Goal: Complete application form: Complete application form

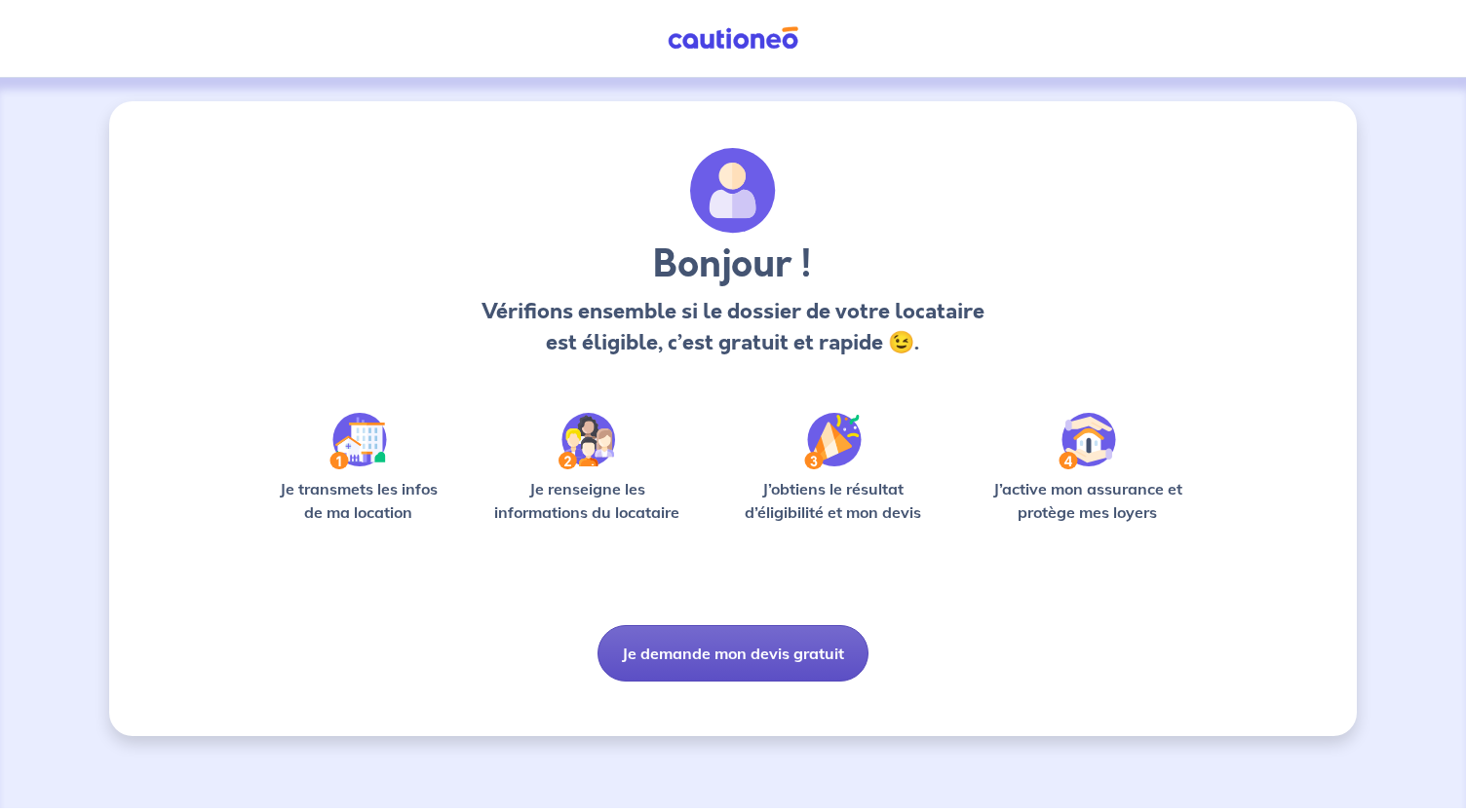
click at [840, 666] on button "Je demande mon devis gratuit" at bounding box center [733, 654] width 271 height 57
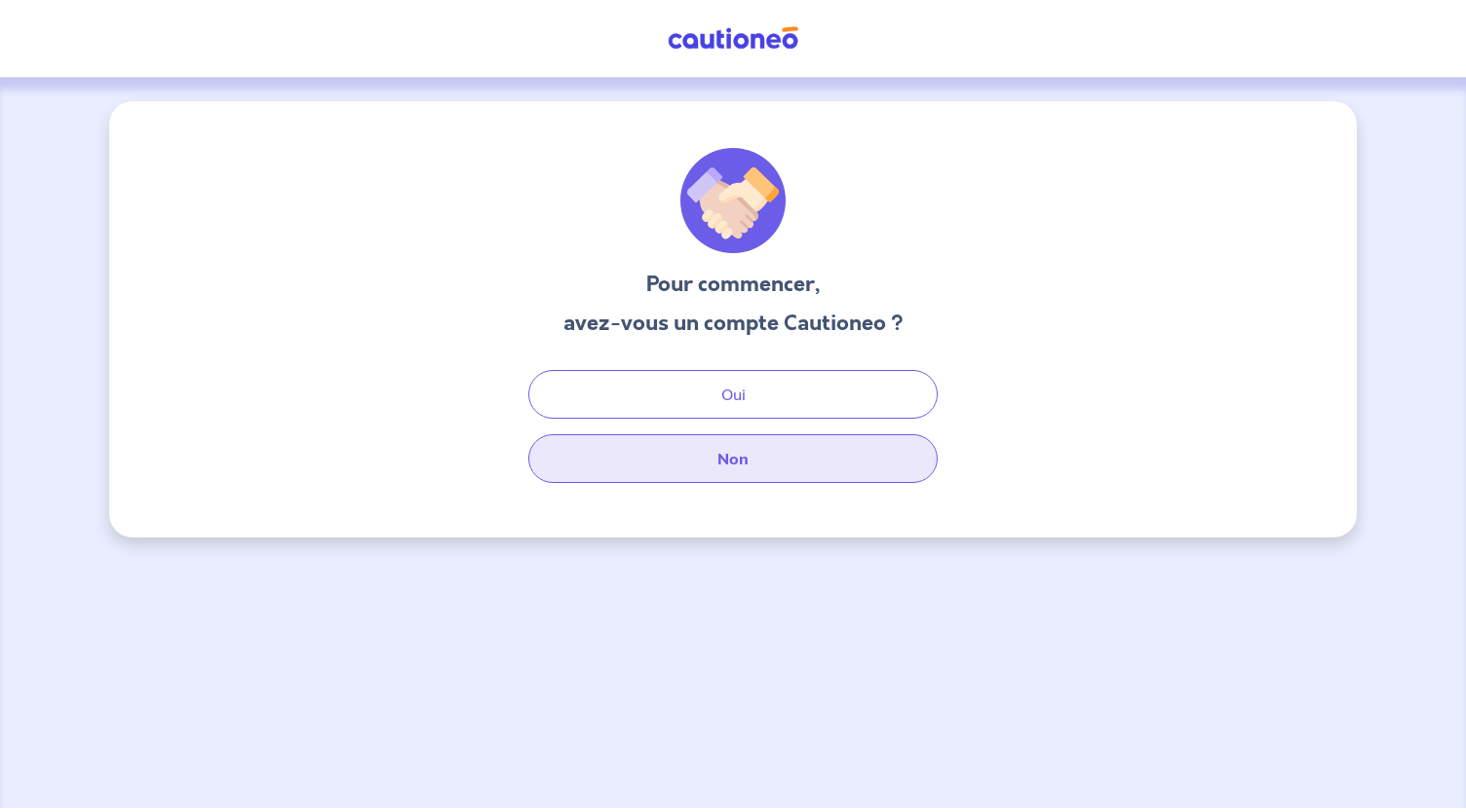
click at [727, 449] on button "Non" at bounding box center [732, 459] width 409 height 49
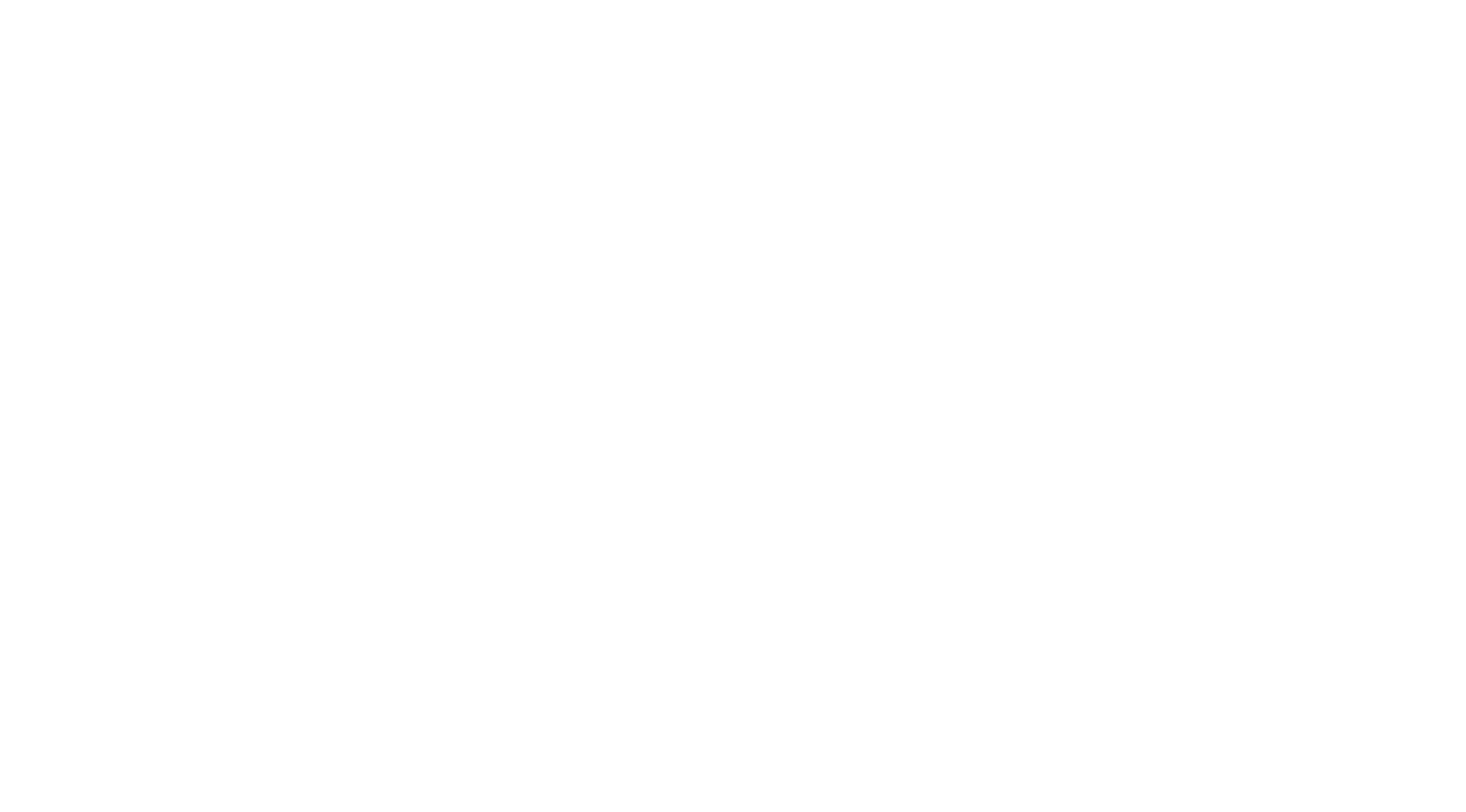
select select "FR"
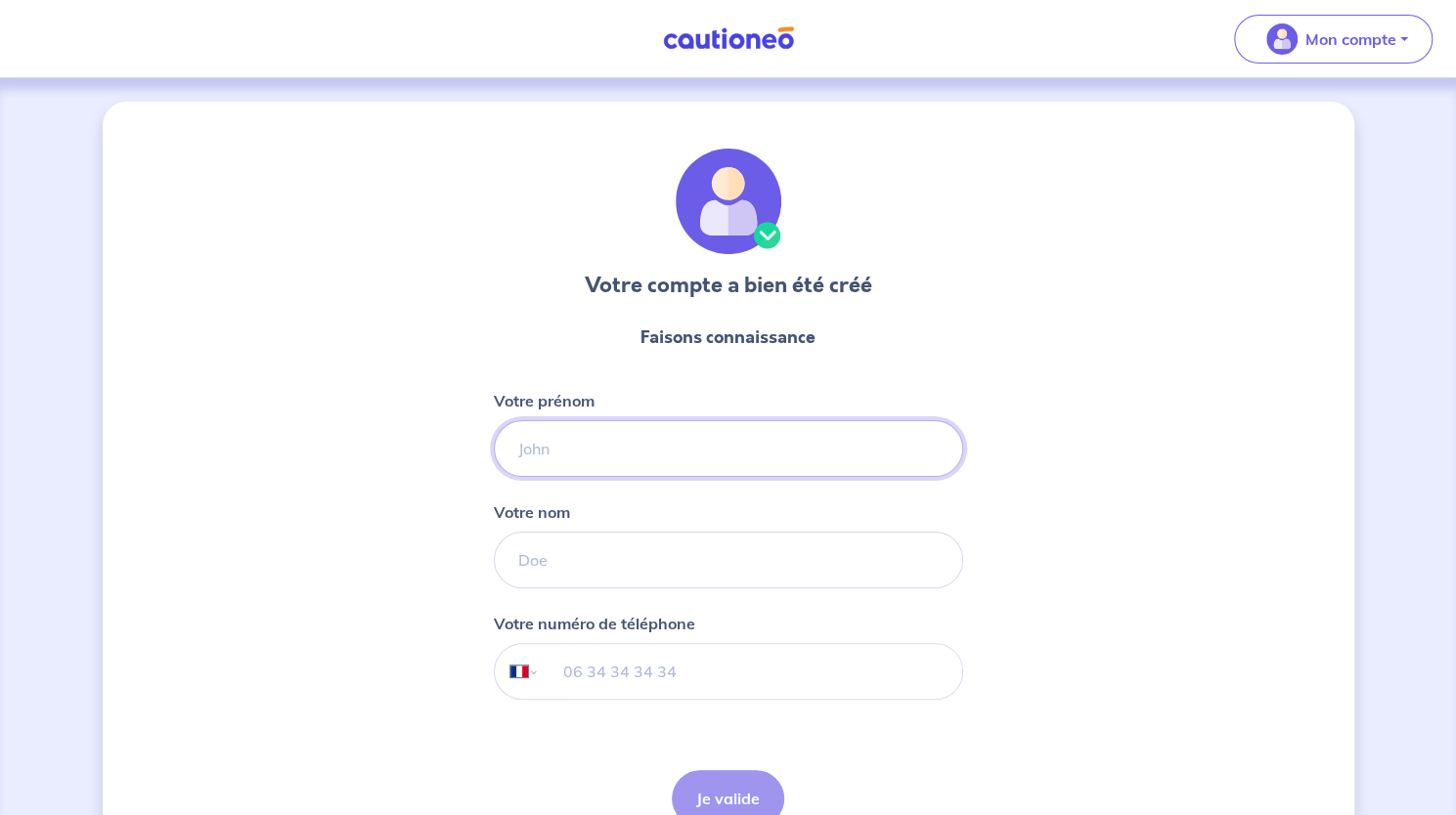
click at [653, 448] on input "Votre prénom" at bounding box center [728, 449] width 470 height 57
type input "imane"
type input "majri"
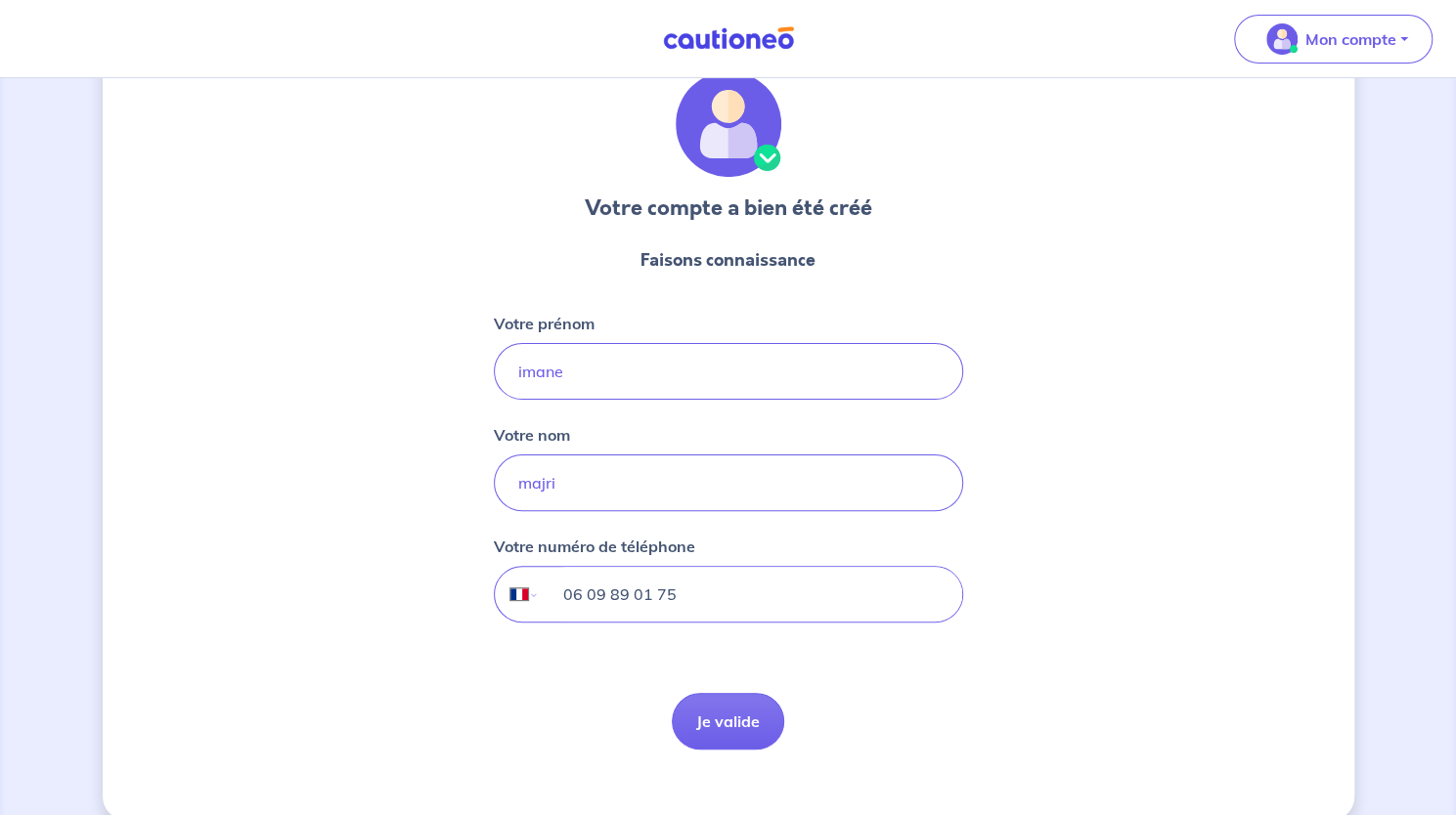
scroll to position [102, 0]
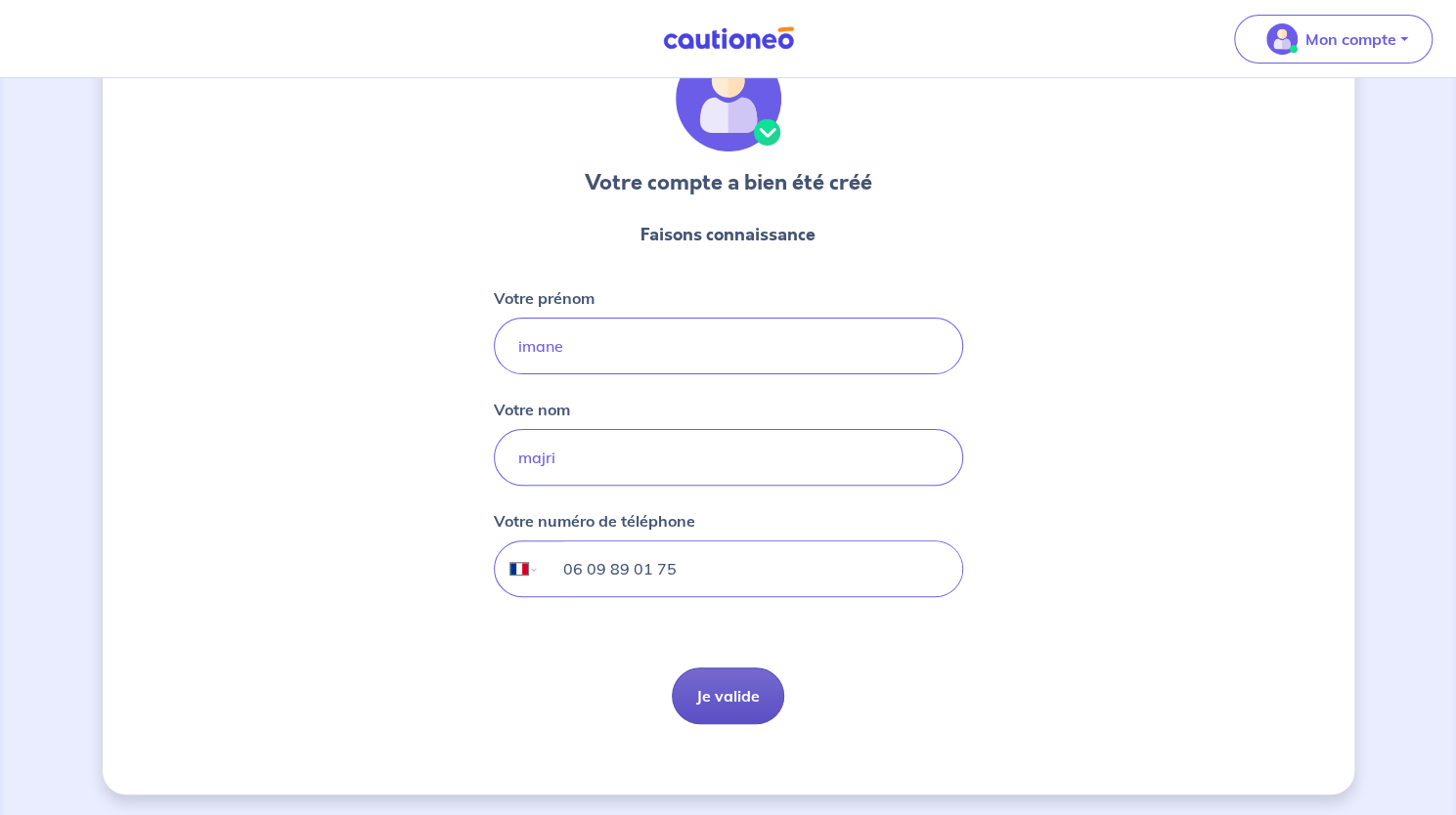
type input "06 09 89 01 75"
click at [756, 696] on button "Je valide" at bounding box center [728, 696] width 112 height 57
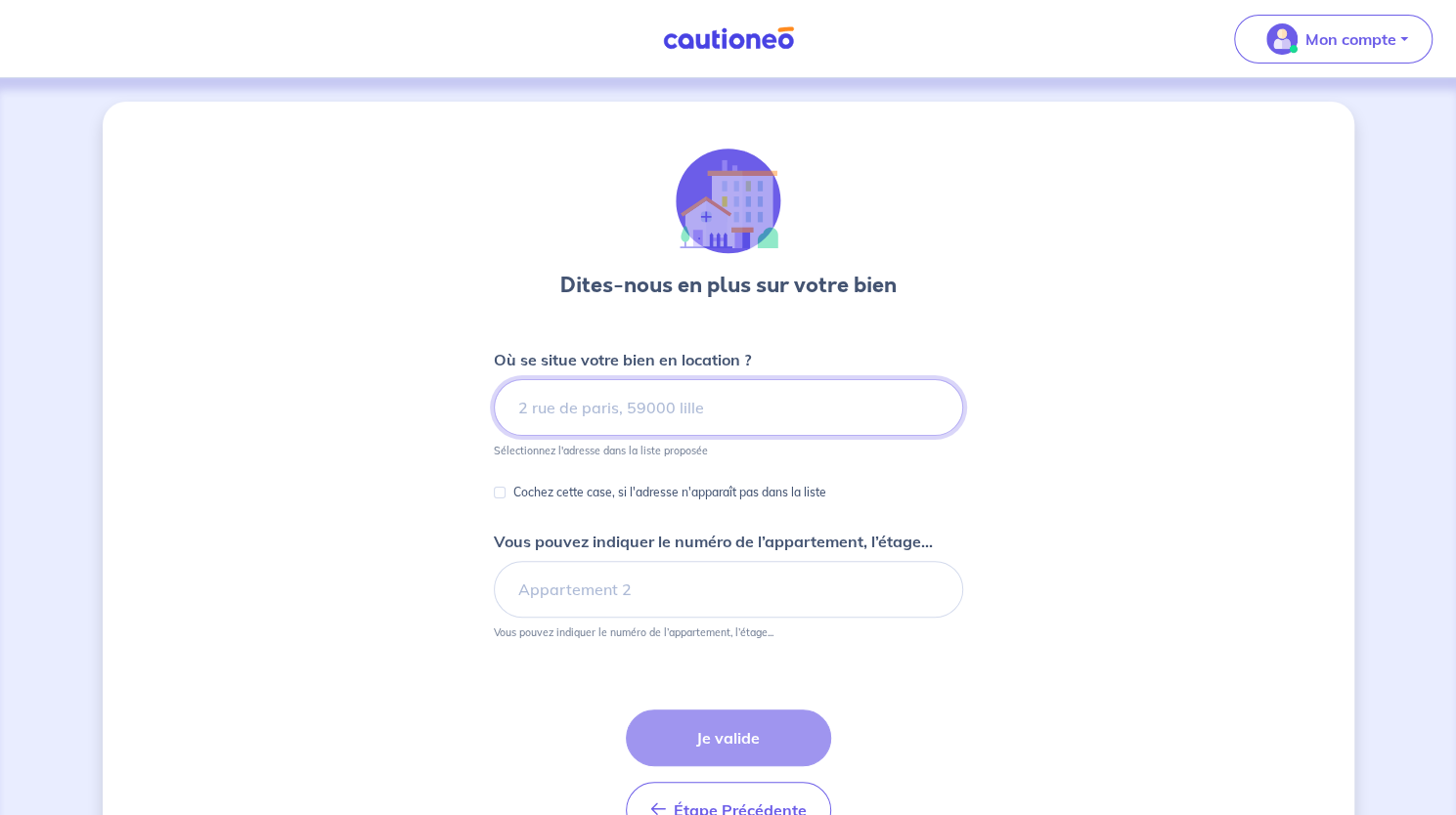
click at [674, 391] on input at bounding box center [728, 408] width 470 height 57
click at [575, 417] on input at bounding box center [728, 408] width 470 height 57
paste input "139 Rue Nationale, 34000 Montpellier"
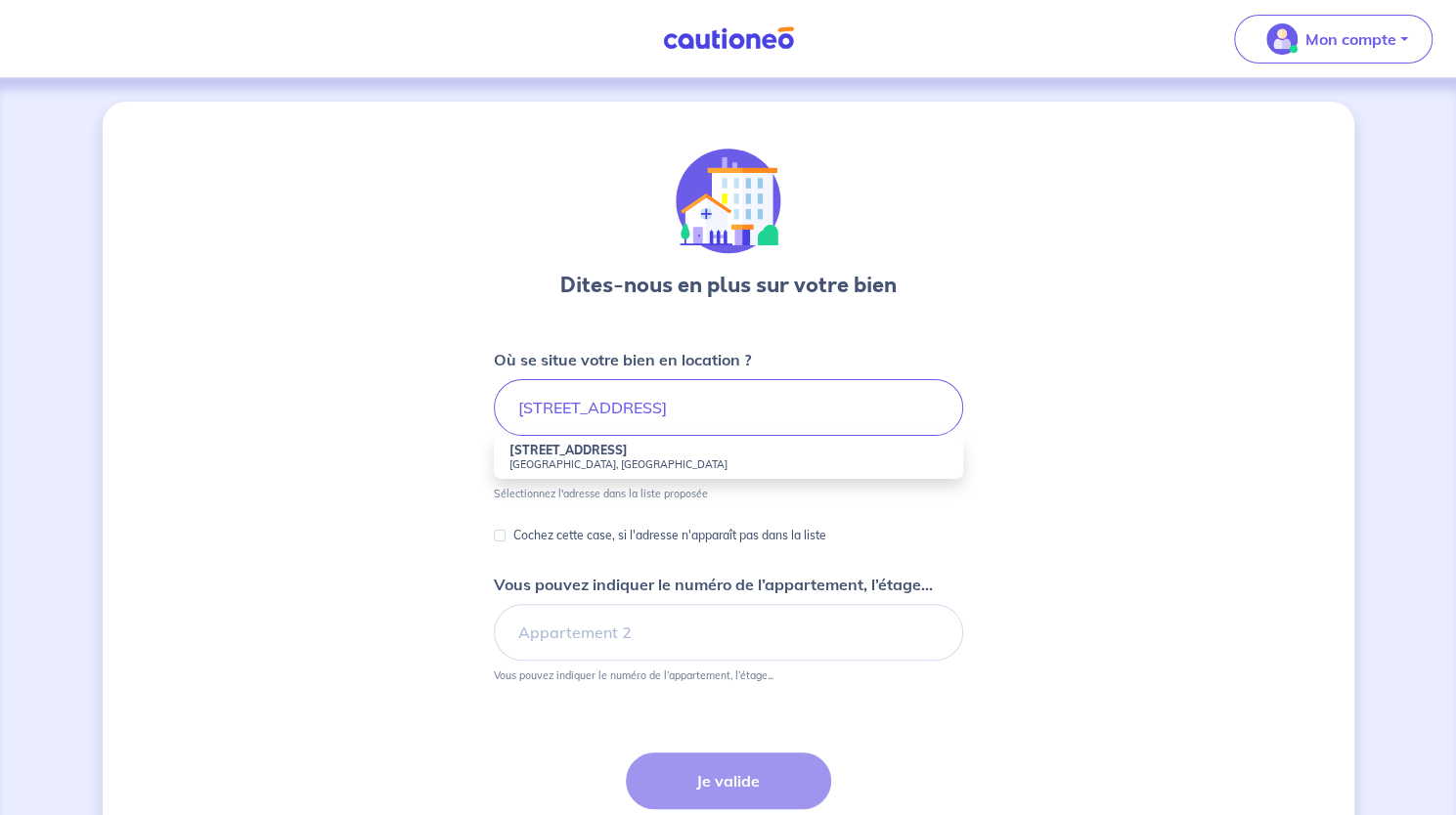
click at [617, 465] on small "34000 Montpellier, France" at bounding box center [728, 465] width 438 height 14
type input "139 Rue Foch, 34000 Montpellier, France"
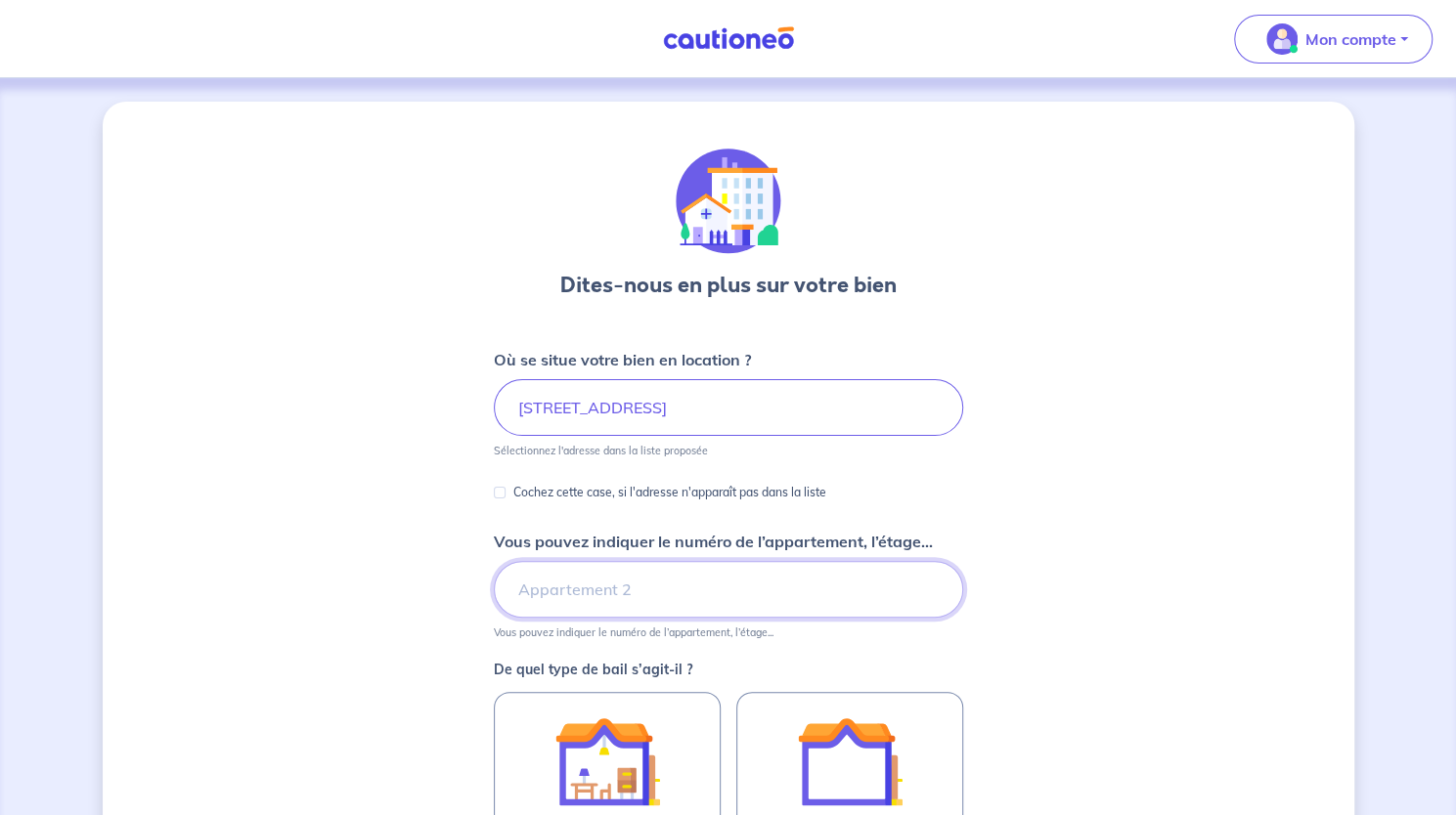
click at [909, 586] on input "Vous pouvez indiquer le numéro de l’appartement, l’étage..." at bounding box center [728, 590] width 470 height 57
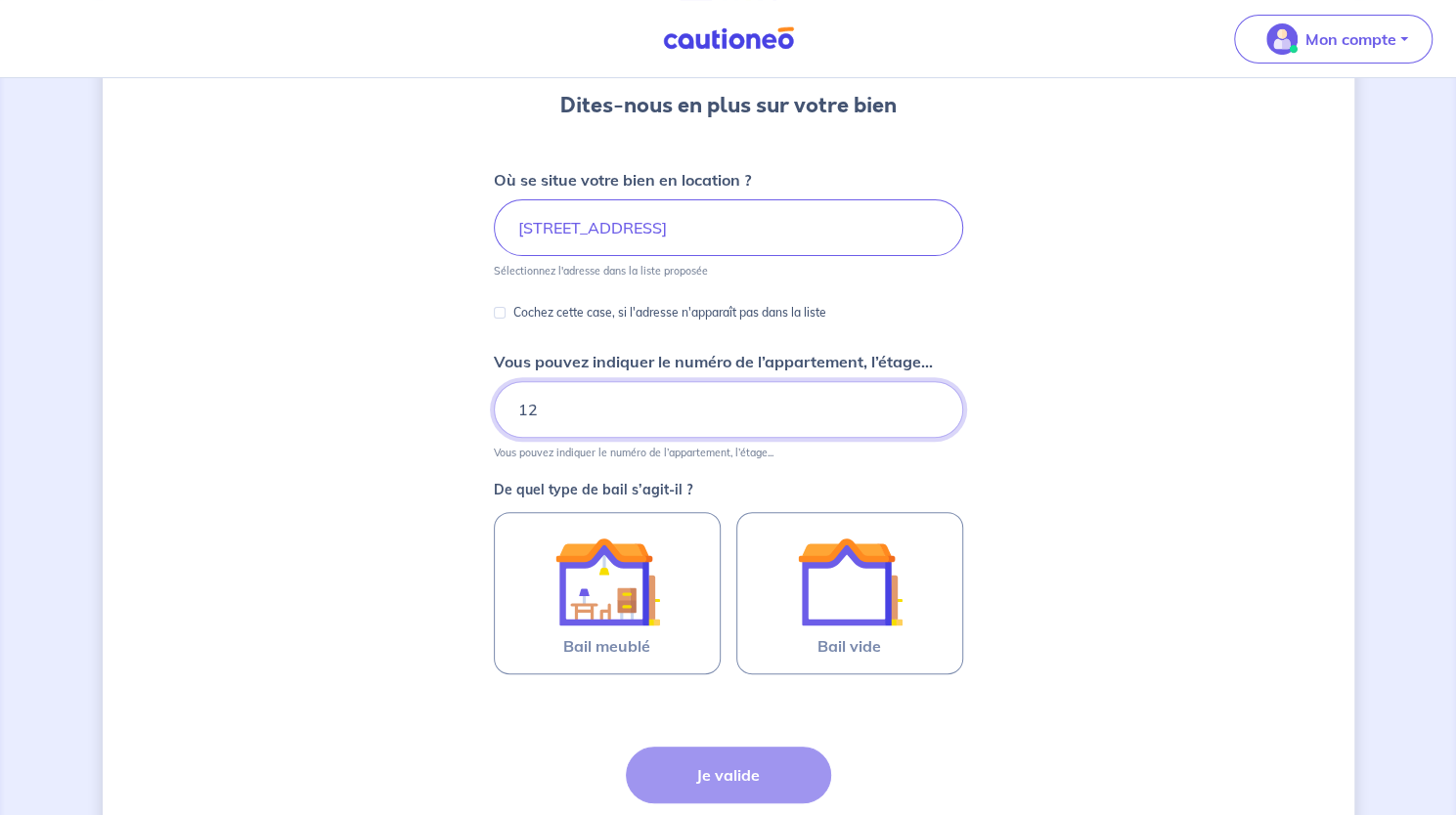
scroll to position [317, 0]
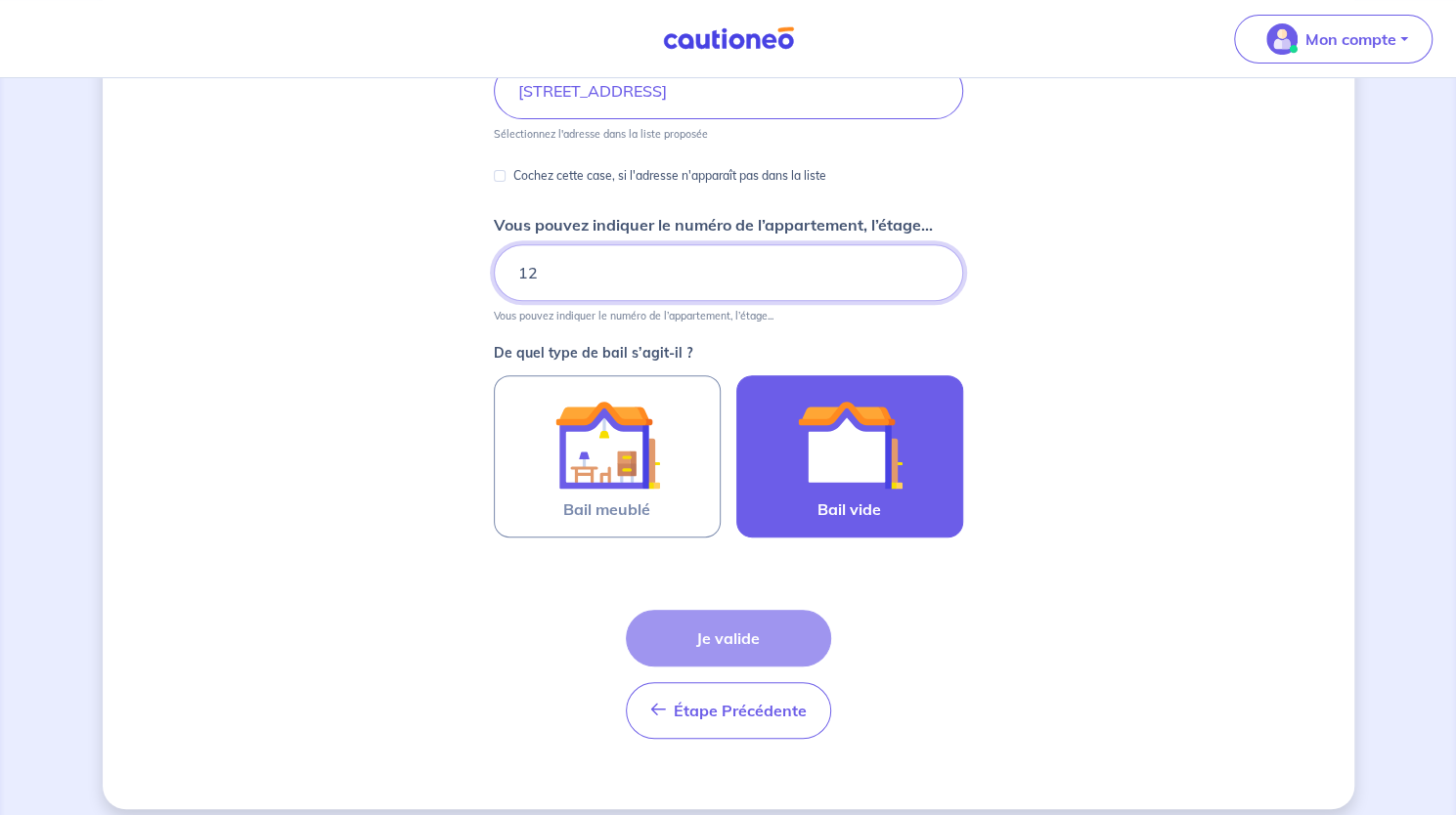
type input "12"
click at [848, 482] on img at bounding box center [850, 444] width 105 height 105
click at [0, 0] on input "Bail vide" at bounding box center [0, 0] width 0 height 0
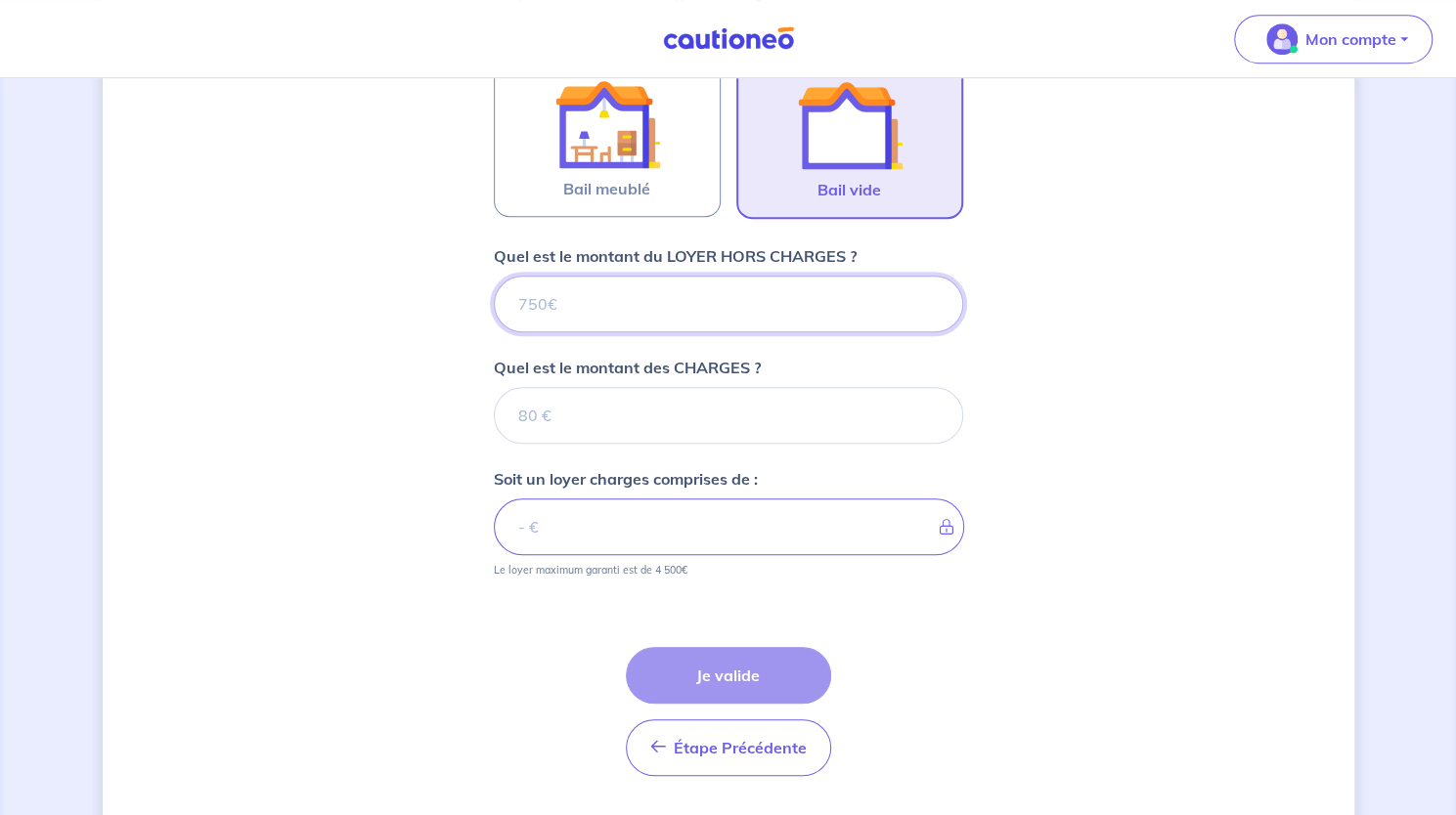
scroll to position [687, 0]
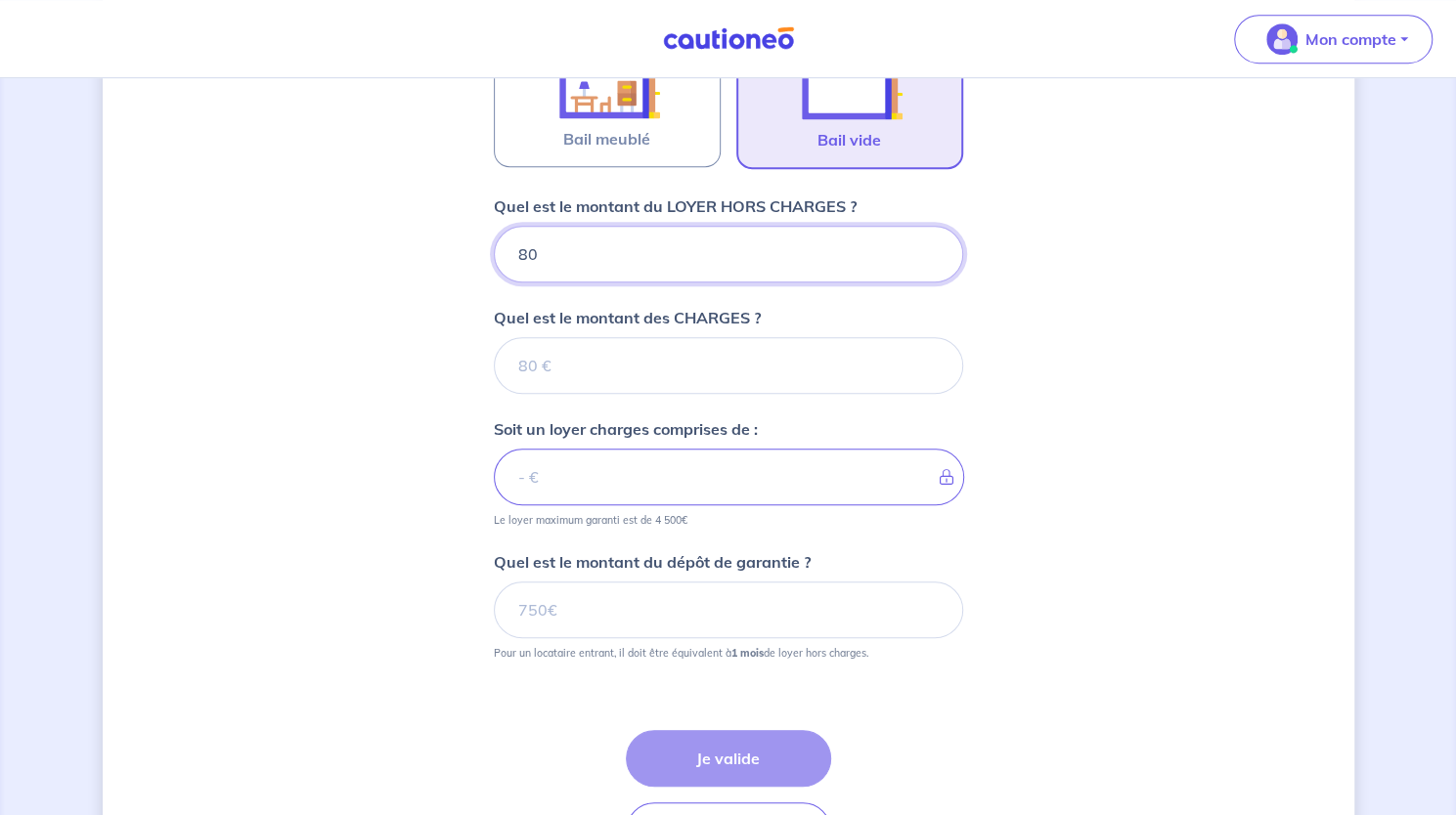
type input "800"
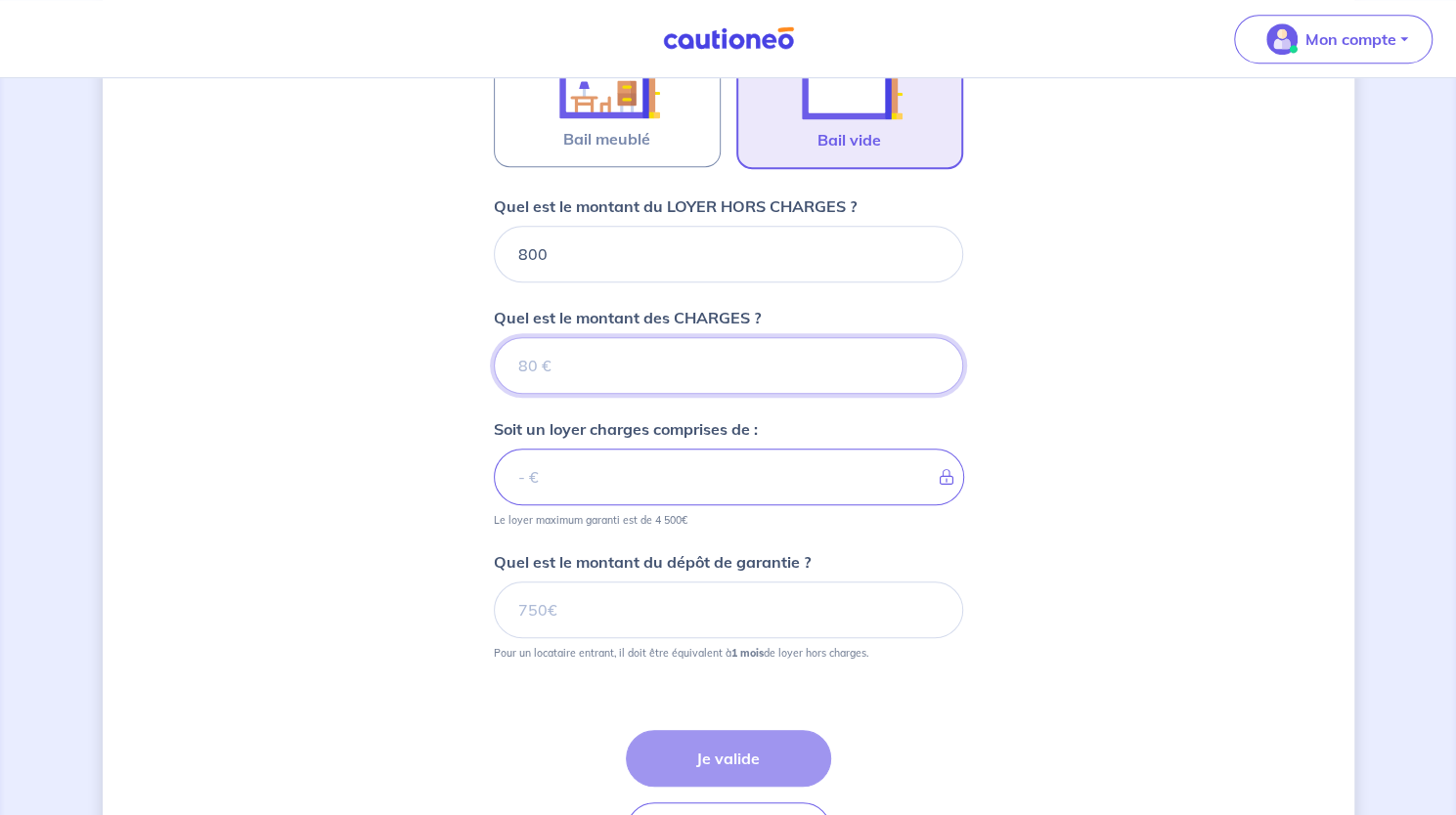
click at [653, 358] on input "Quel est le montant des CHARGES ?" at bounding box center [728, 366] width 470 height 57
type input "50"
type input "850"
type input "50"
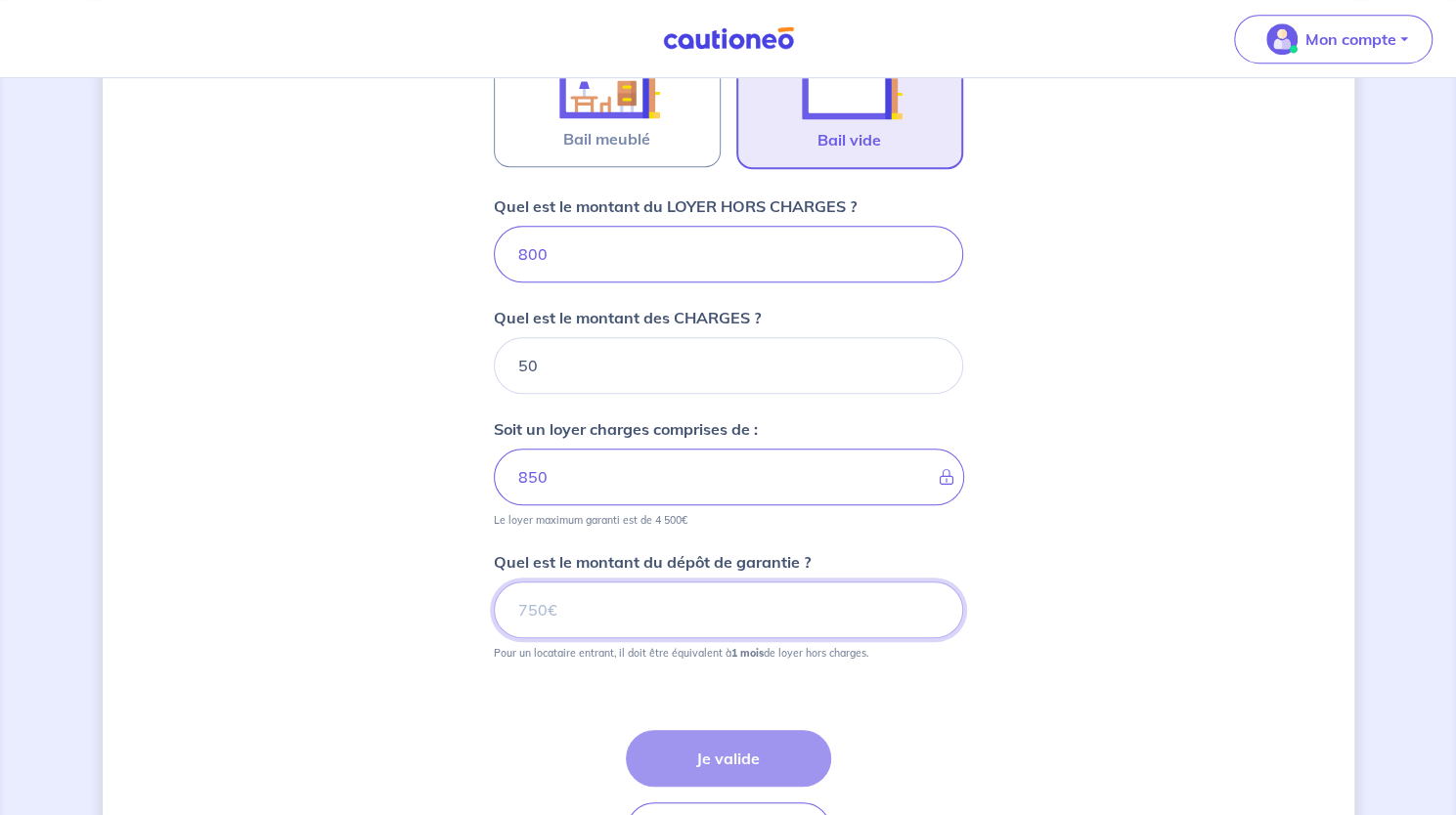
click at [688, 621] on input "Quel est le montant du dépôt de garantie ?" at bounding box center [728, 610] width 470 height 57
type input "800"
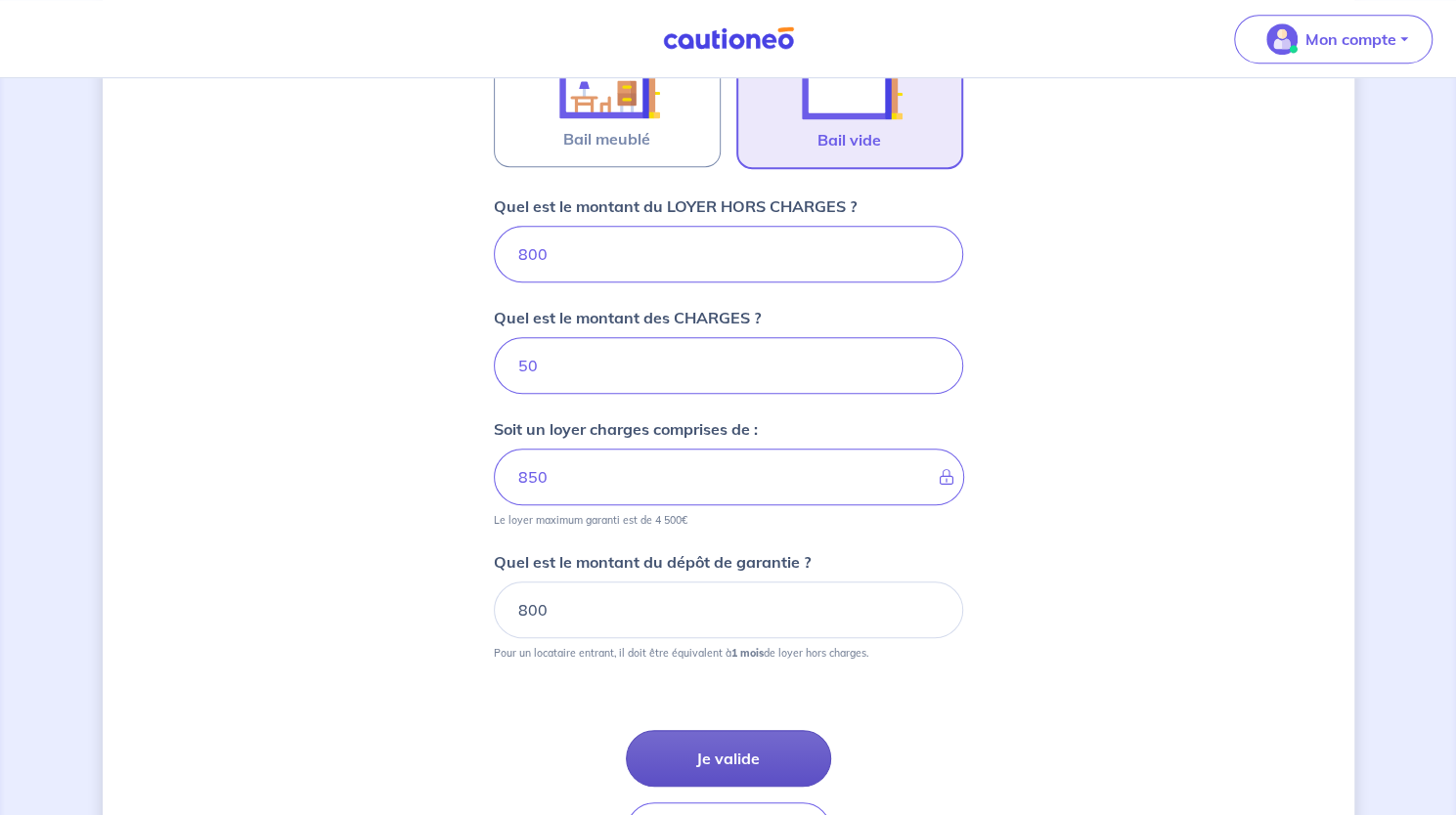
click at [753, 747] on button "Je valide" at bounding box center [728, 759] width 206 height 57
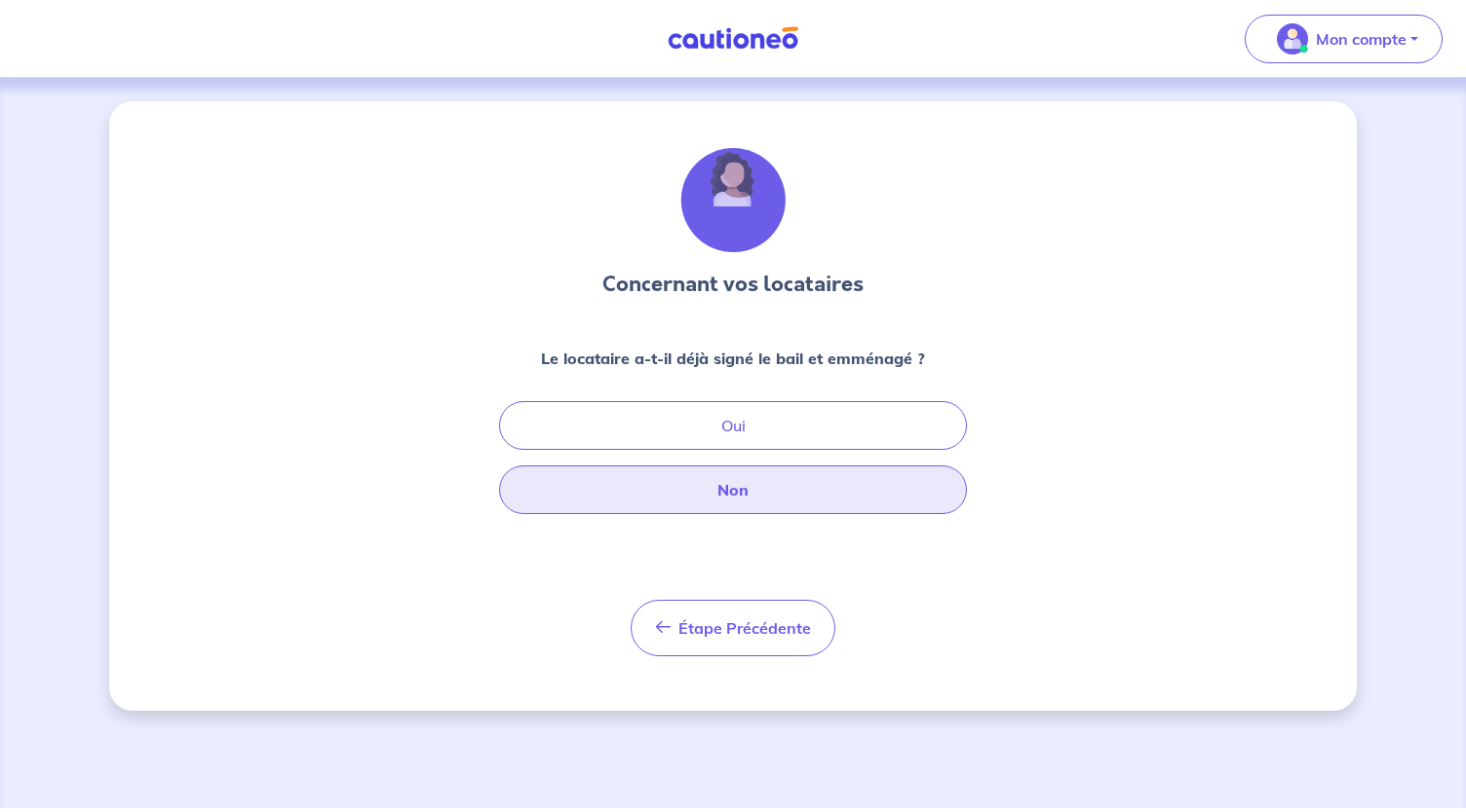
click at [792, 492] on button "Non" at bounding box center [733, 490] width 468 height 49
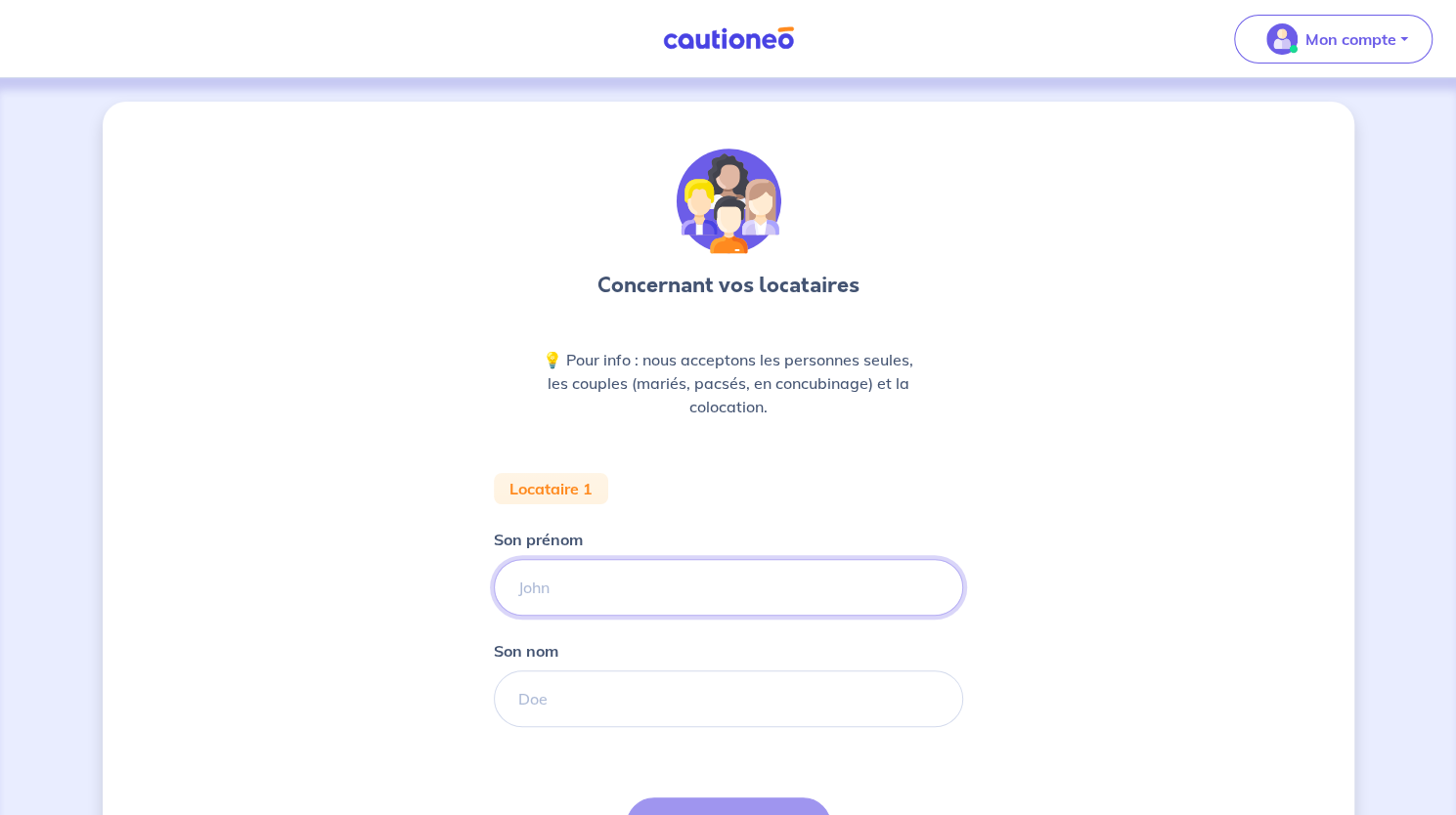
click at [703, 589] on input "Son prénom" at bounding box center [728, 588] width 470 height 57
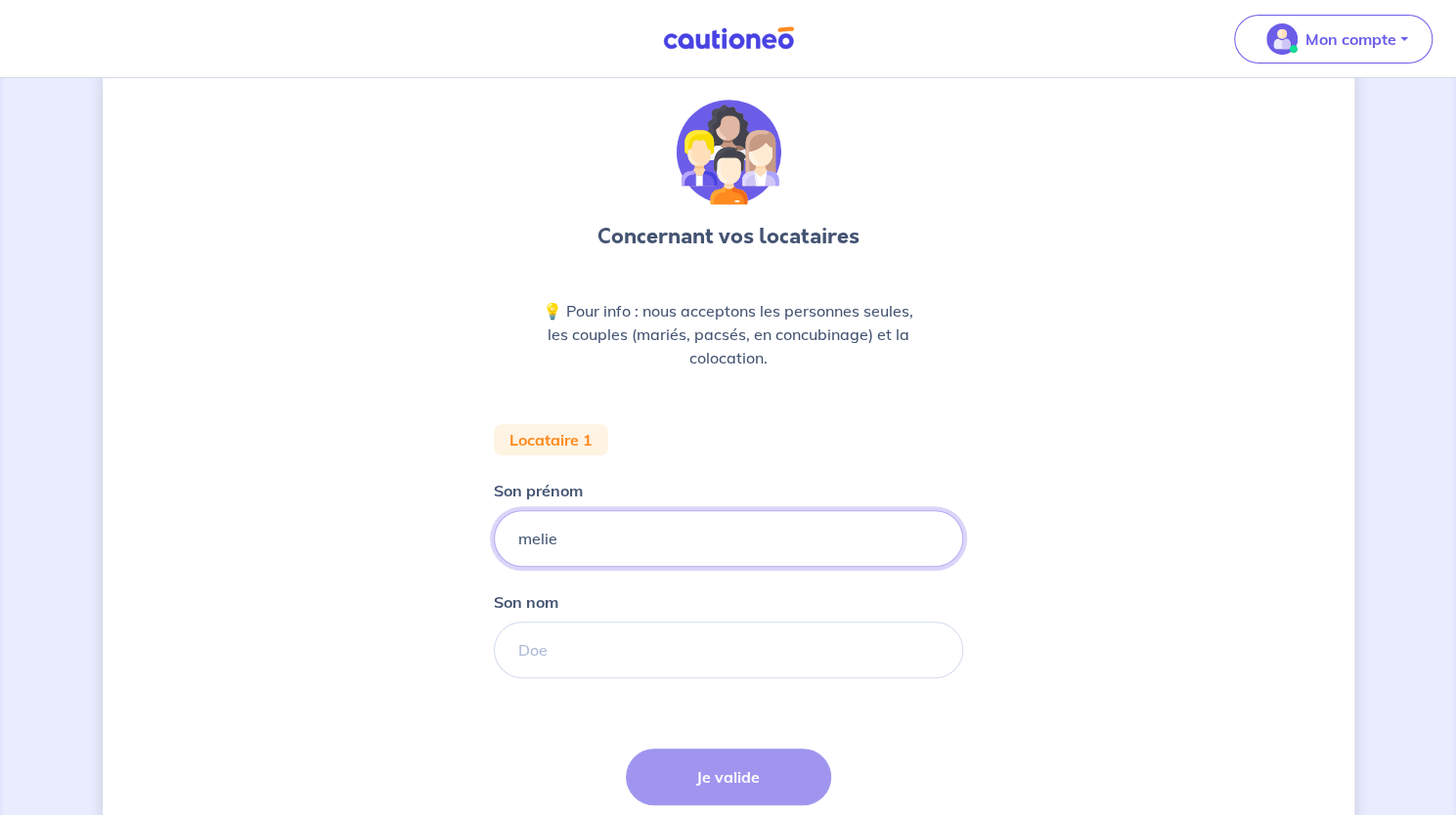
scroll to position [160, 0]
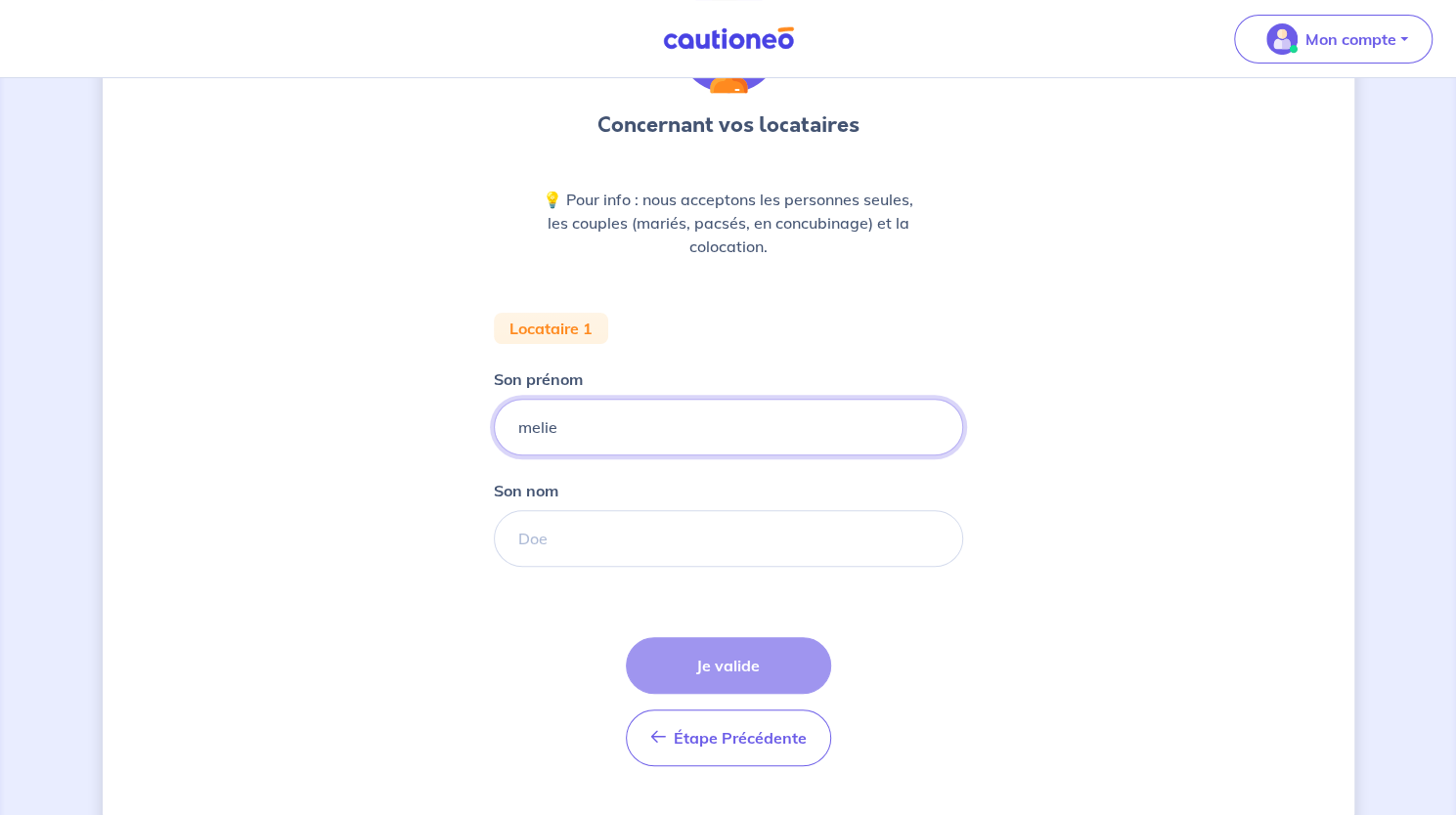
type input "melie"
click at [642, 526] on input "Son nom" at bounding box center [728, 539] width 470 height 57
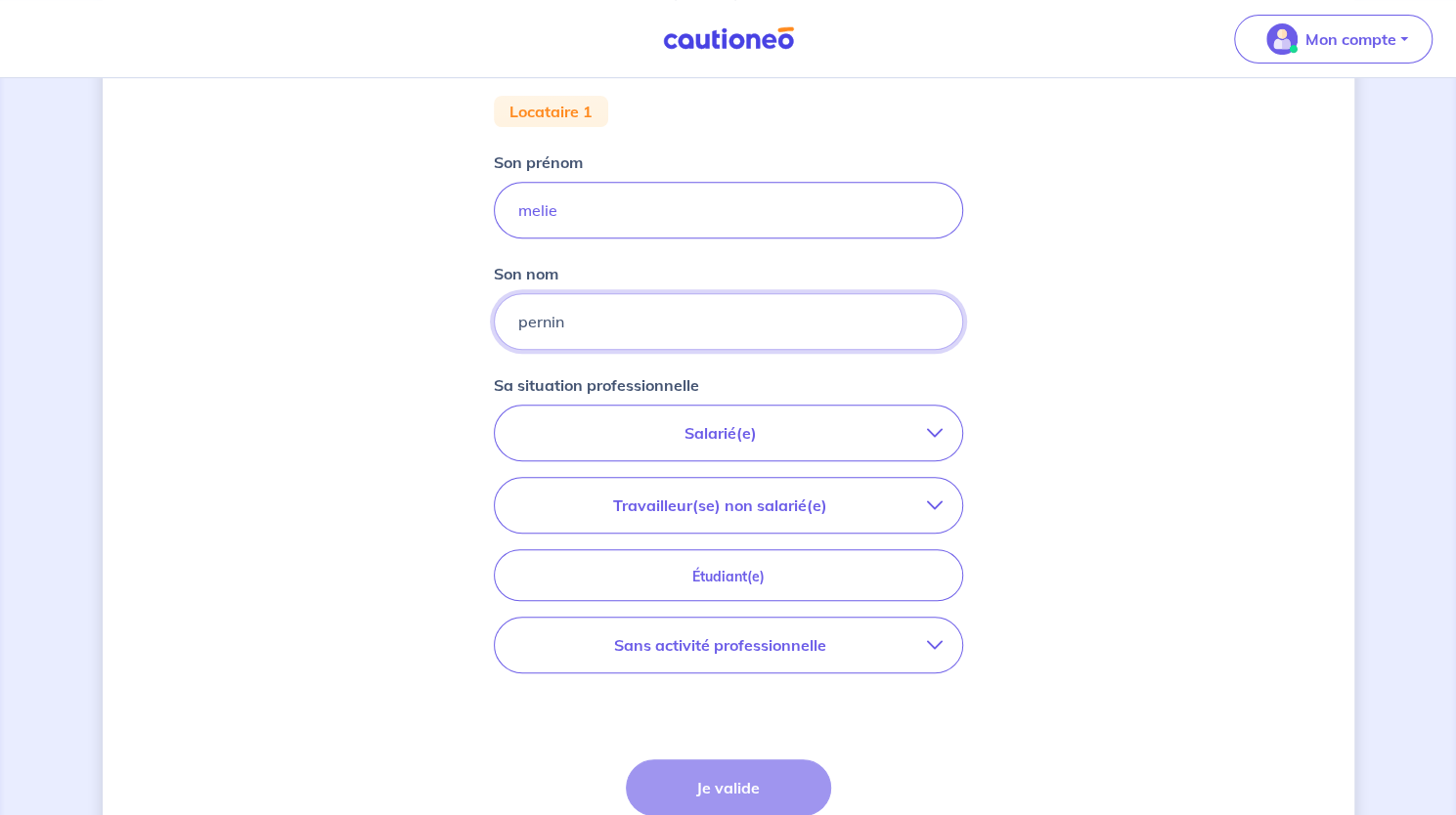
scroll to position [381, 0]
type input "pernin"
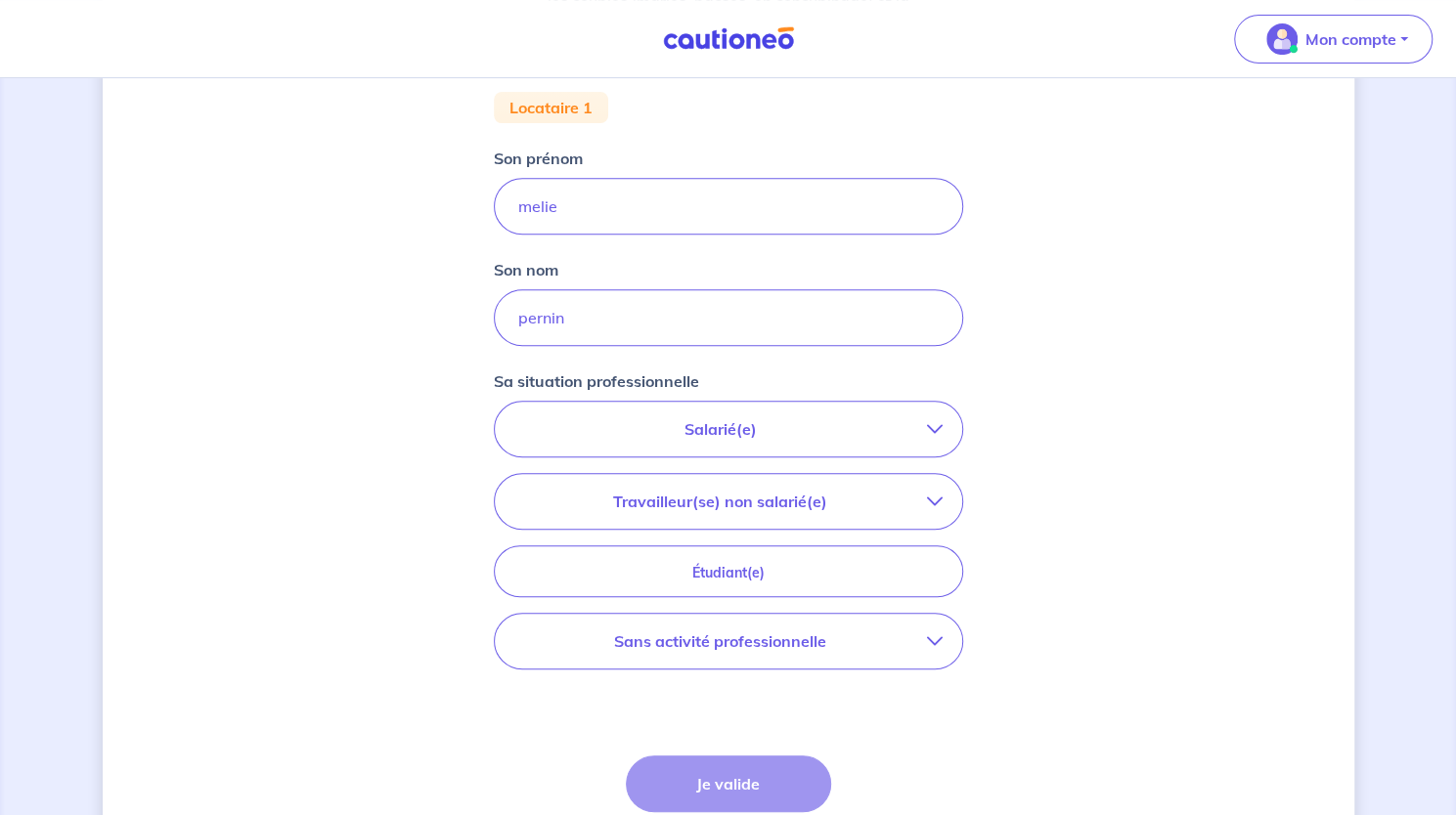
click at [737, 437] on p "Salarié(e)" at bounding box center [721, 429] width 412 height 24
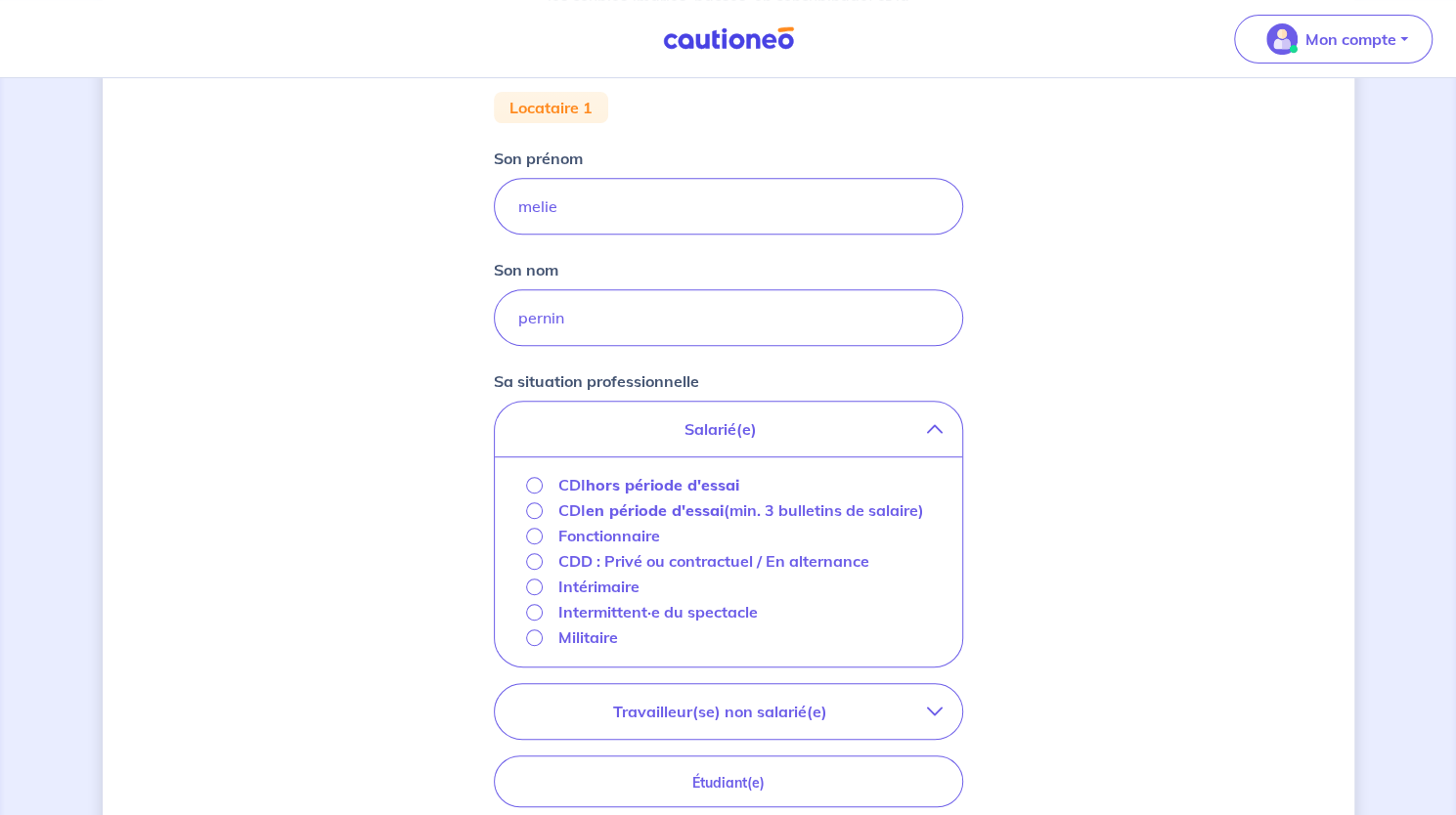
click at [656, 484] on strong "hors période d'essai" at bounding box center [663, 485] width 154 height 20
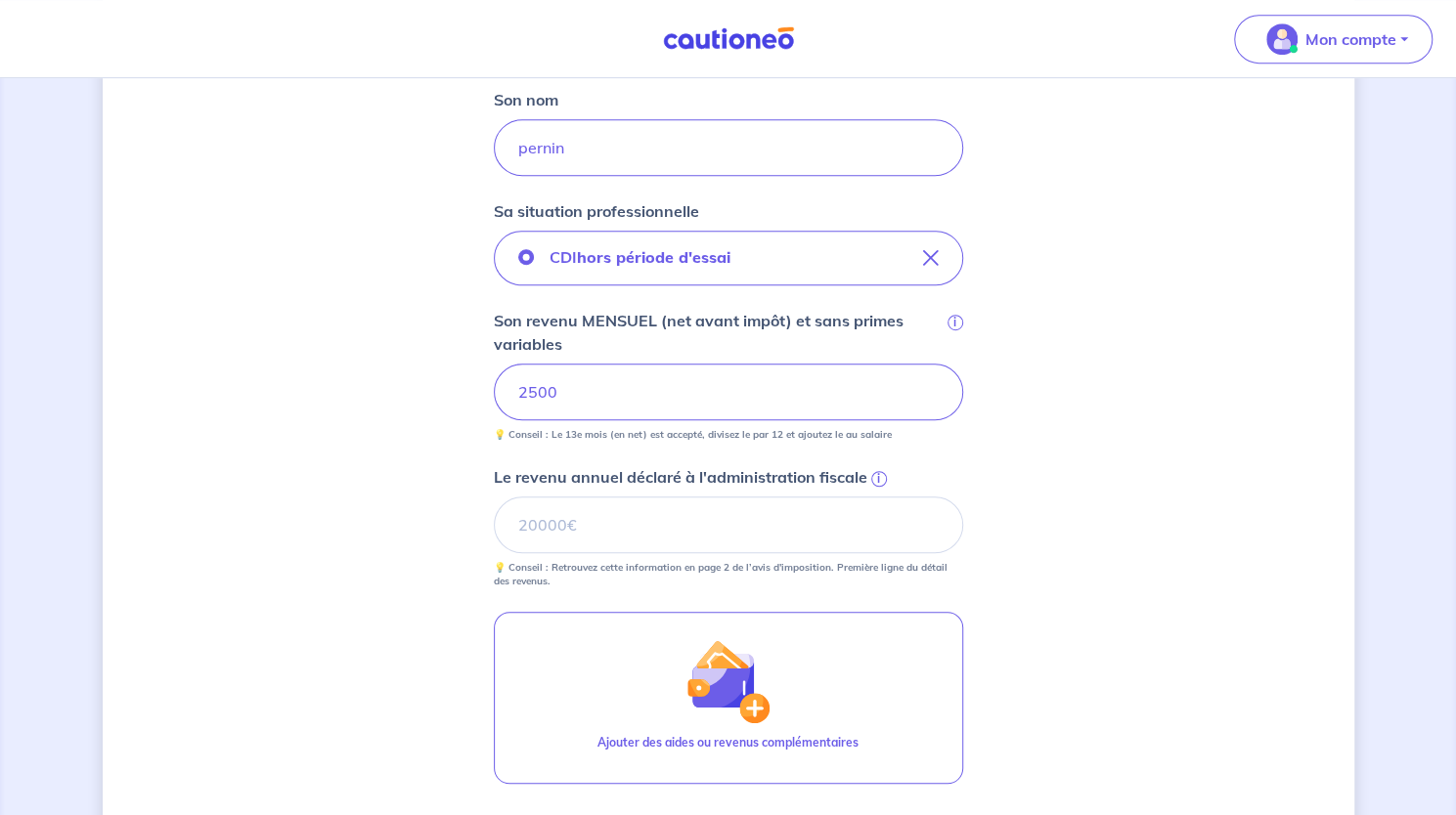
scroll to position [559, 0]
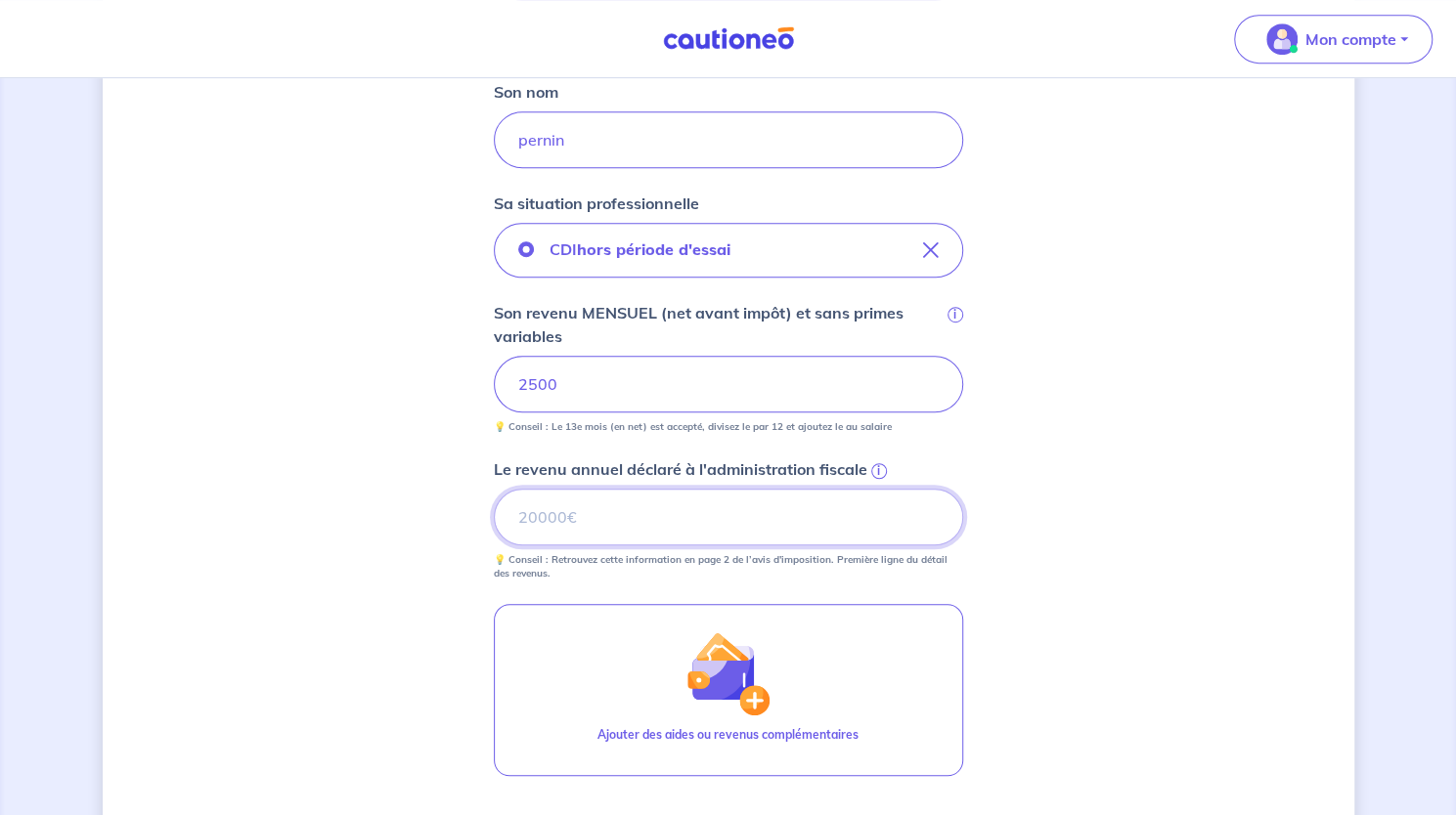
click at [749, 526] on input "Le revenu annuel déclaré à l'administration fiscale i" at bounding box center [728, 518] width 470 height 57
click at [726, 517] on input "Le revenu annuel déclaré à l'administration fiscale i" at bounding box center [728, 518] width 470 height 57
type input "30000"
click at [1213, 482] on div "Concernant vos locataires 💡 Pour info : nous acceptons les personnes seules, le…" at bounding box center [728, 306] width 1251 height 1528
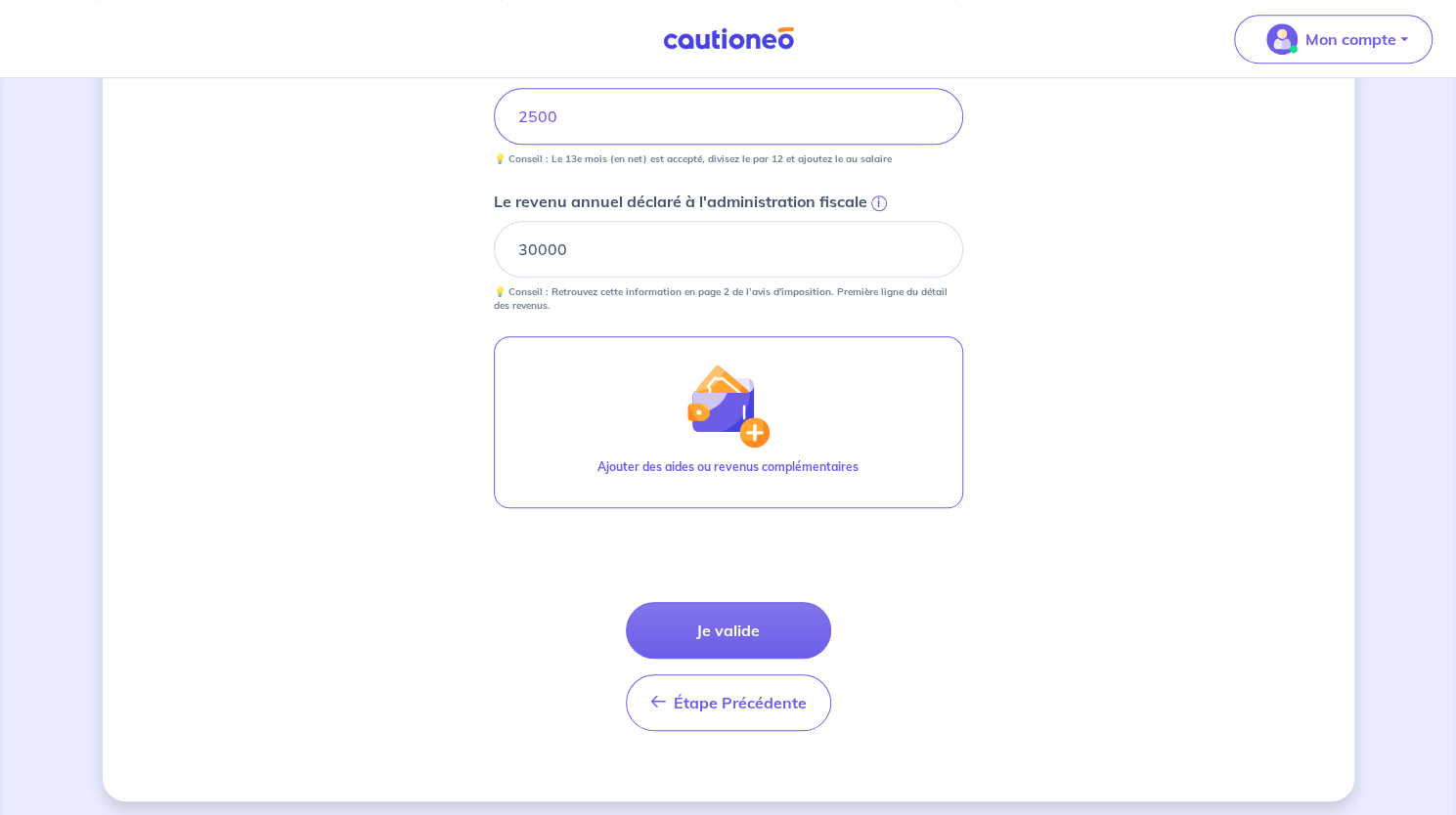
scroll to position [829, 0]
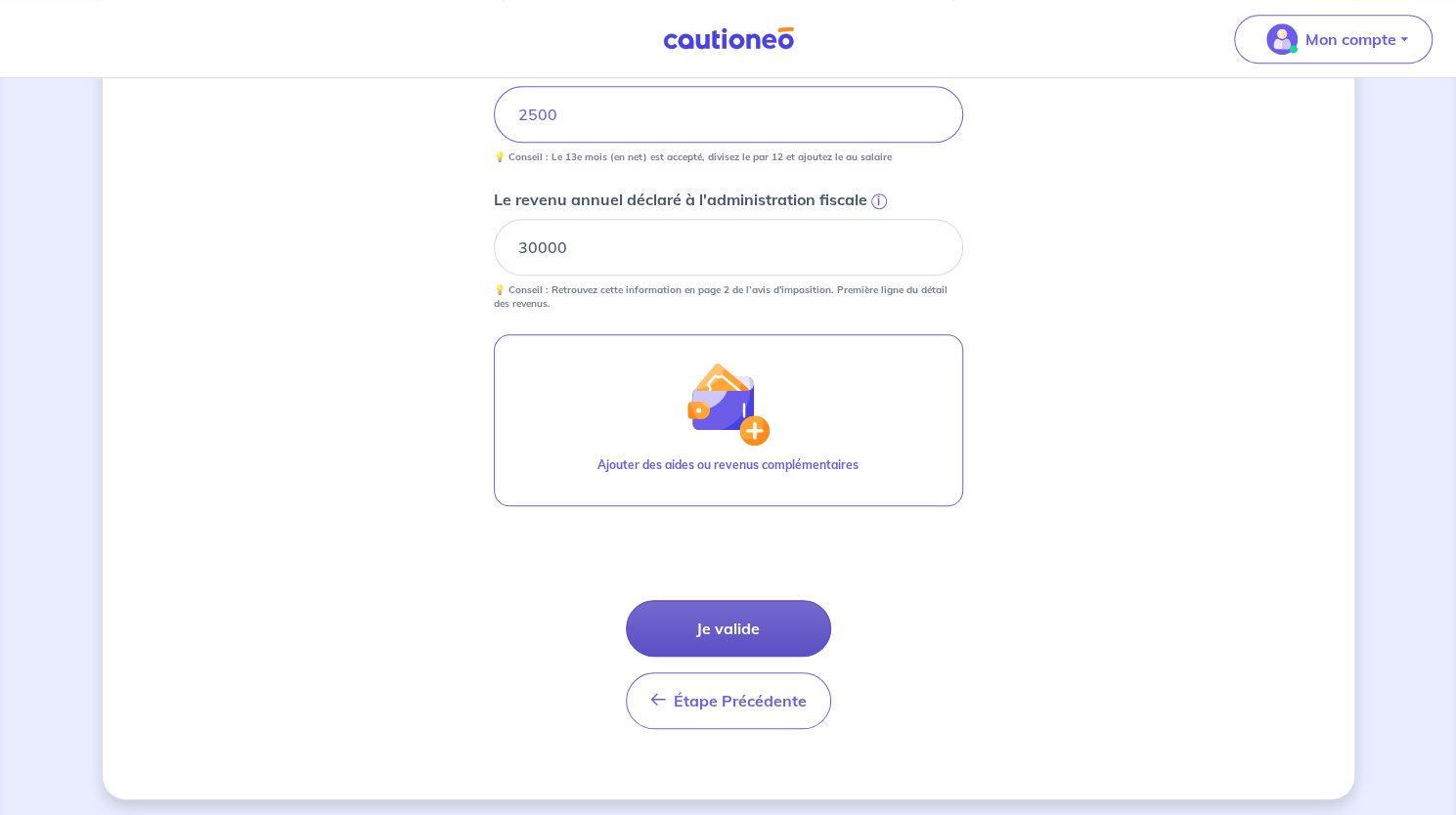
click at [785, 623] on button "Je valide" at bounding box center [728, 629] width 206 height 57
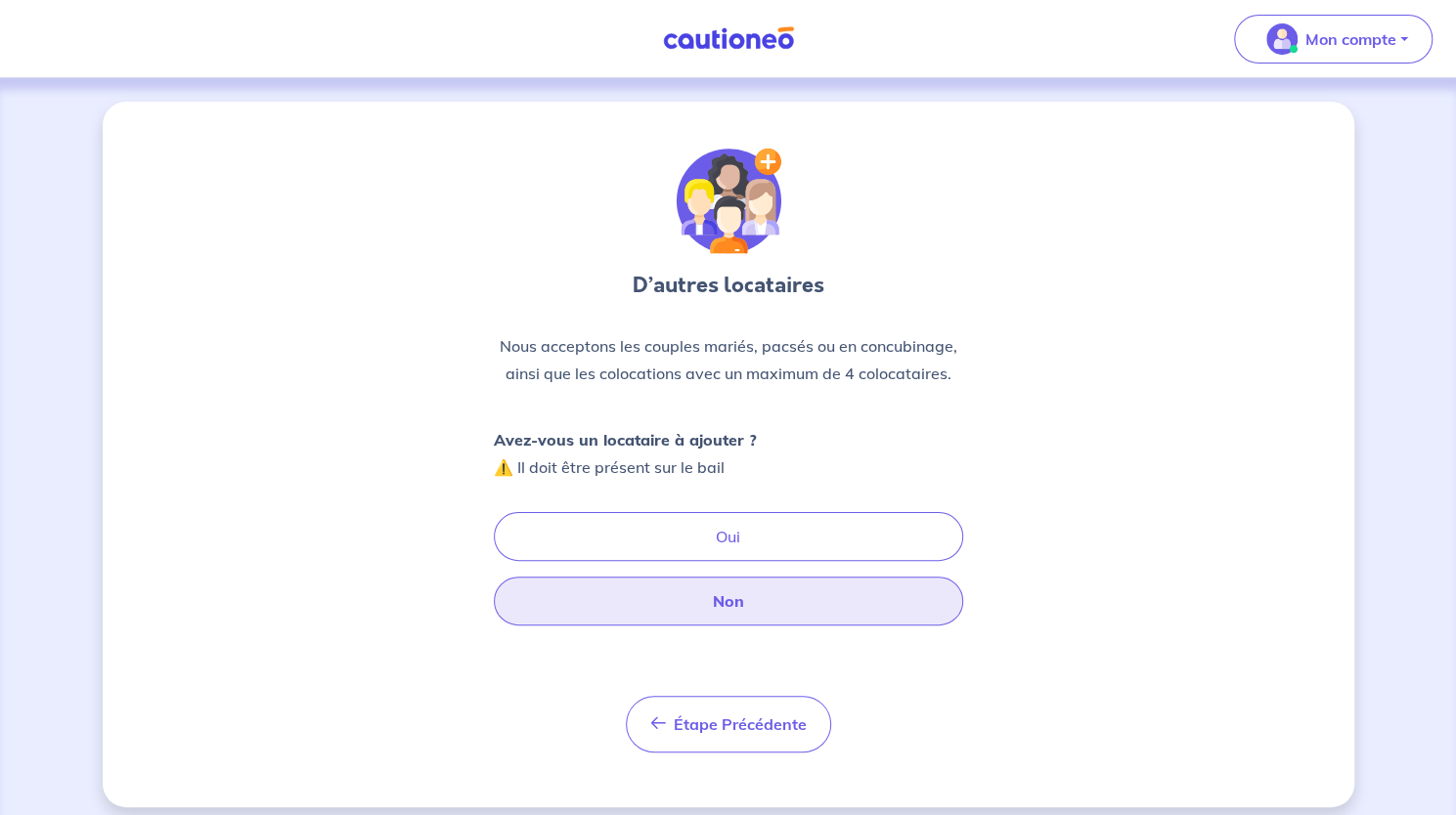
click at [785, 603] on button "Non" at bounding box center [728, 601] width 470 height 49
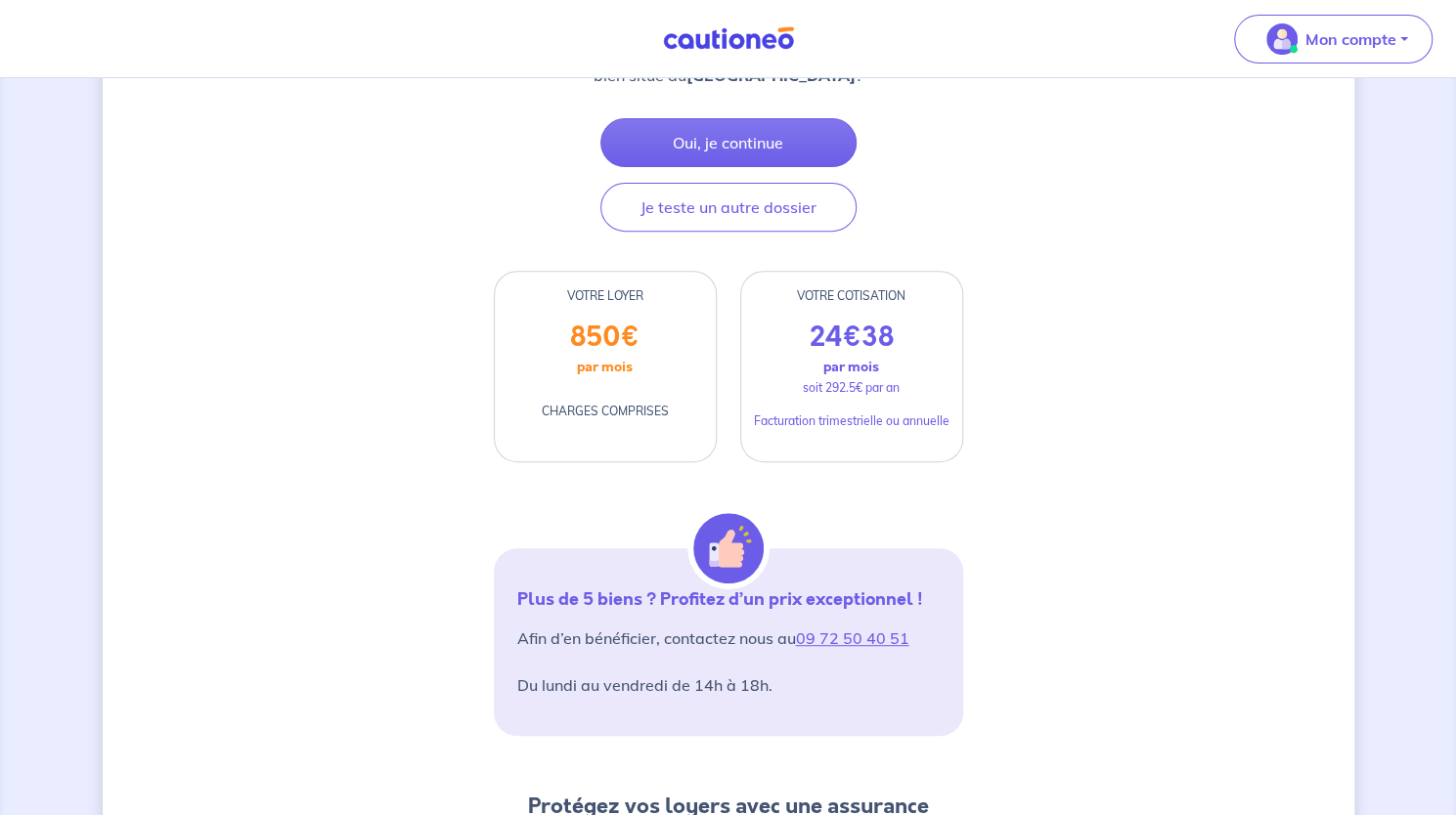
scroll to position [349, 0]
click at [328, 493] on div "D’après vos déclarations, Votre dossier locataire est éligible Souhaitez-vous p…" at bounding box center [728, 714] width 1251 height 1922
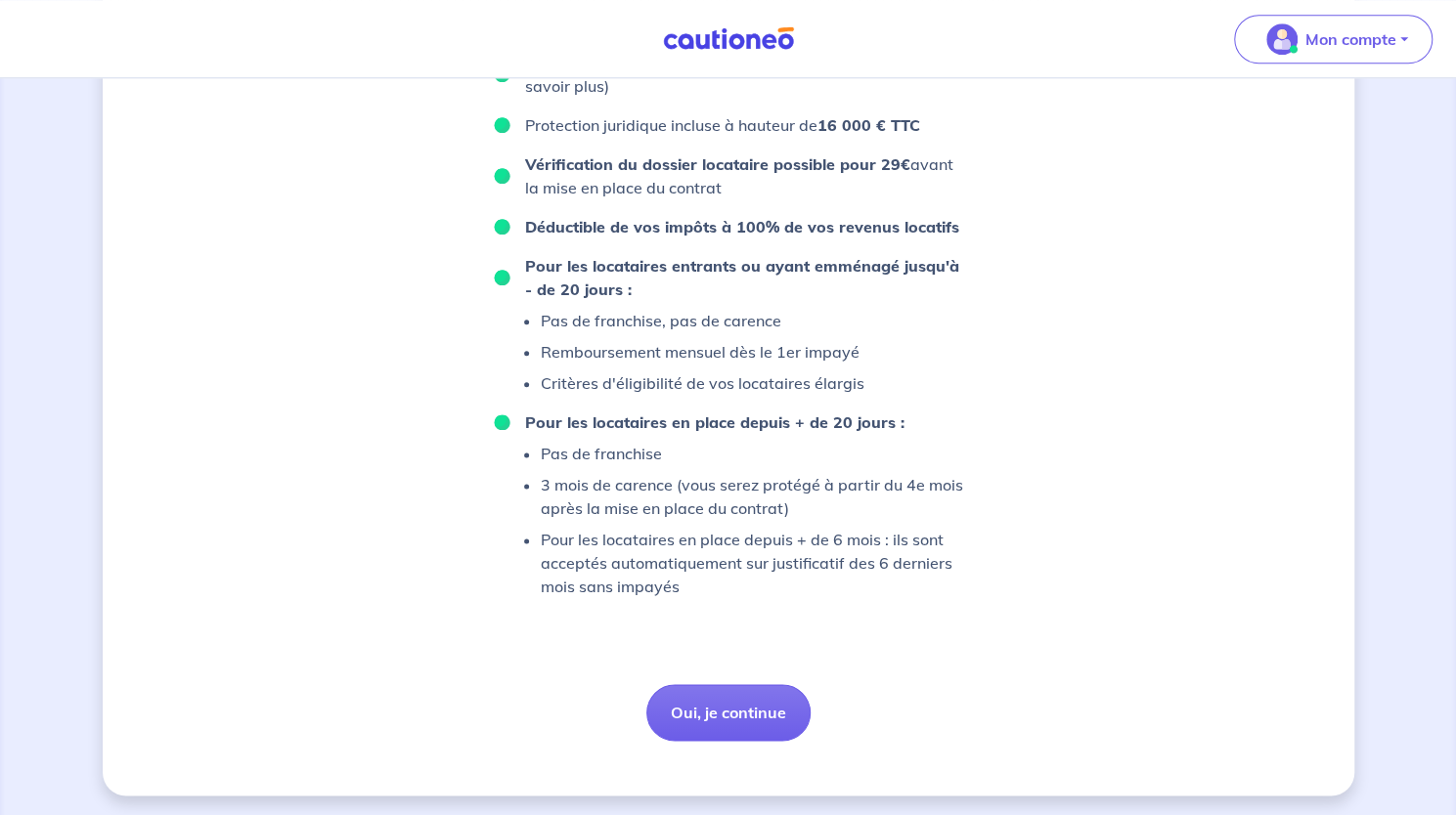
scroll to position [1229, 0]
click at [767, 716] on button "Oui, je continue" at bounding box center [728, 712] width 164 height 57
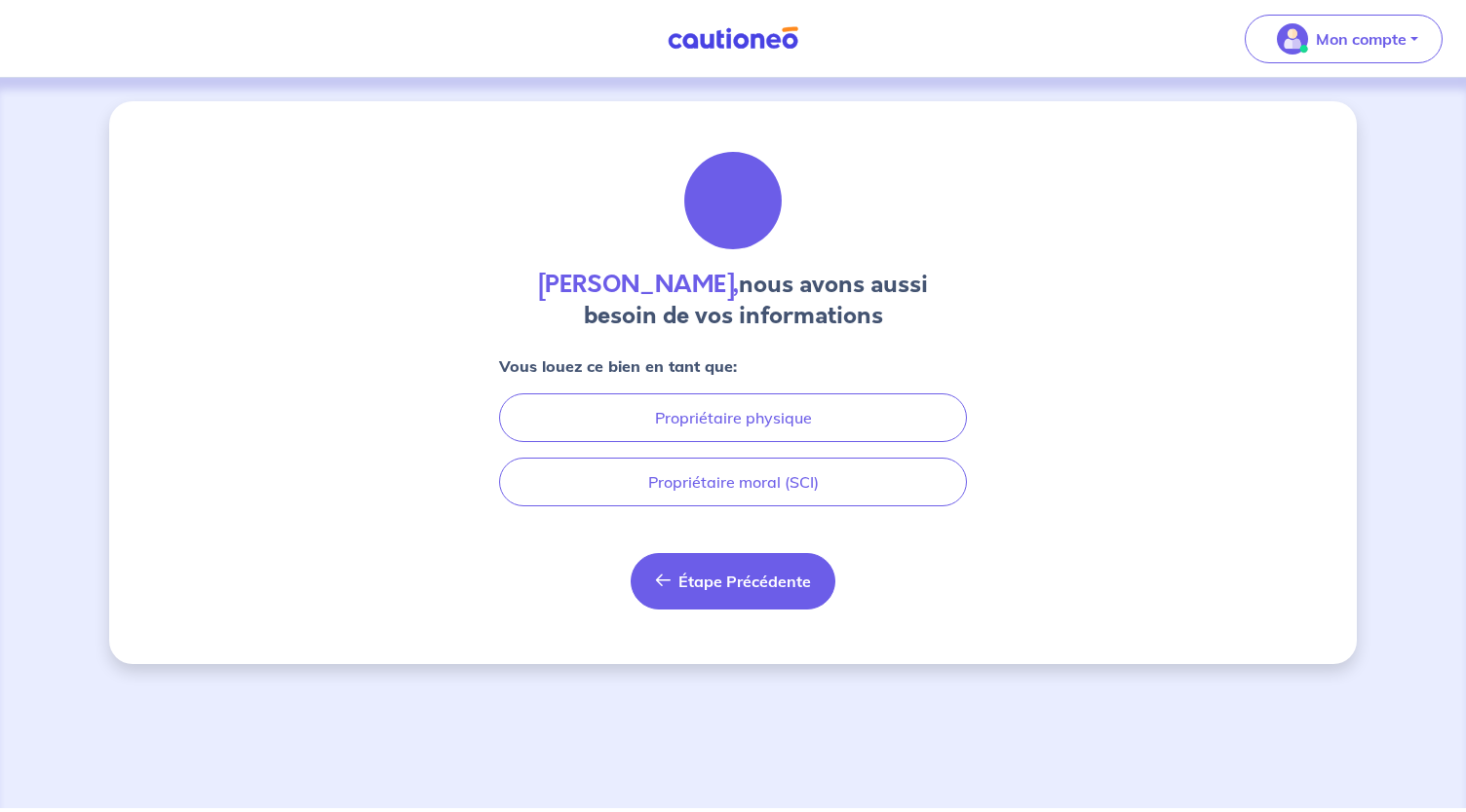
click at [753, 583] on span "Étape Précédente" at bounding box center [744, 582] width 132 height 20
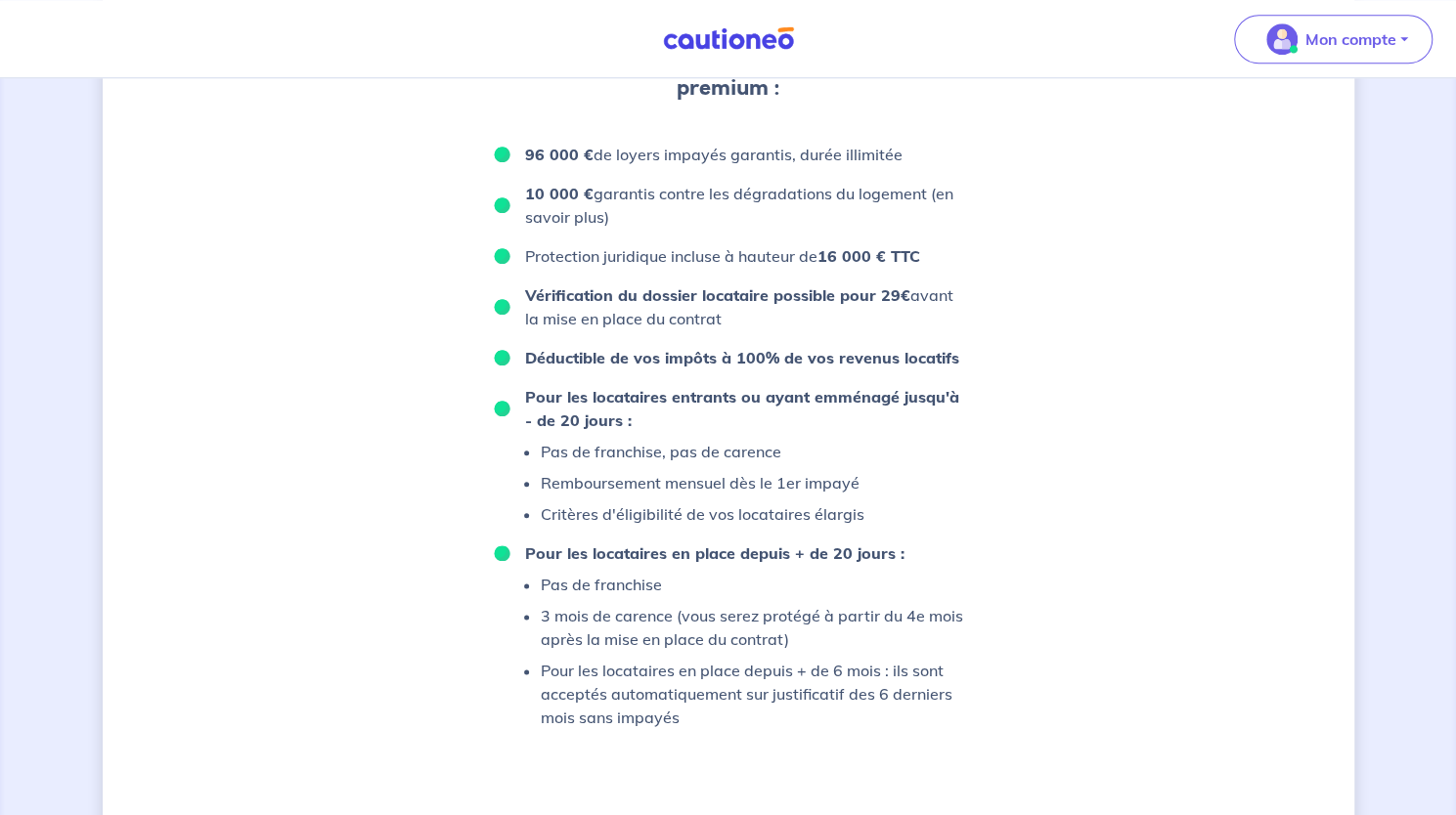
scroll to position [1229, 0]
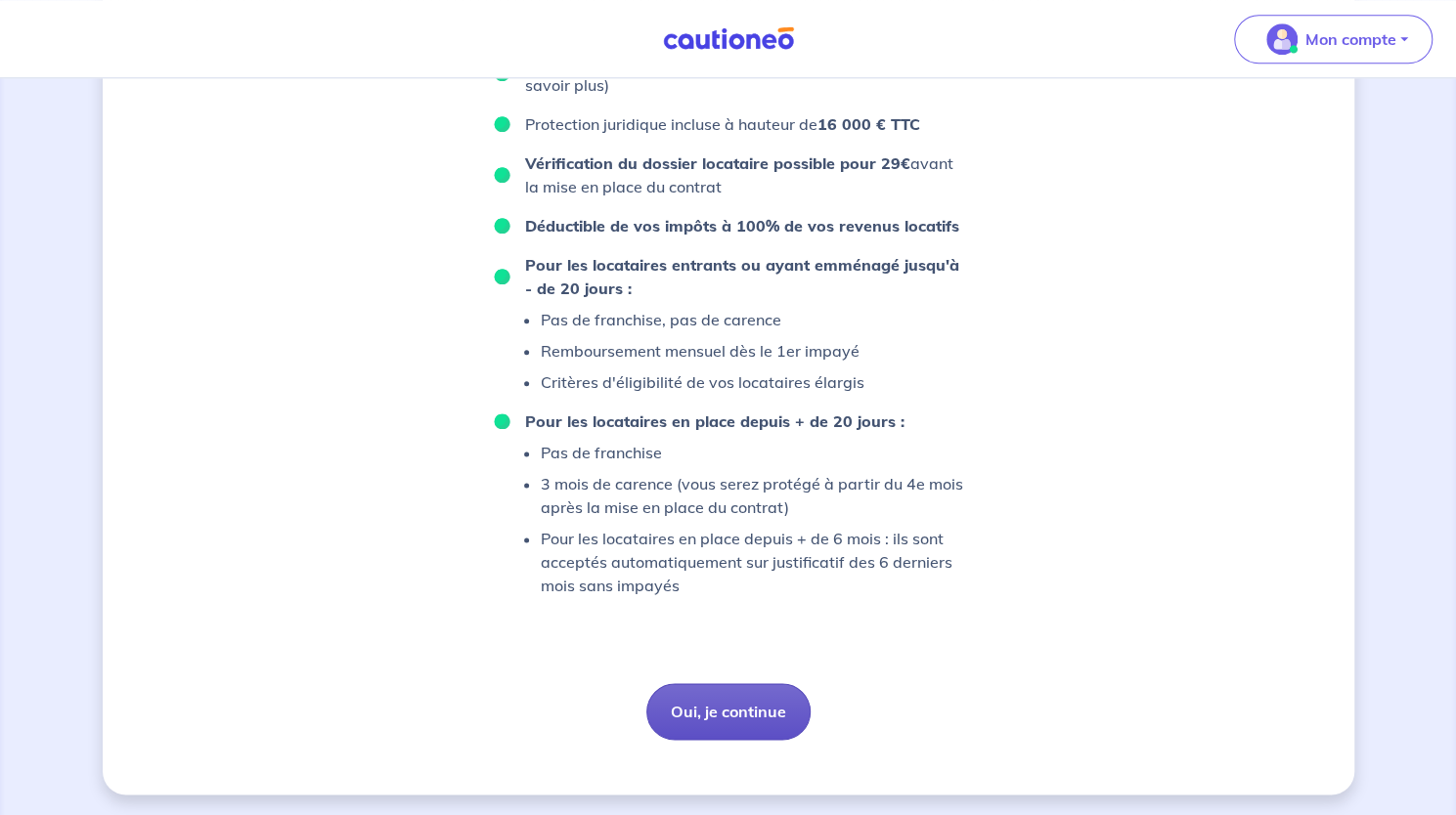
click at [772, 717] on button "Oui, je continue" at bounding box center [728, 712] width 164 height 57
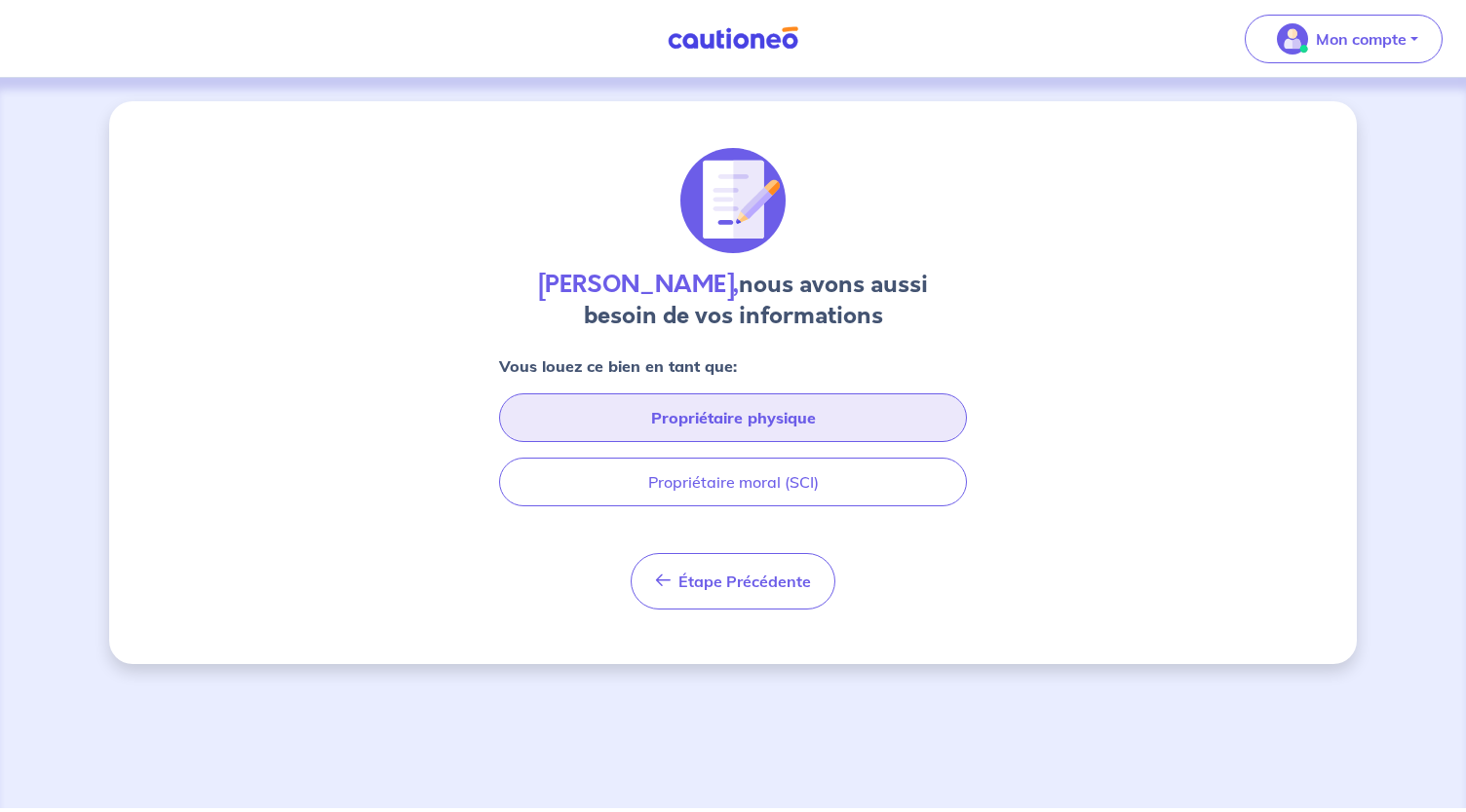
click at [786, 428] on button "Propriétaire physique" at bounding box center [733, 418] width 468 height 49
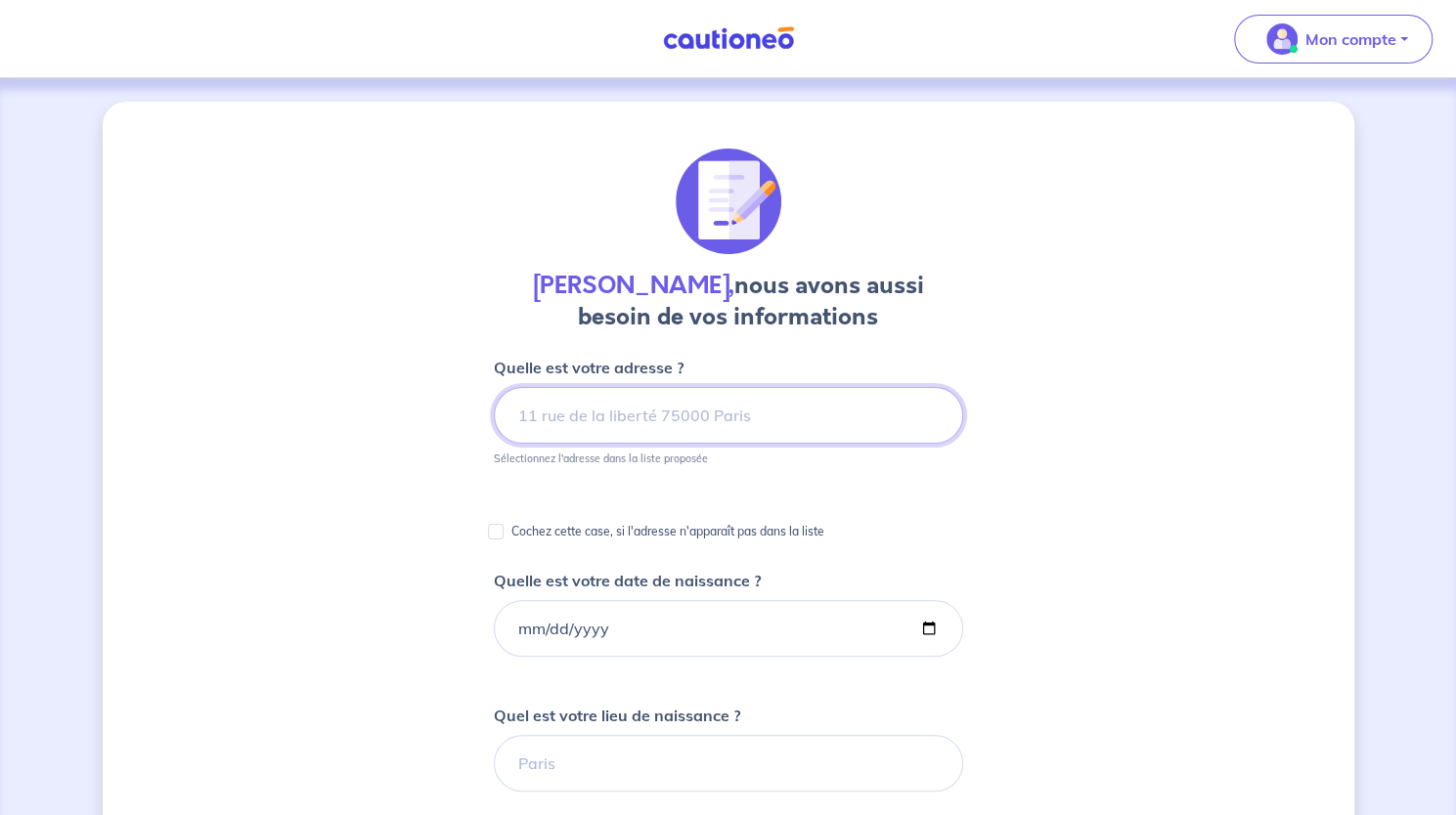
click at [789, 423] on input at bounding box center [728, 415] width 470 height 57
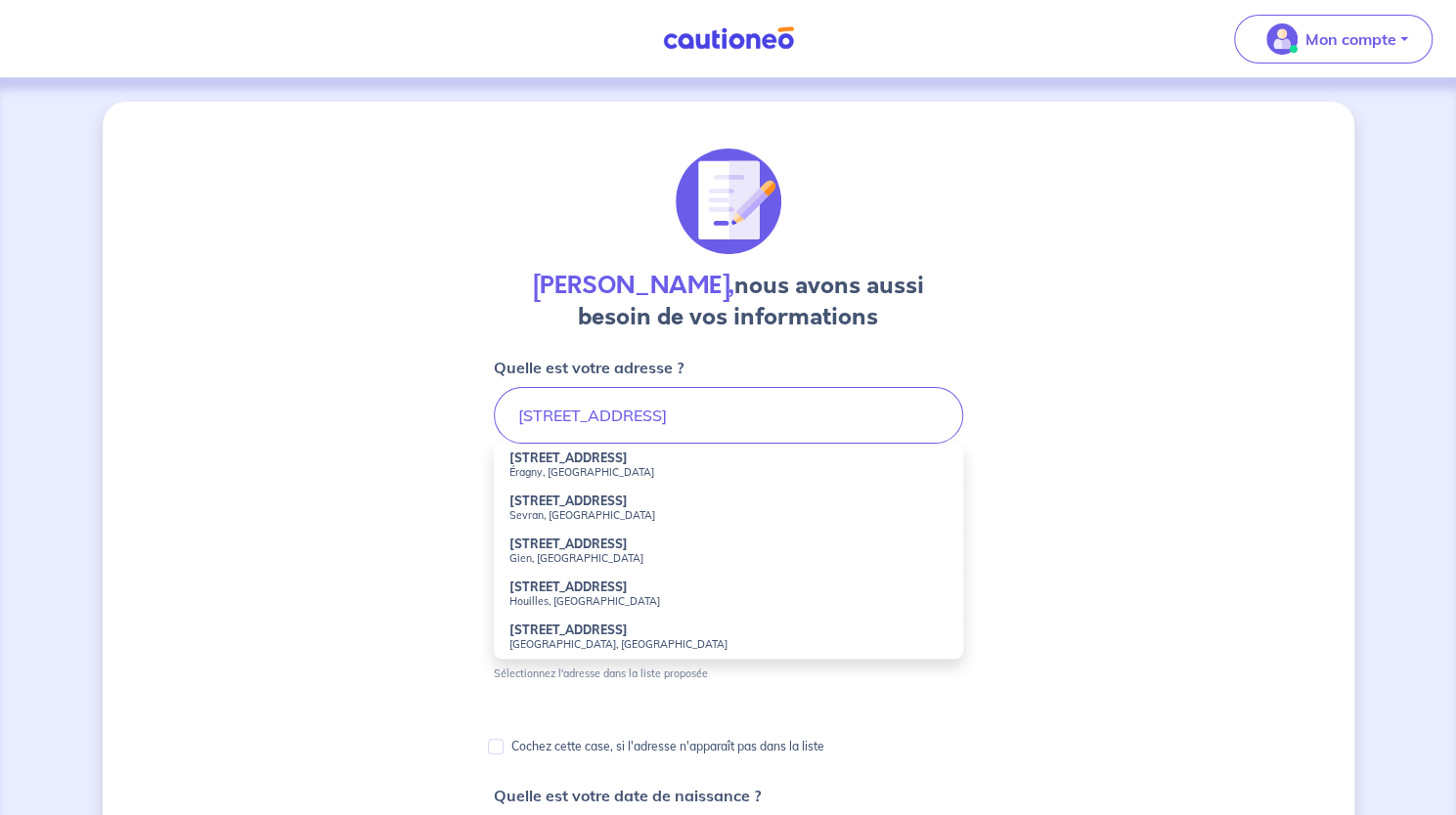
click at [641, 462] on li "67 Rue de la Marne Éragny, France" at bounding box center [728, 466] width 470 height 43
type input "67 Rue de la Marne, Éragny, France"
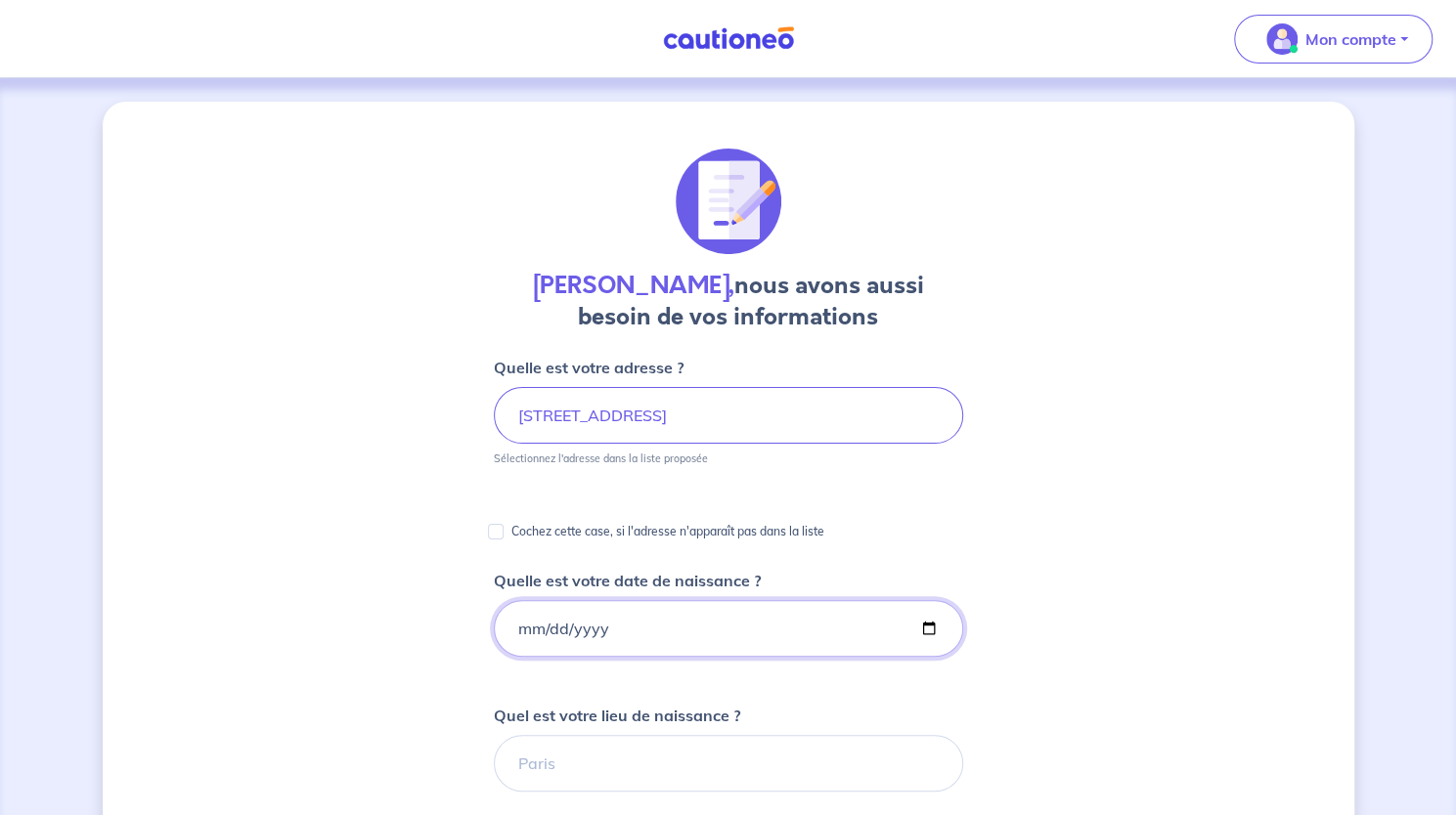
click at [725, 618] on input "Quelle est votre date de naissance ?" at bounding box center [728, 629] width 470 height 57
type input "1980-03-07"
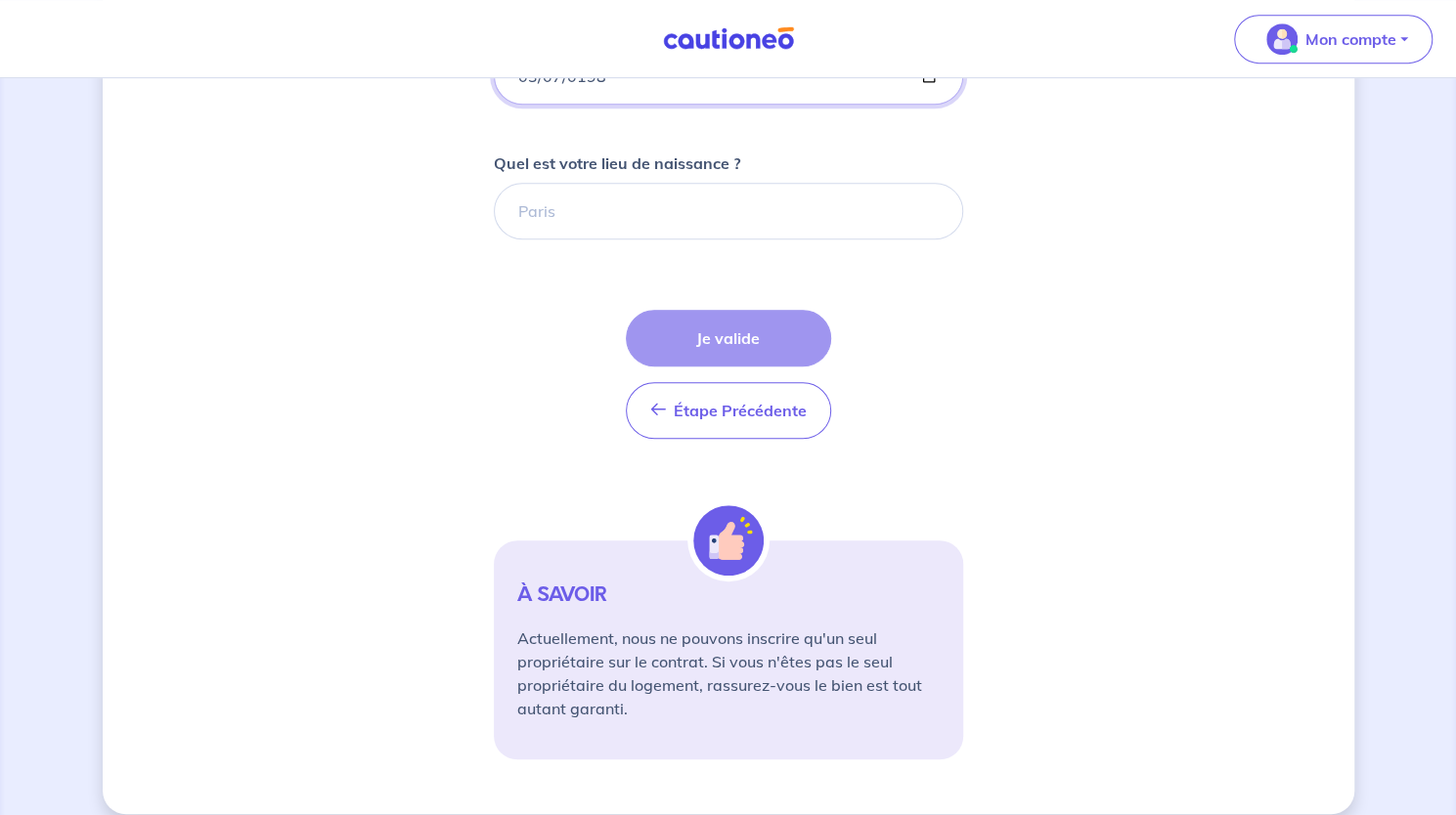
scroll to position [553, 0]
click at [618, 183] on input "Quel est votre lieu de naissance ?" at bounding box center [728, 211] width 470 height 57
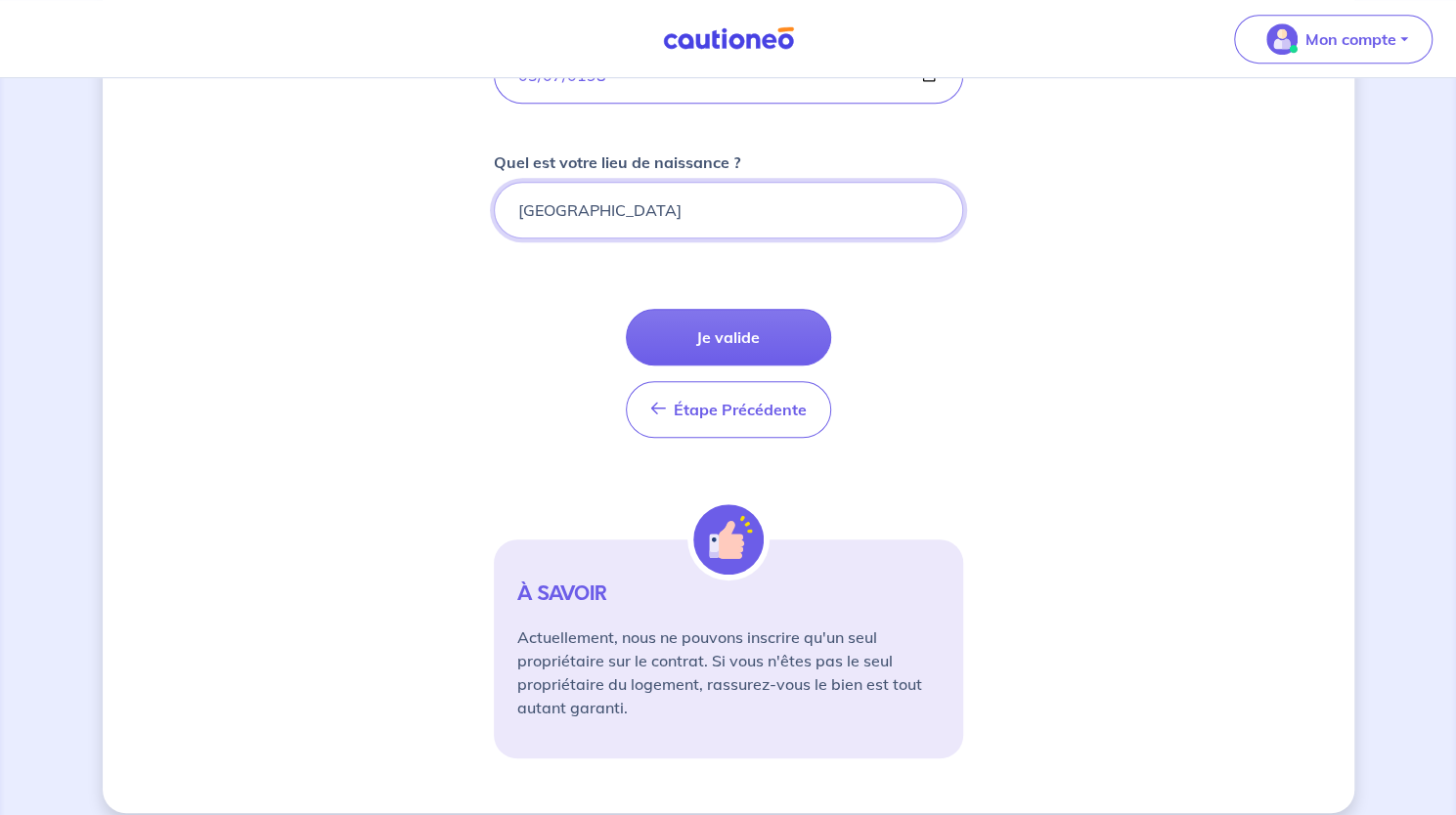
type input "lyon"
click at [794, 338] on button "Je valide" at bounding box center [728, 338] width 206 height 57
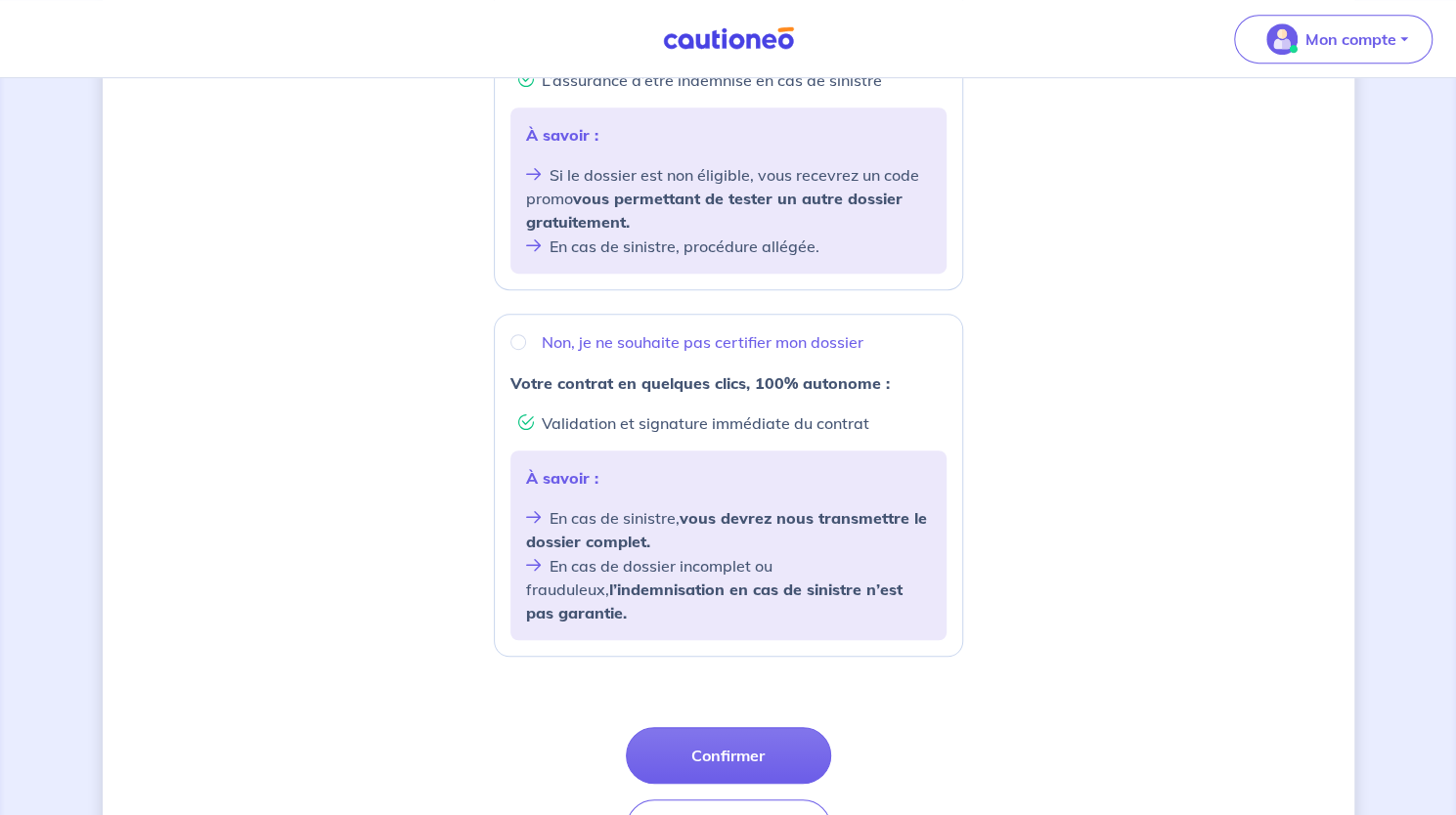
scroll to position [544, 0]
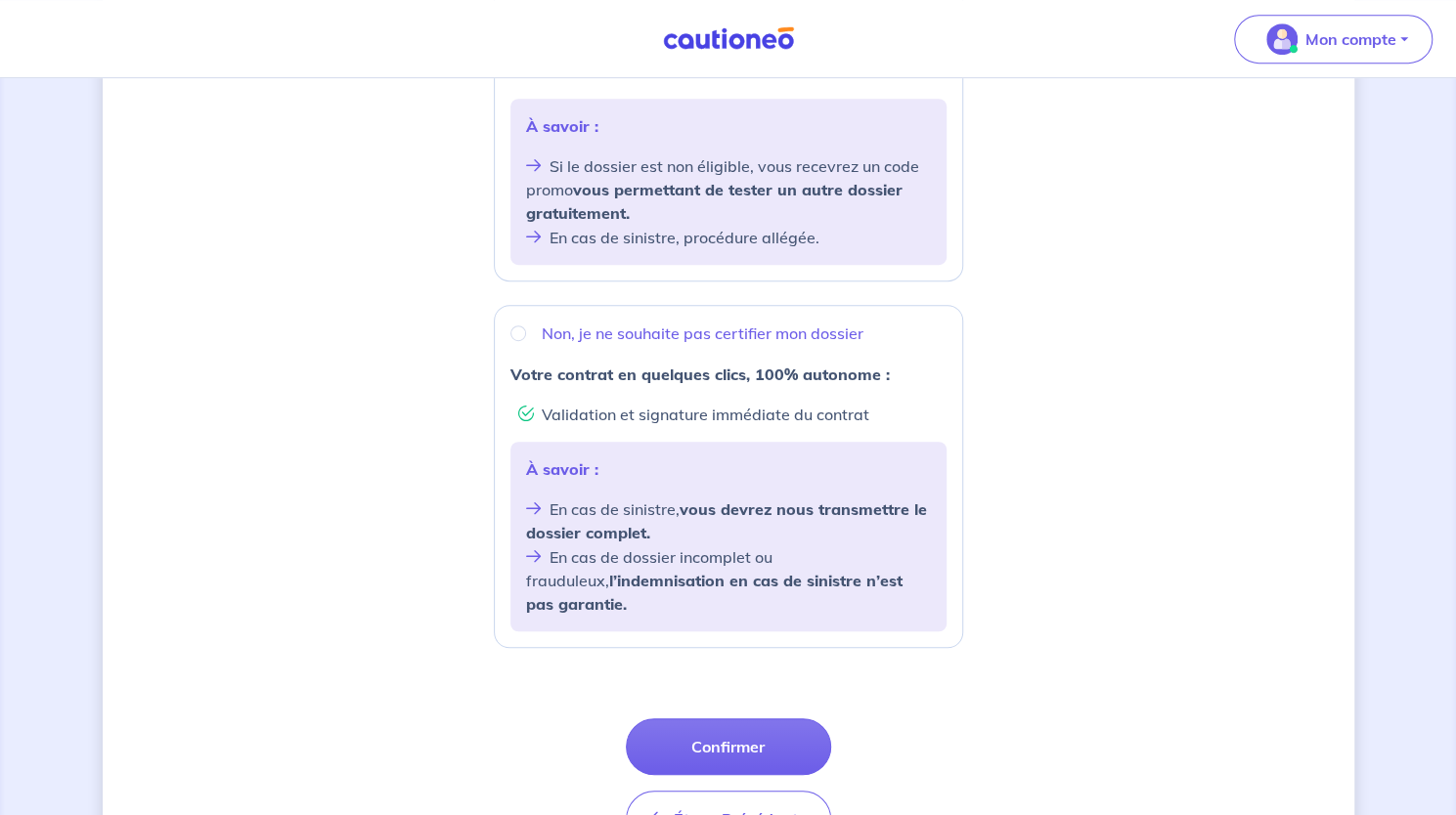
click at [509, 326] on div "Non, je ne souhaite pas certifier mon dossier Votre contrat en quelques clics, …" at bounding box center [728, 476] width 470 height 344
radio input "true"
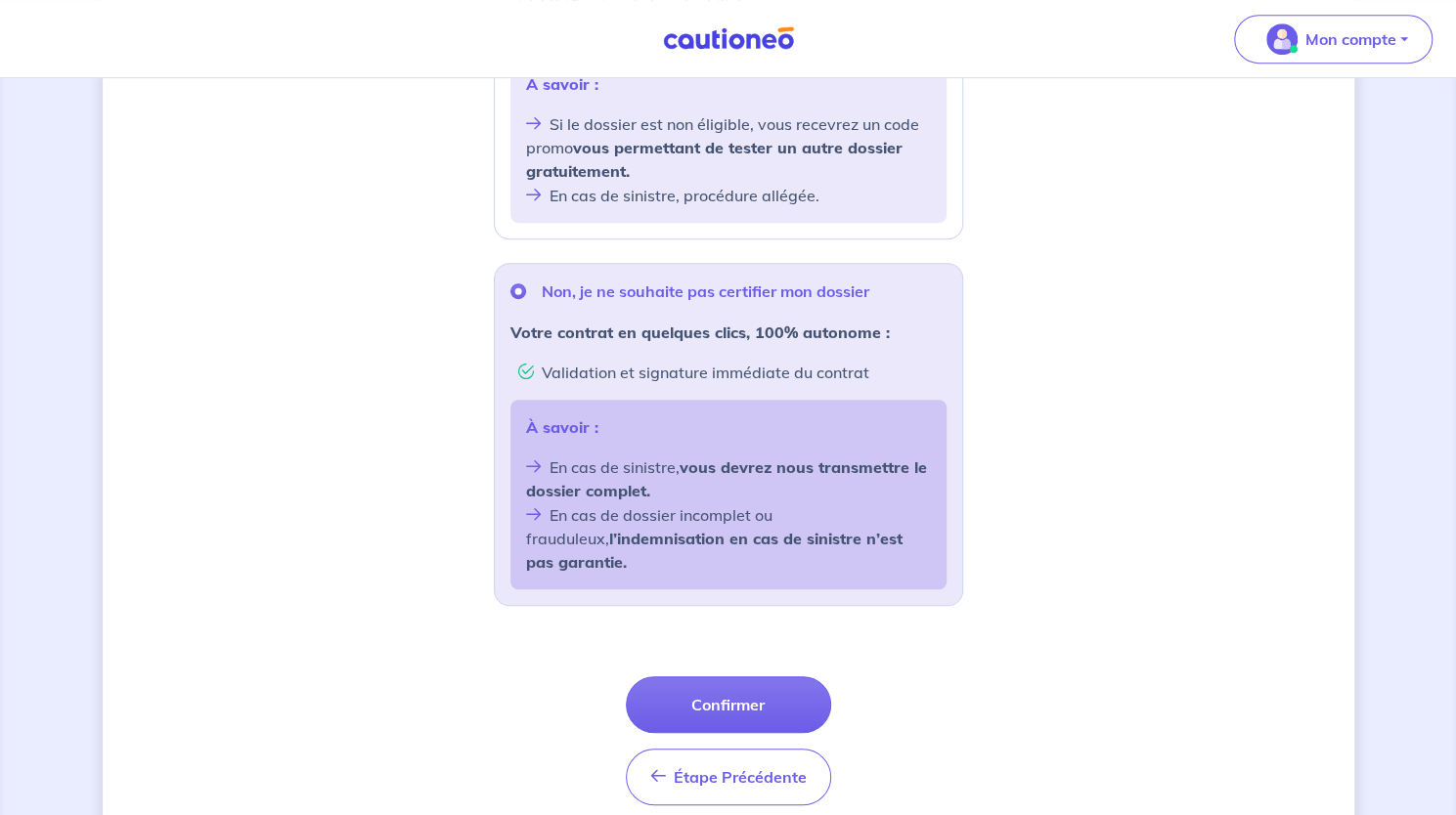
scroll to position [642, 0]
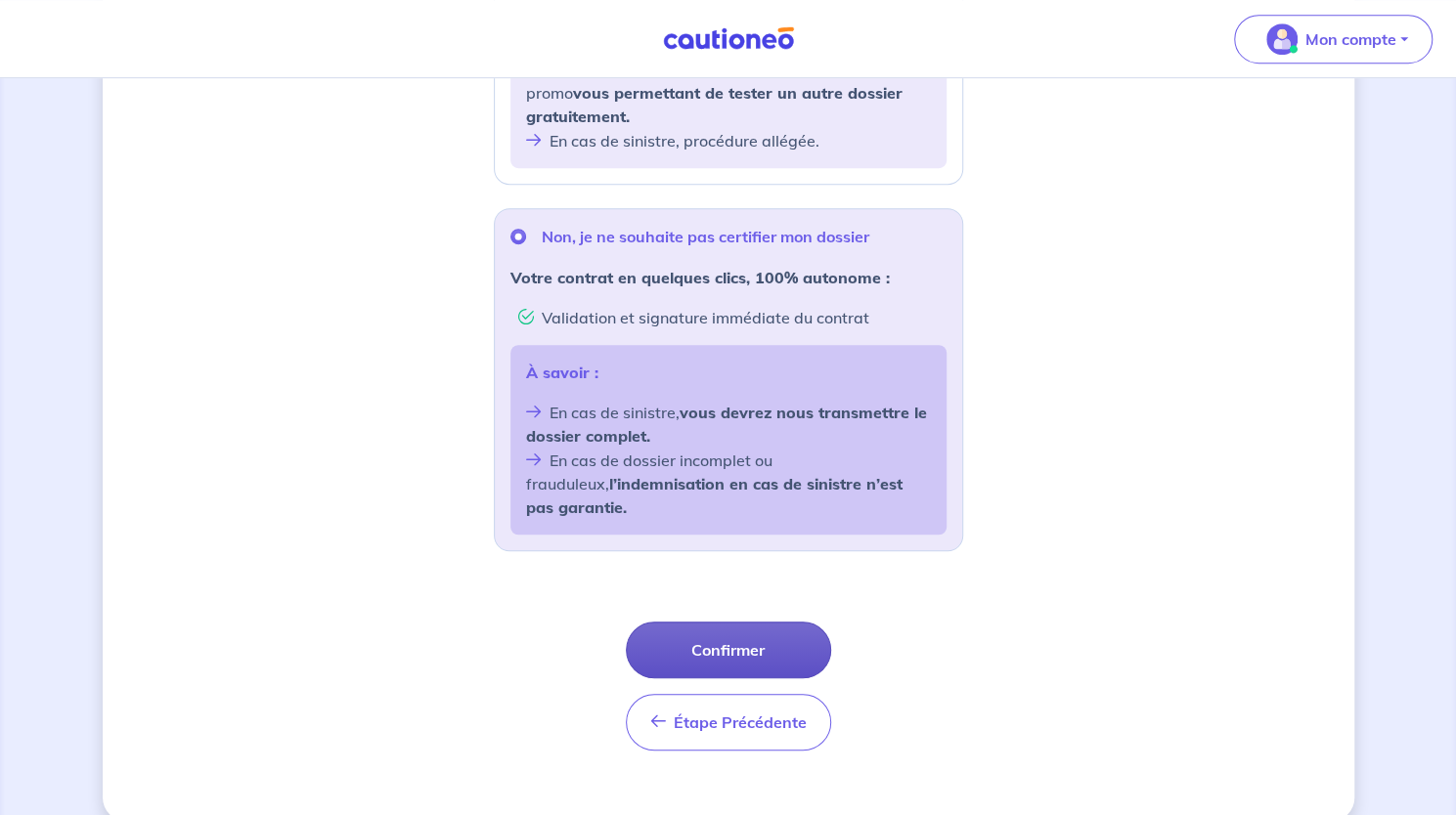
click at [755, 626] on button "Confirmer" at bounding box center [728, 651] width 206 height 57
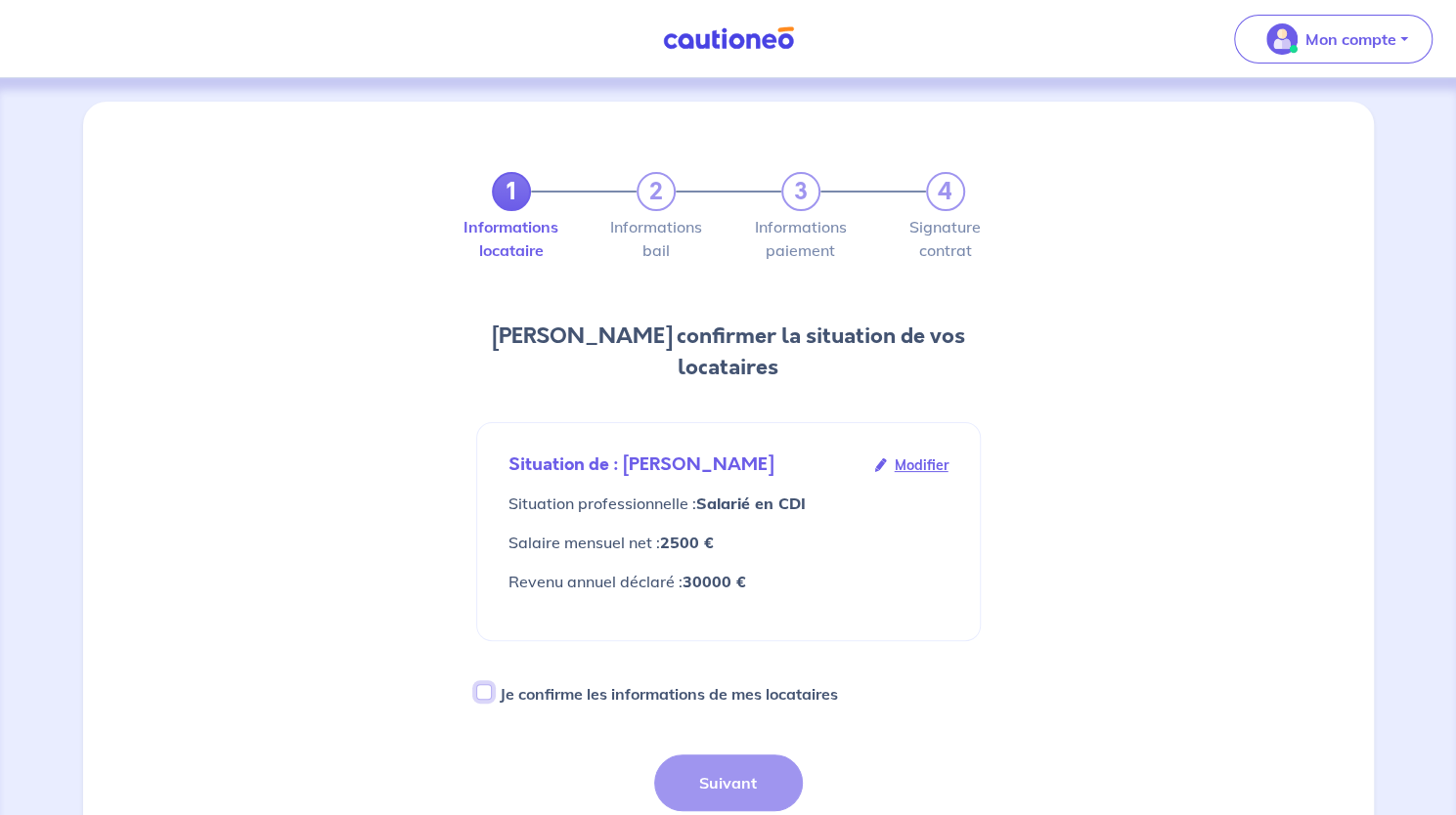
click at [482, 684] on input "Je confirme les informations de mes locataires" at bounding box center [484, 692] width 16 height 16
checkbox input "true"
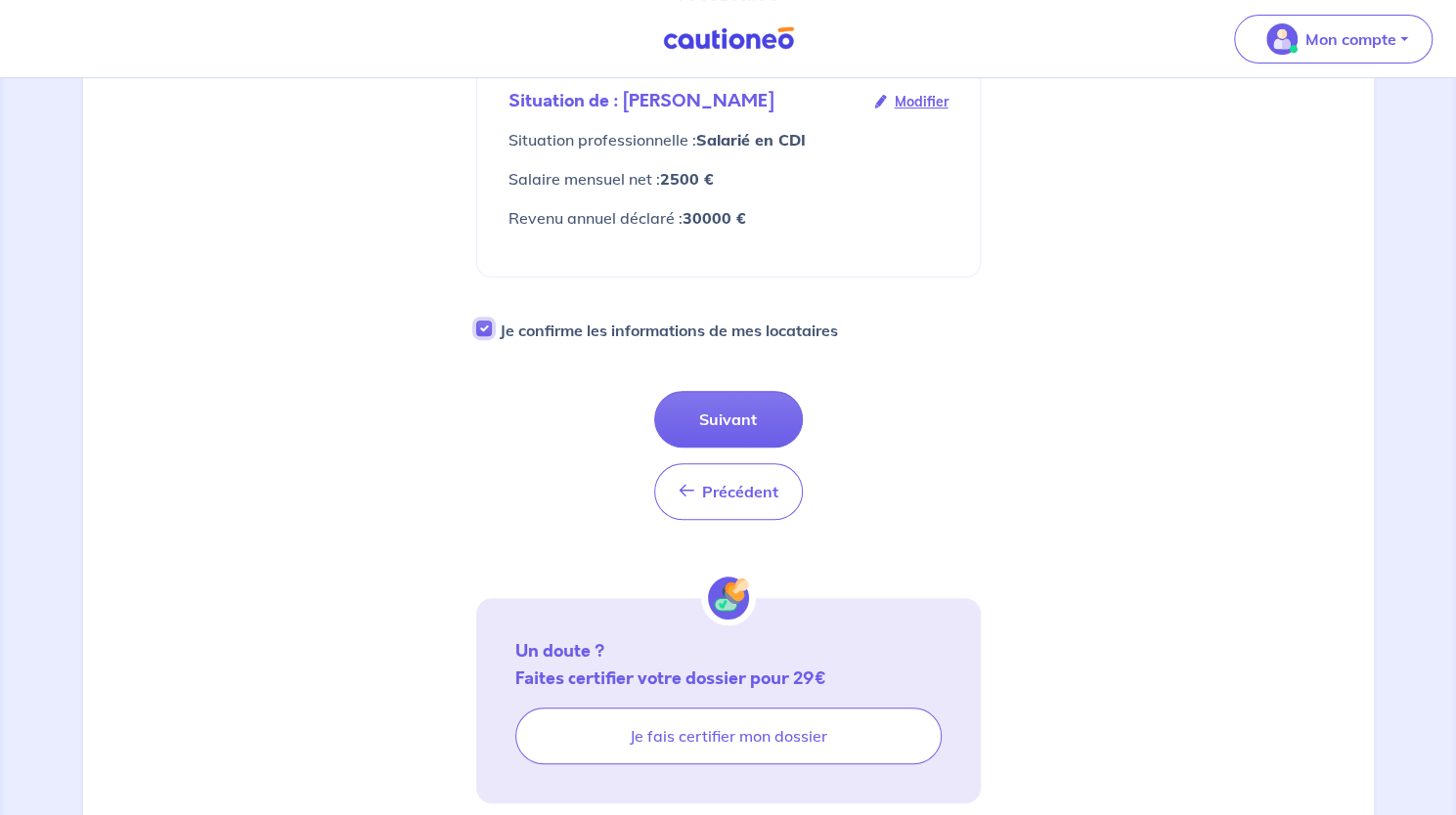
scroll to position [411, 0]
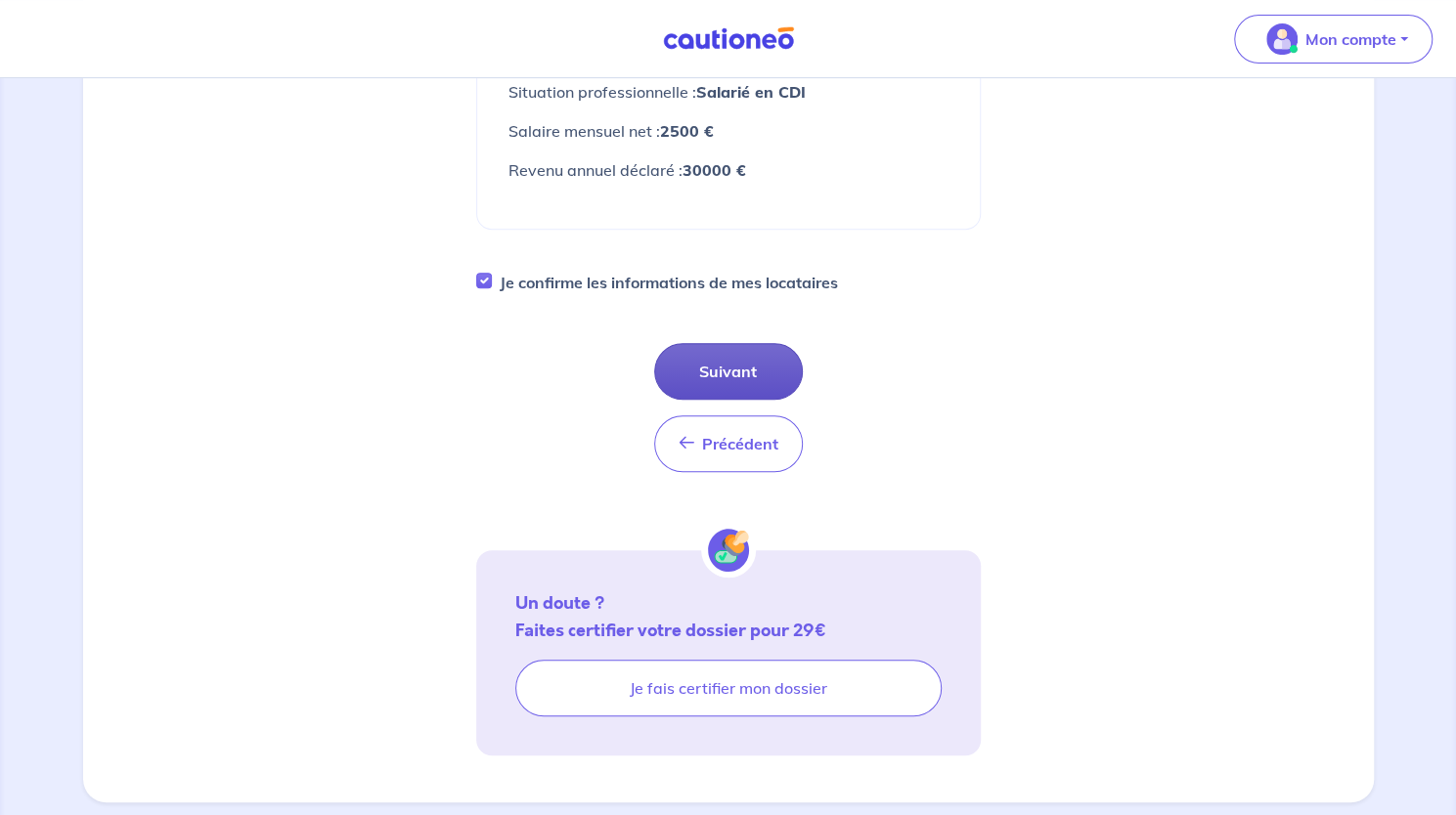
click at [749, 344] on button "Suivant" at bounding box center [728, 372] width 149 height 57
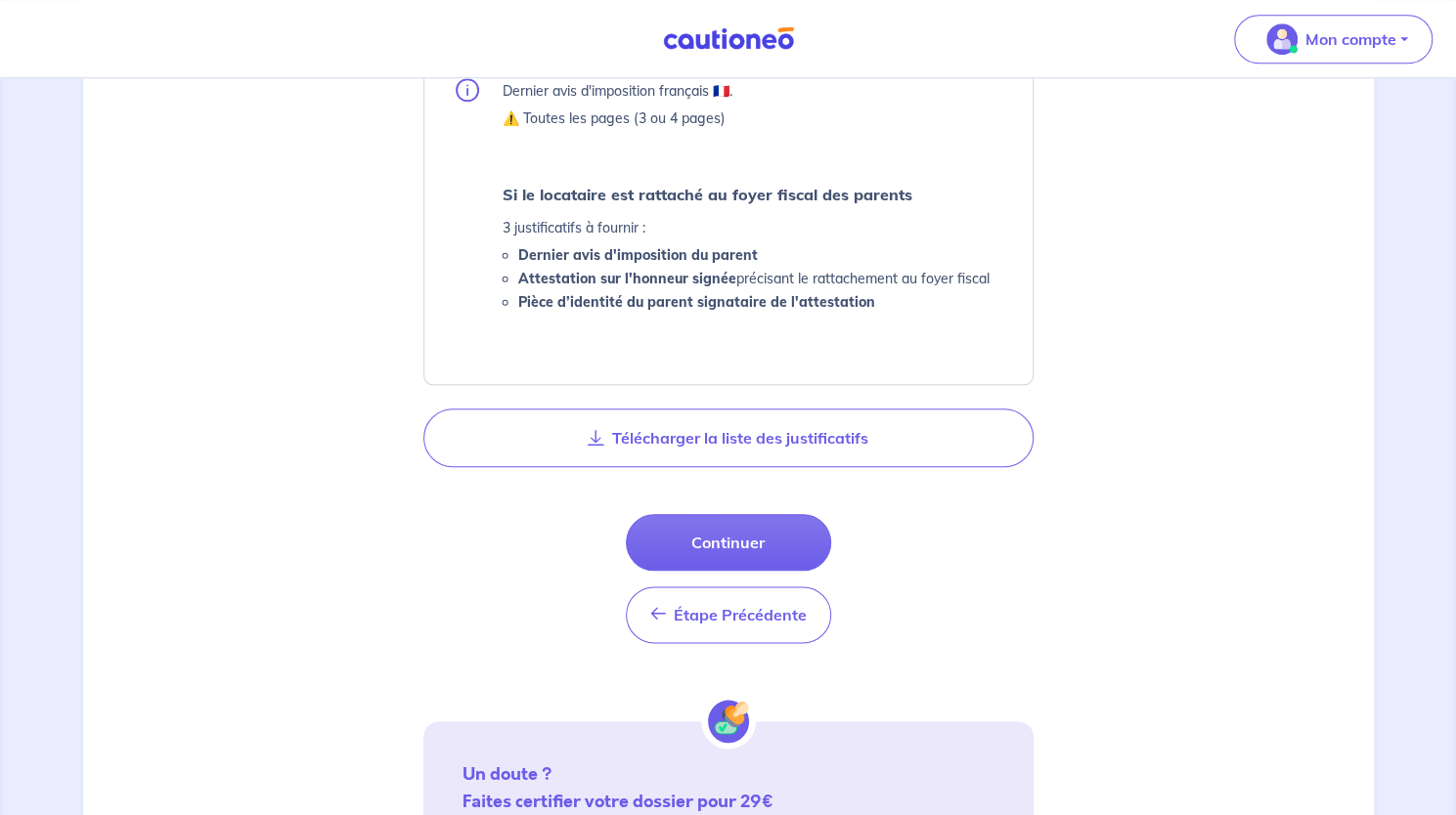
scroll to position [1035, 0]
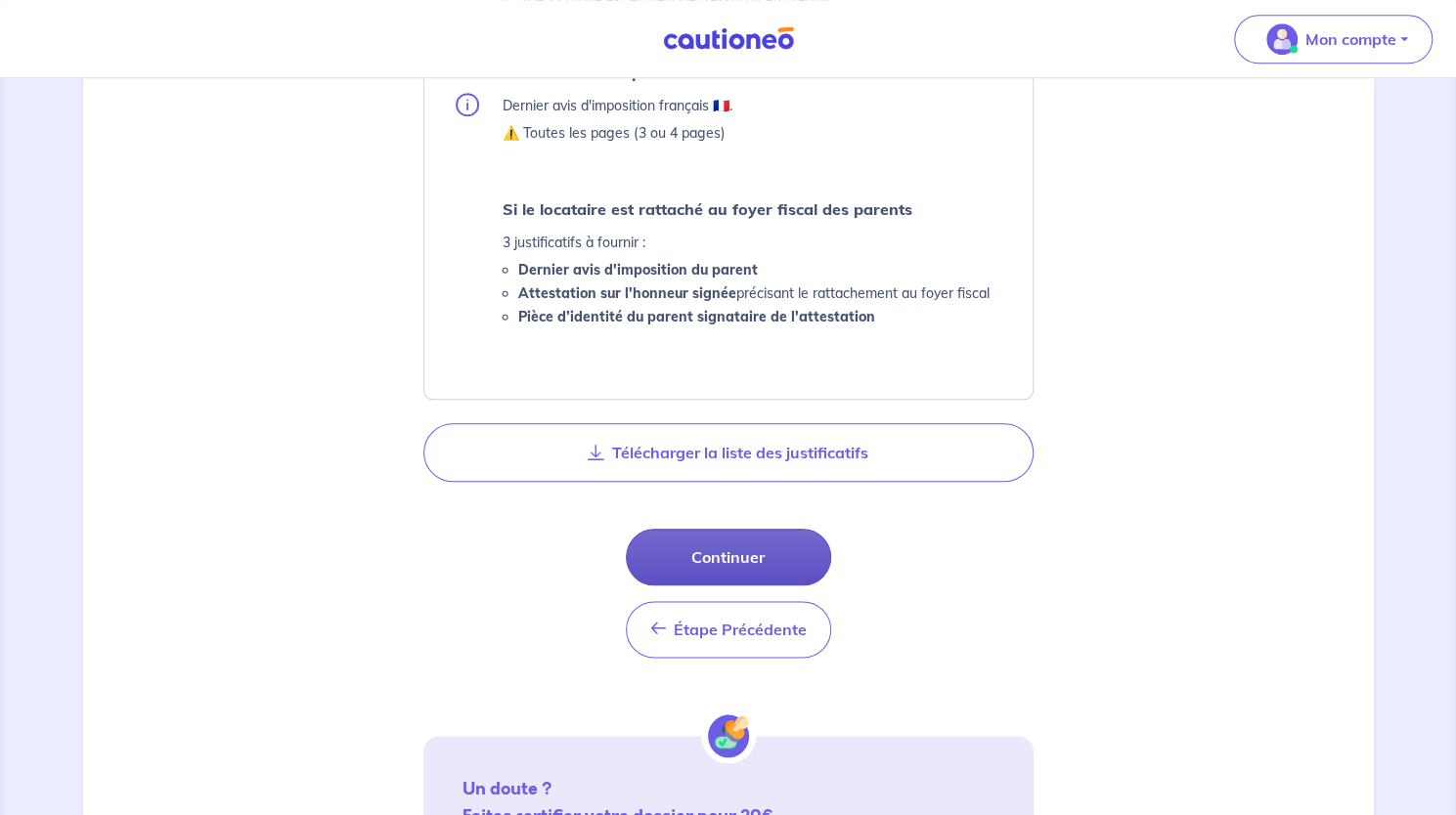
click at [808, 558] on button "Continuer" at bounding box center [728, 557] width 206 height 57
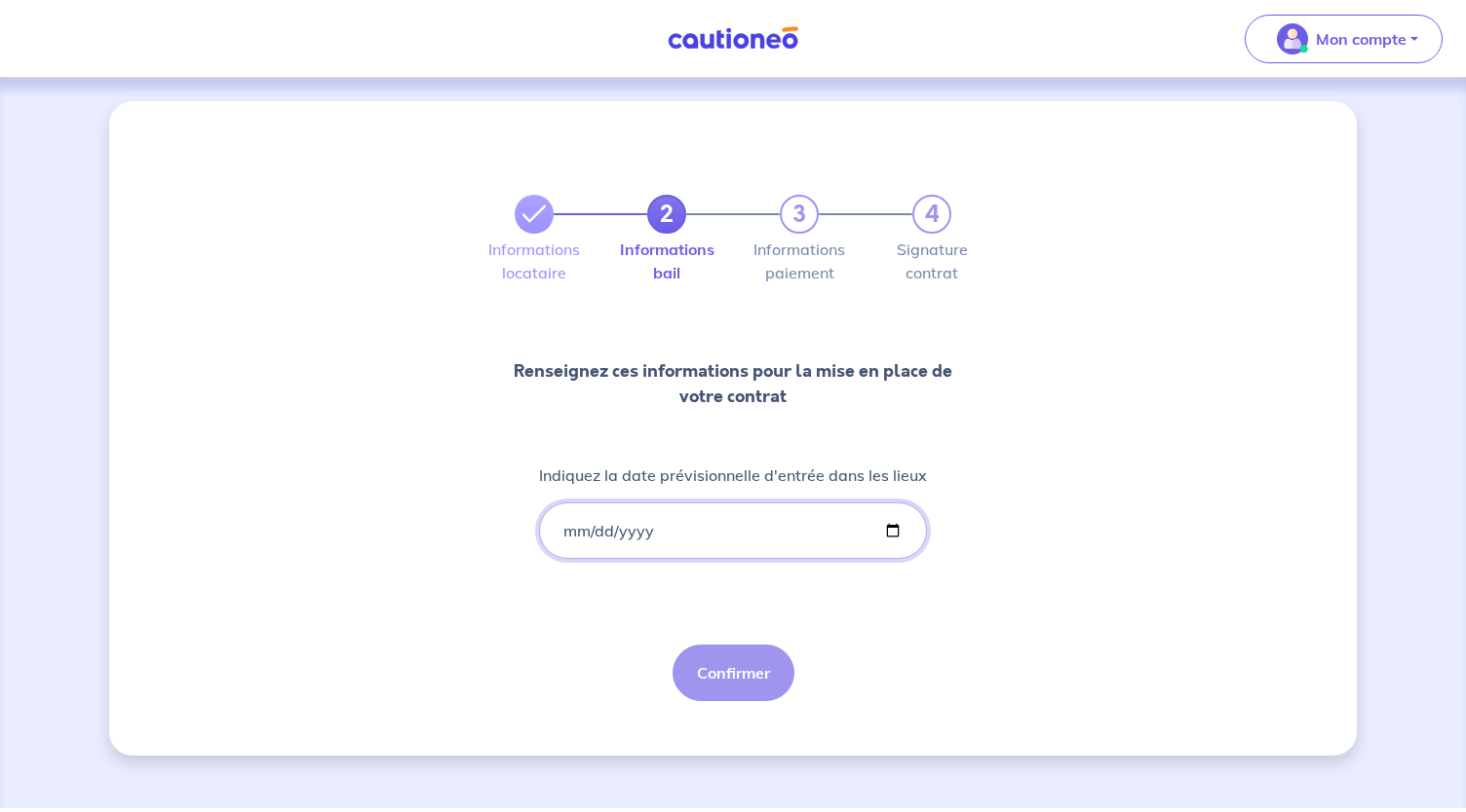
click at [707, 535] on input "Indiquez la date prévisionnelle d'entrée dans les lieux" at bounding box center [732, 532] width 388 height 57
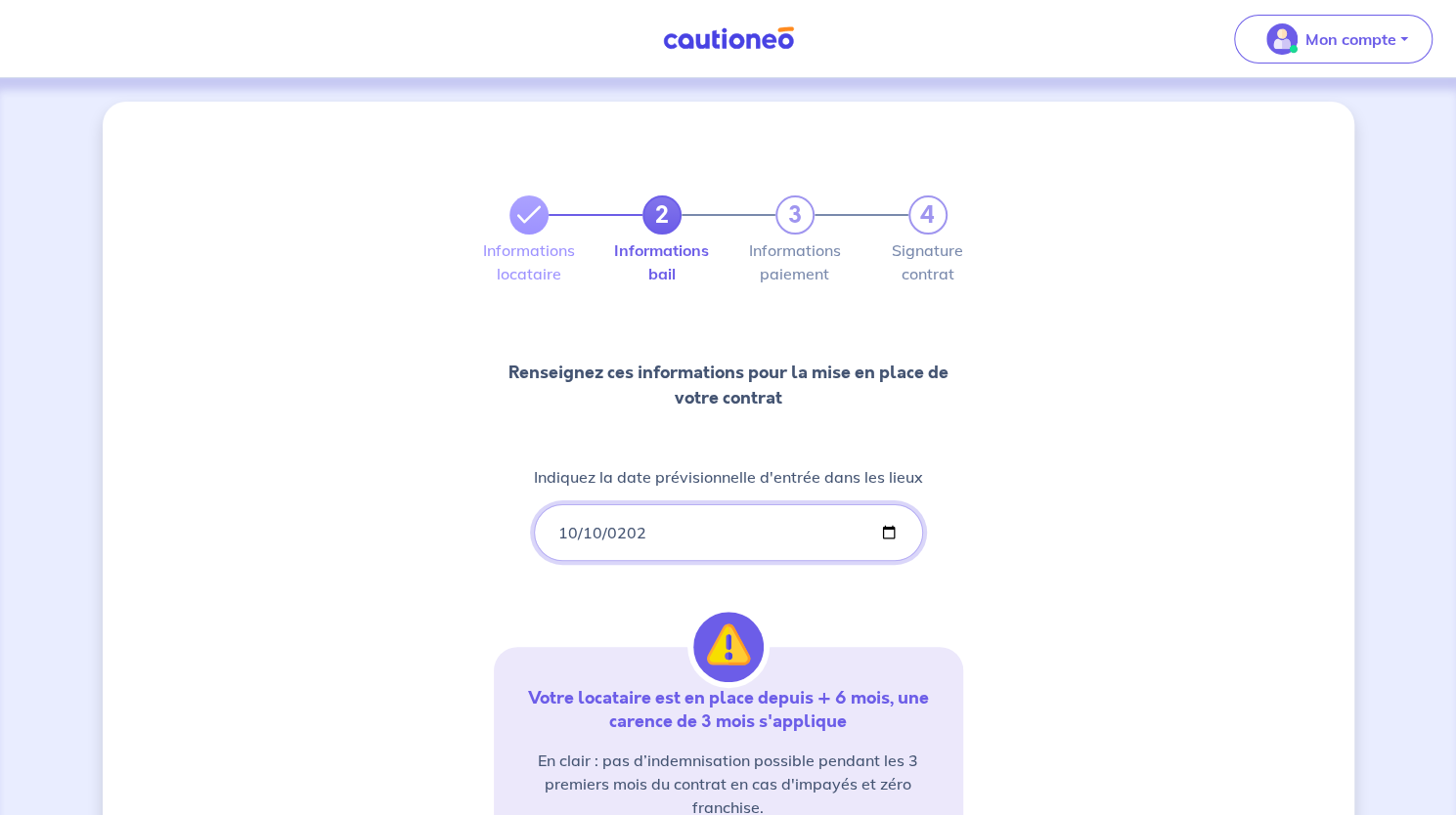
type input "2025-10-10"
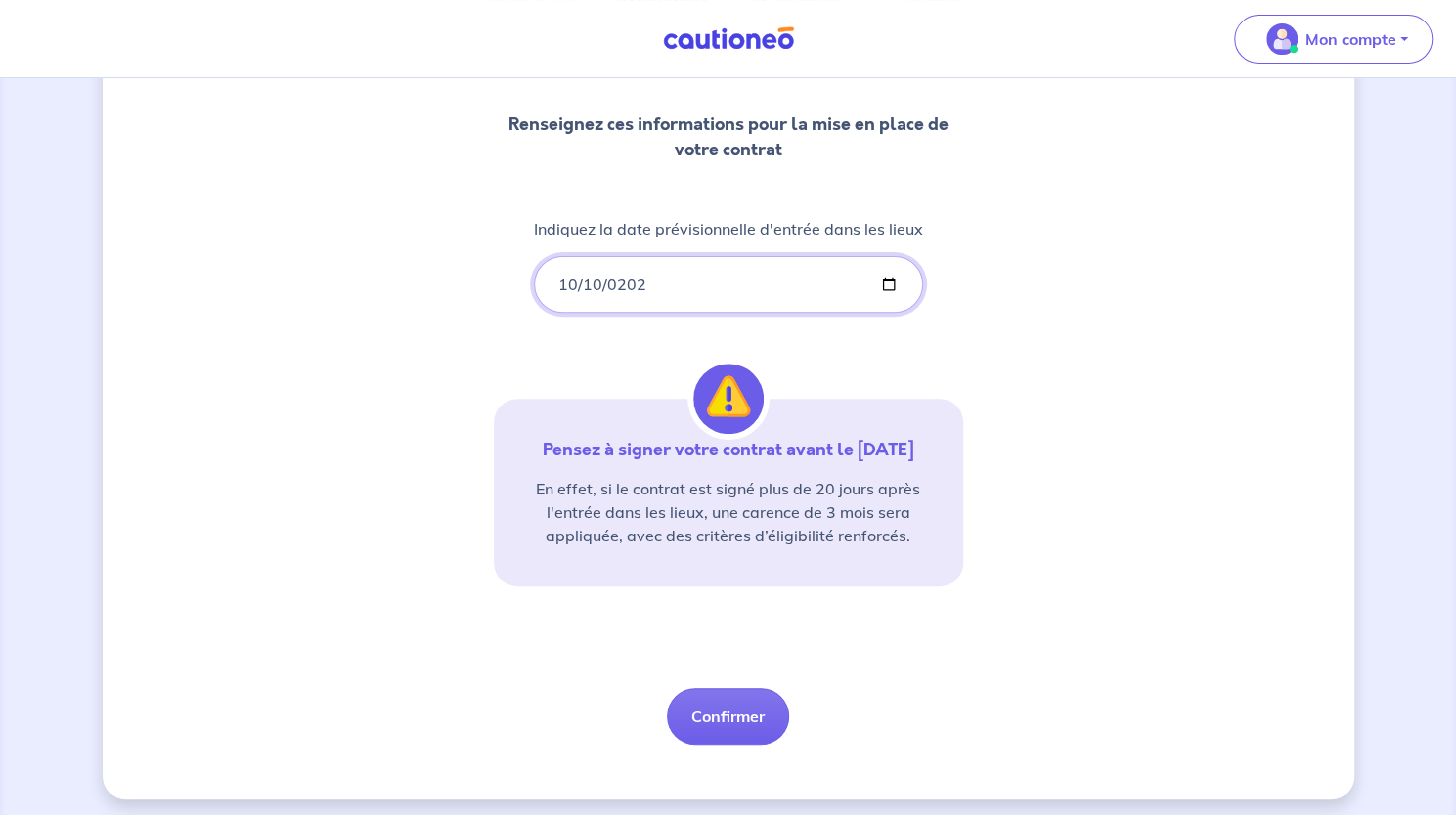
scroll to position [254, 0]
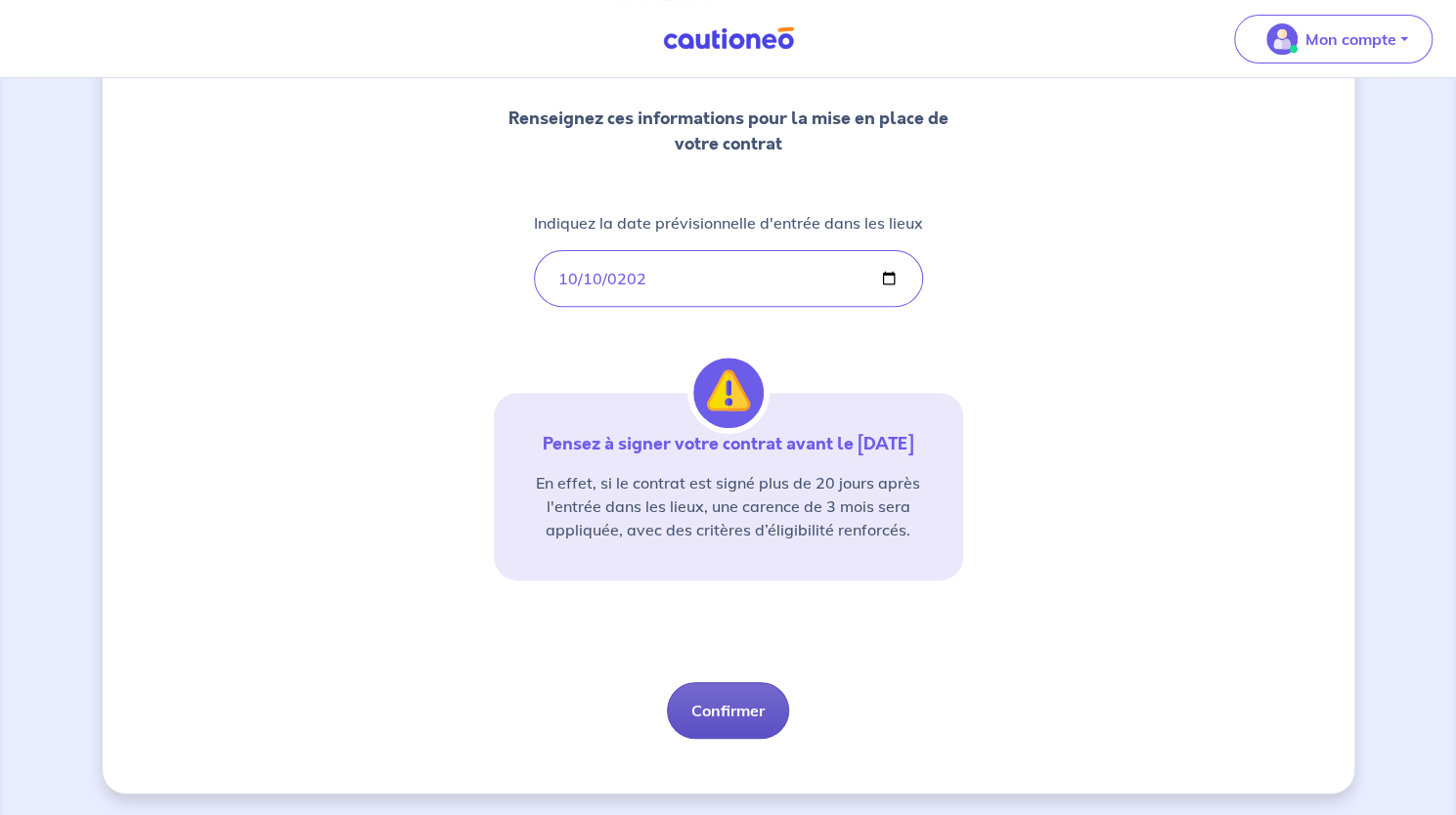
click at [714, 711] on button "Confirmer" at bounding box center [728, 711] width 122 height 57
select select "FR"
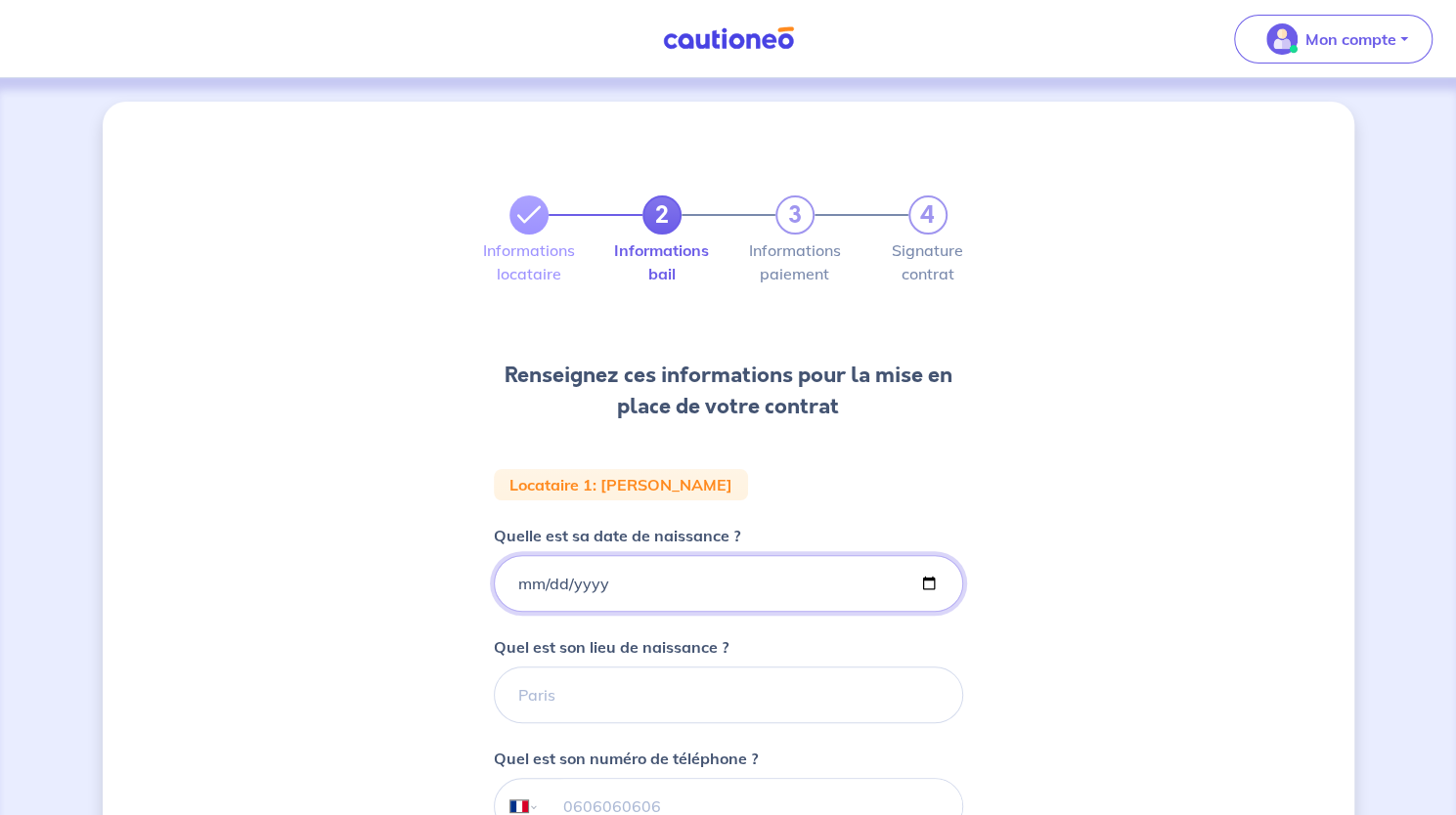
click at [529, 579] on input "Quelle est sa date de naissance ?" at bounding box center [728, 584] width 470 height 57
type input "1983-04-06"
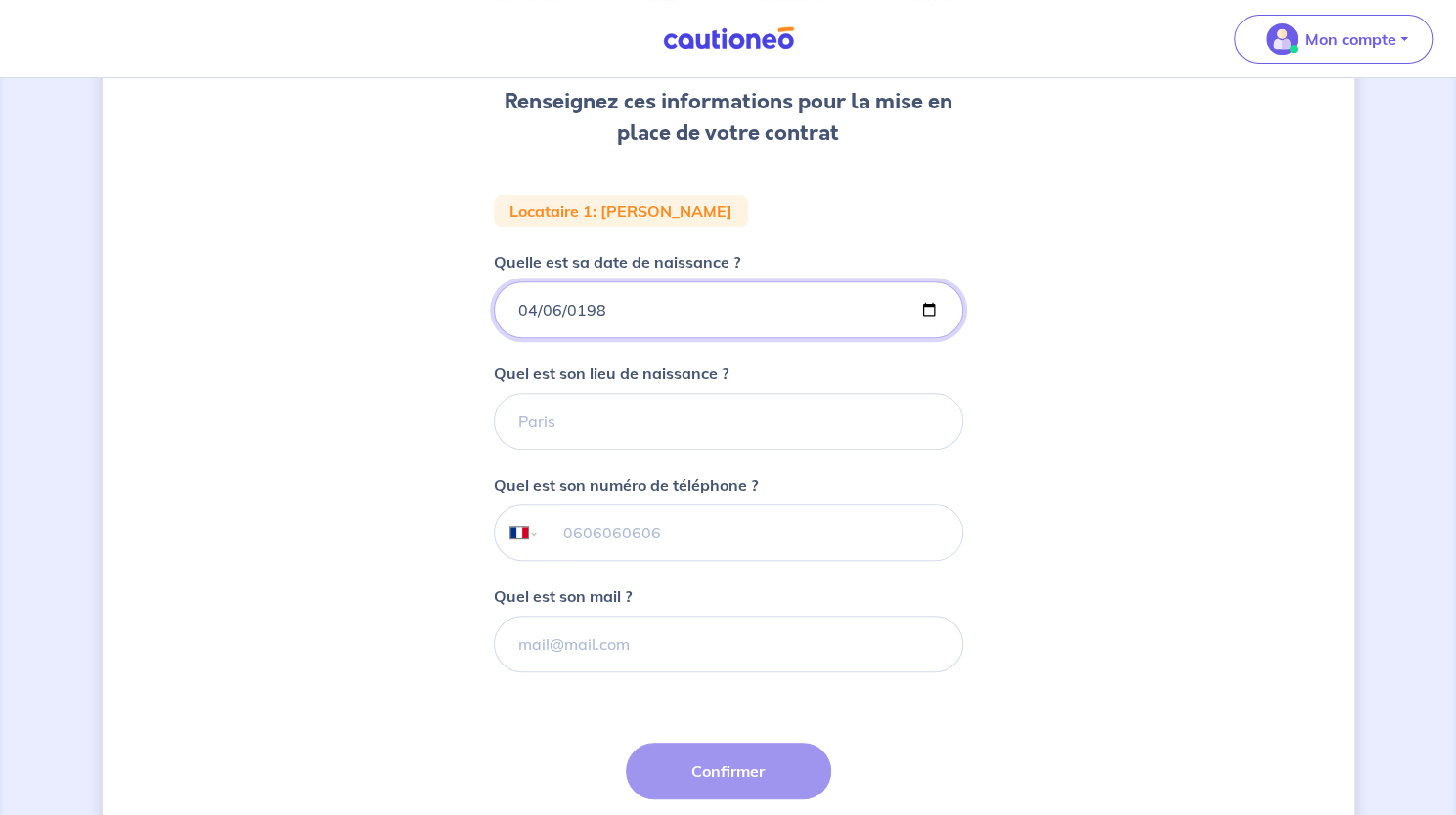
scroll to position [277, 0]
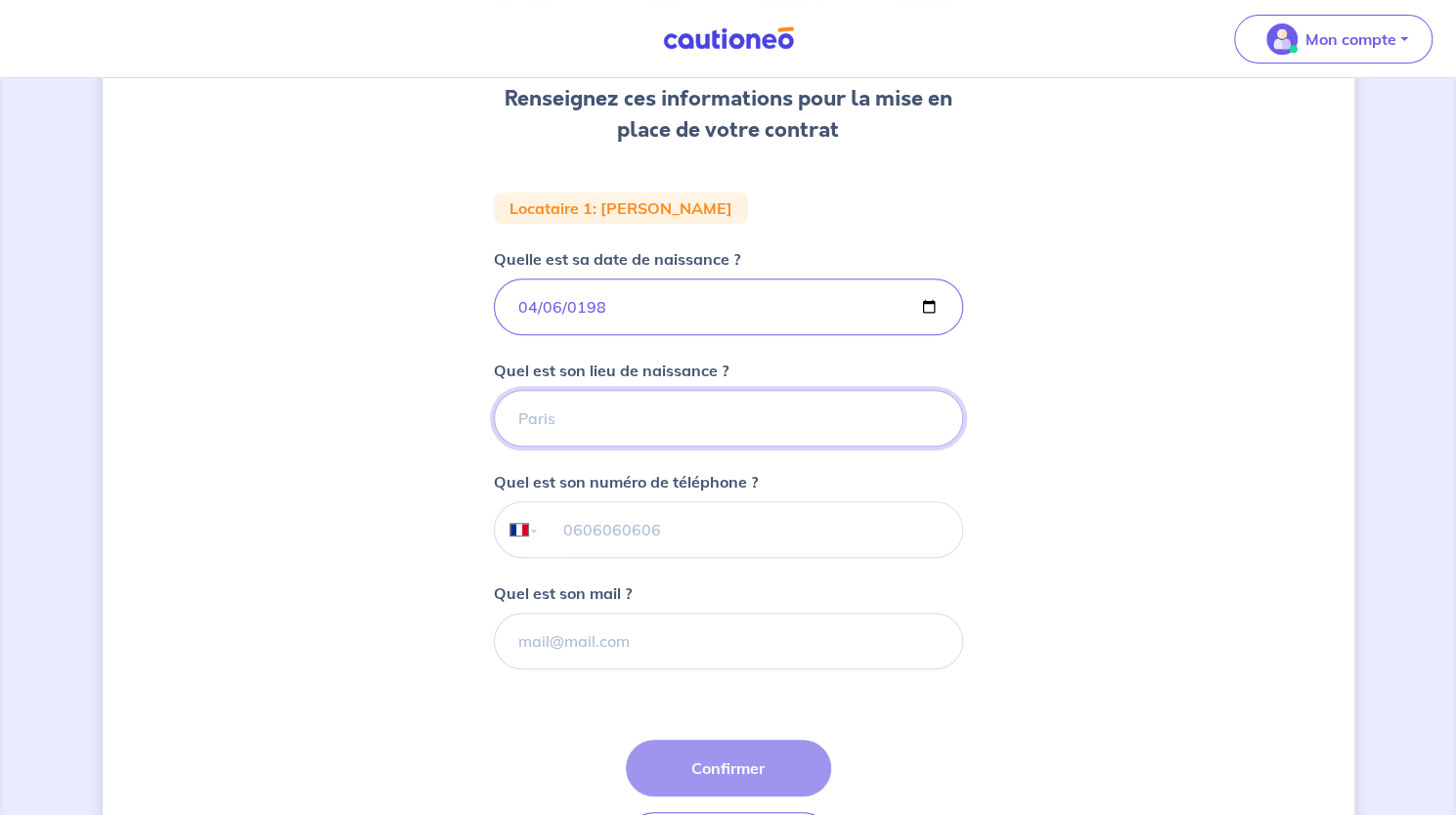
click at [605, 402] on input "Quel est son lieu de naissance ?" at bounding box center [728, 418] width 470 height 57
type input "paris"
click at [722, 532] on input "tel" at bounding box center [749, 531] width 422 height 55
click at [732, 762] on button "Confirmer" at bounding box center [728, 769] width 206 height 57
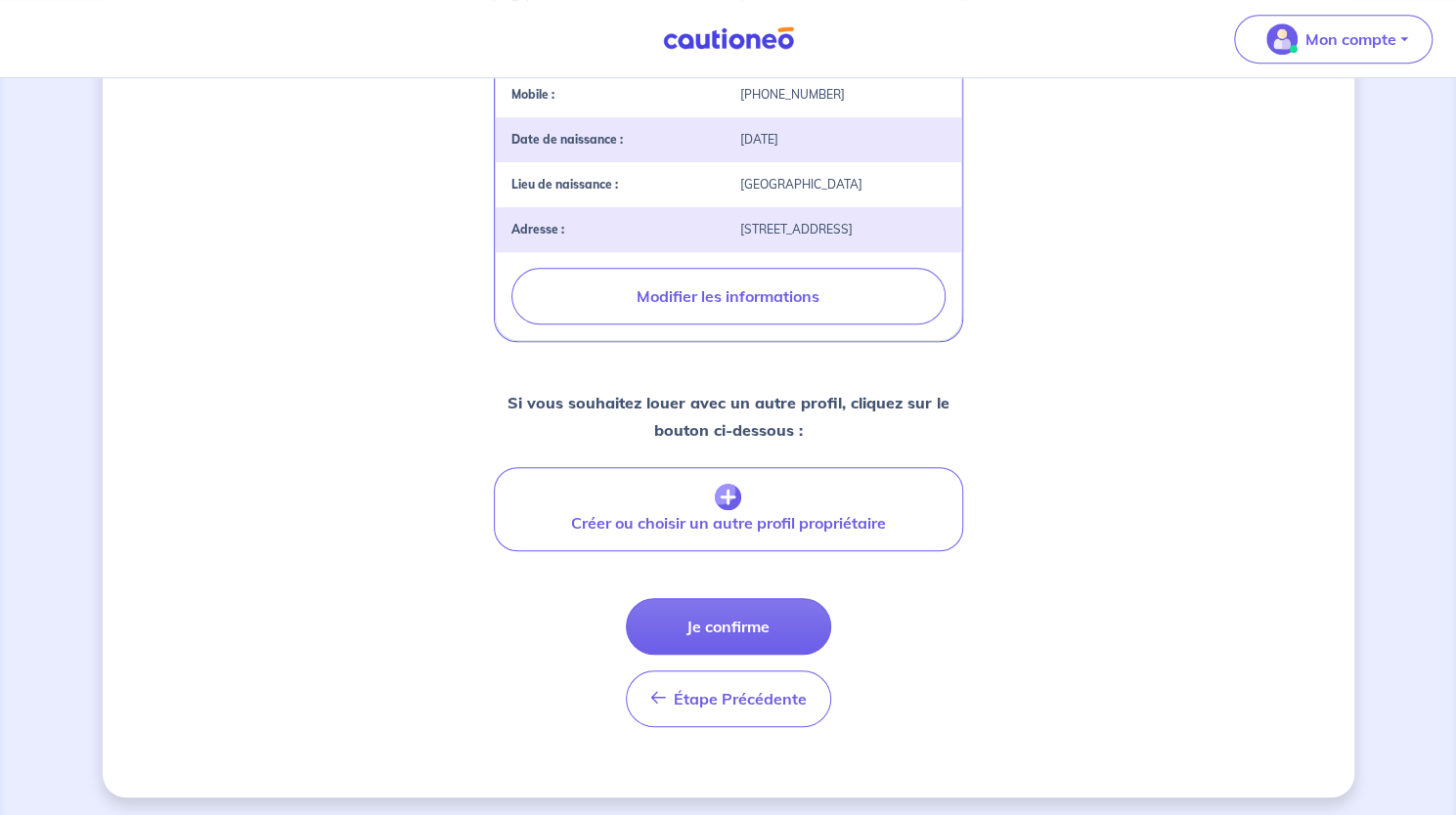
scroll to position [593, 0]
click at [753, 620] on button "Je confirme" at bounding box center [728, 625] width 206 height 57
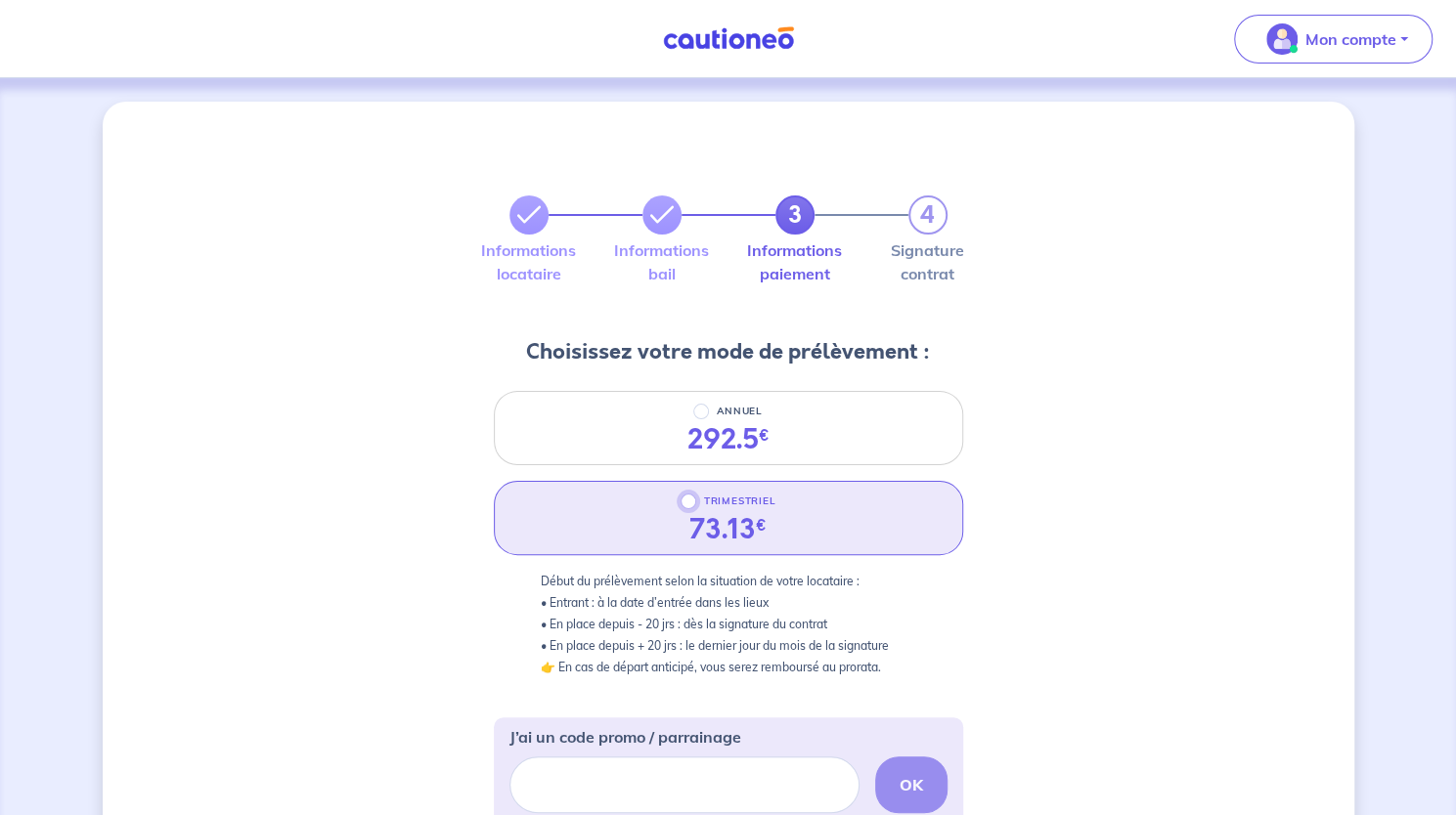
click at [687, 506] on input "TRIMESTRIEL" at bounding box center [688, 502] width 16 height 16
radio input "true"
click at [1136, 759] on div "3 4 Informations locataire Informations bail Informations paiement Signature co…" at bounding box center [728, 736] width 1251 height 1271
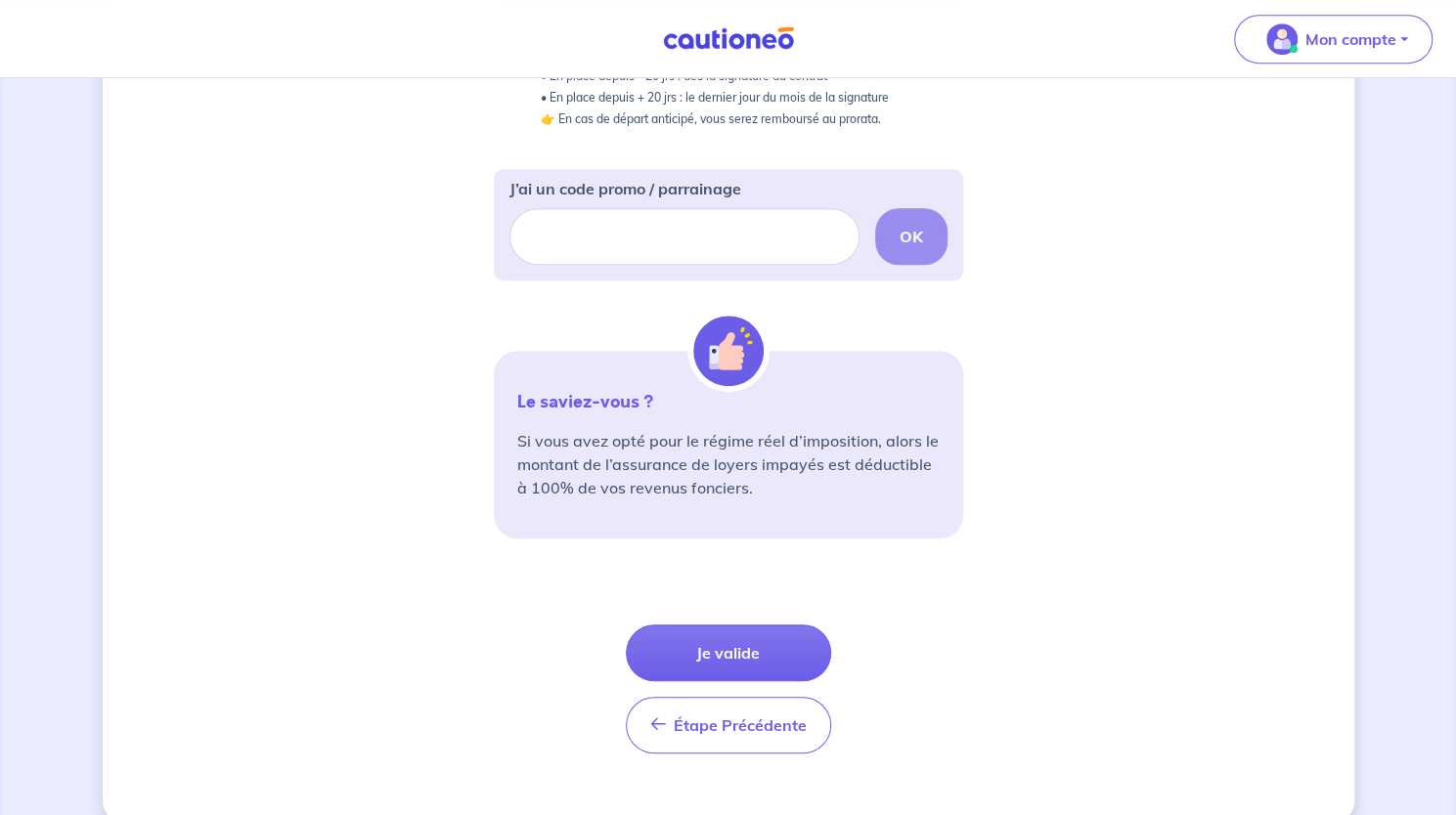
scroll to position [577, 0]
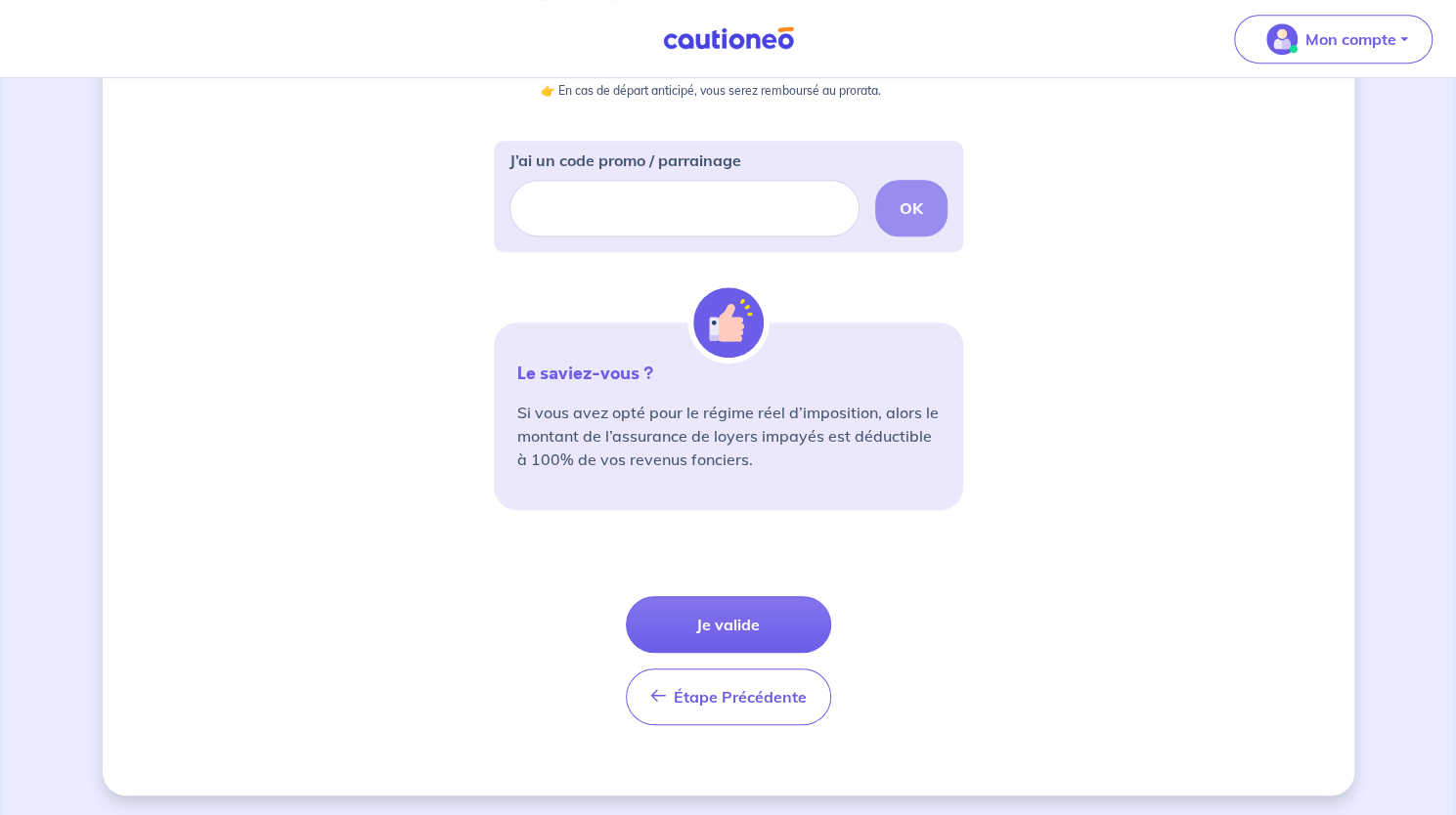
click at [1107, 705] on div "3 4 Informations locataire Informations bail Informations paiement Signature co…" at bounding box center [728, 159] width 1251 height 1271
click at [815, 613] on button "Je valide" at bounding box center [728, 625] width 206 height 57
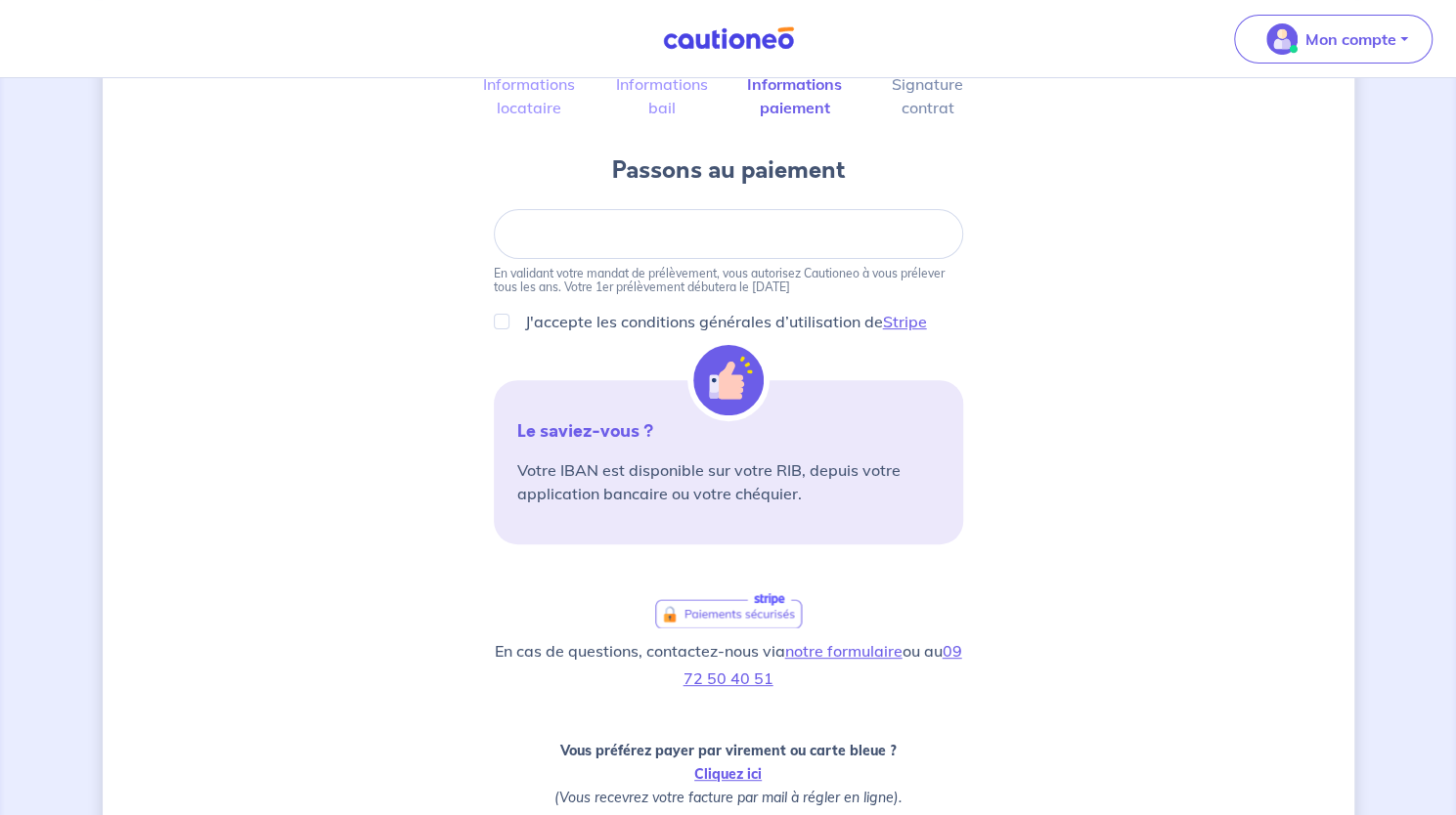
scroll to position [164, 0]
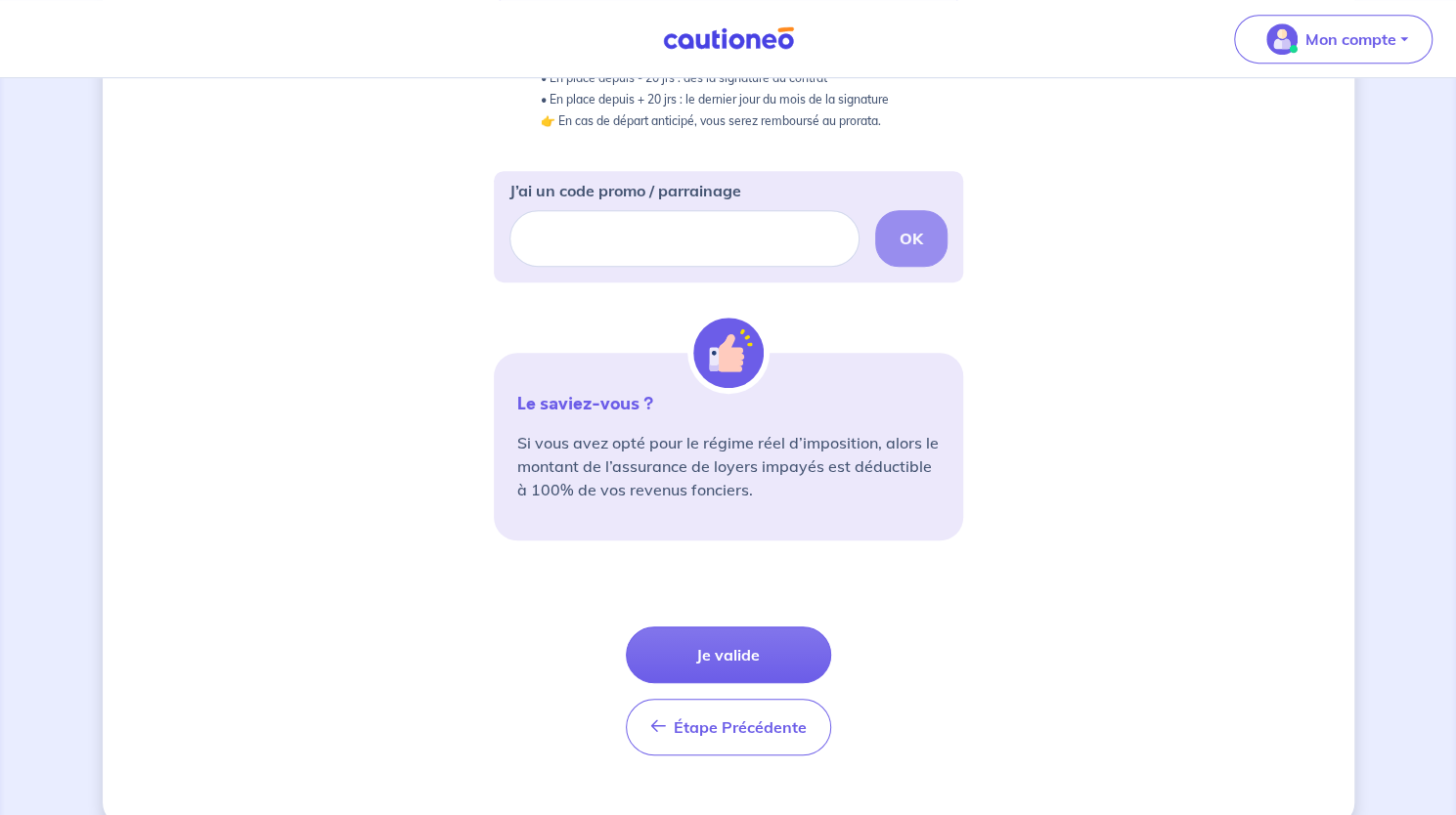
scroll to position [559, 0]
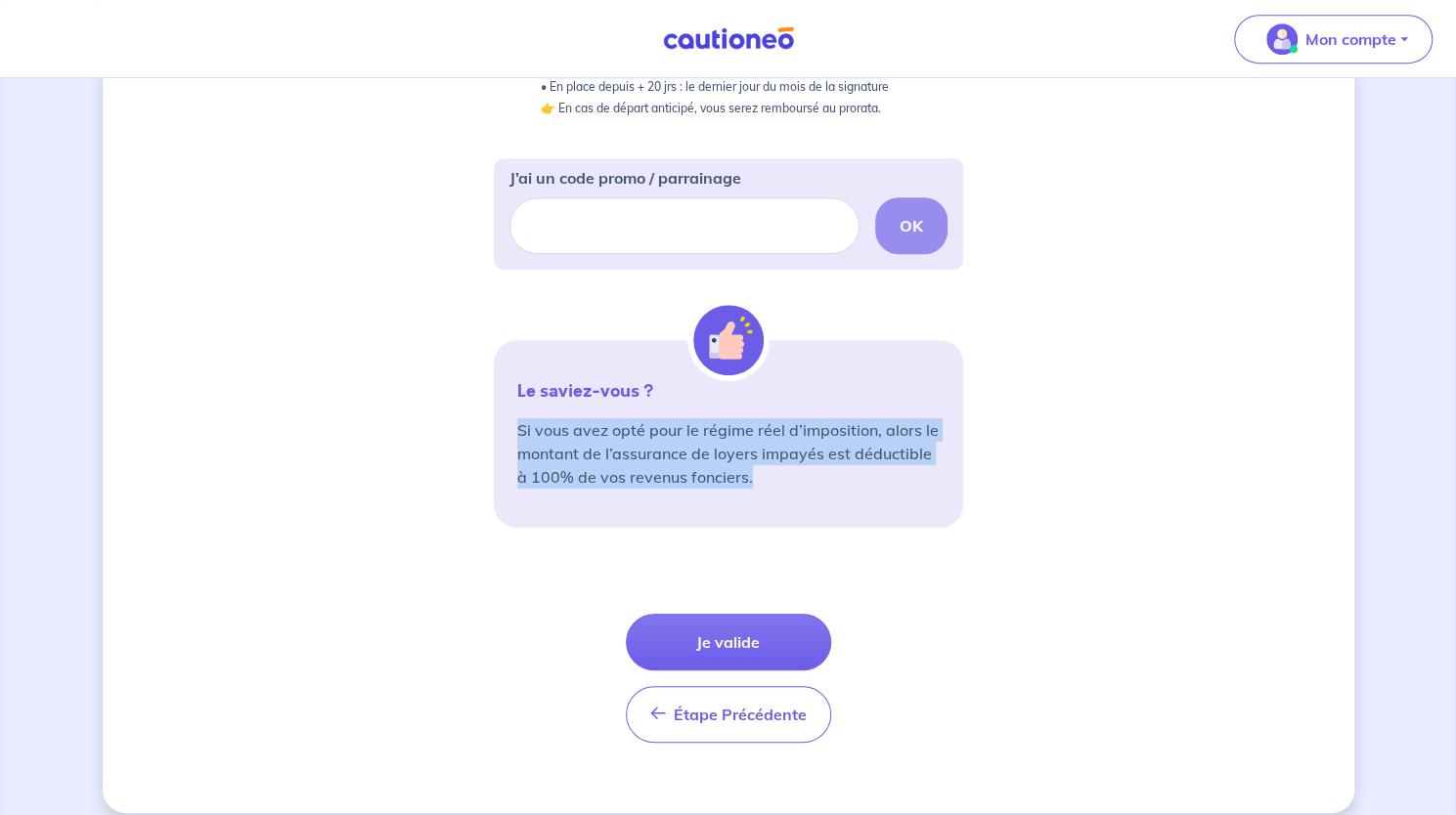
drag, startPoint x: 515, startPoint y: 427, endPoint x: 761, endPoint y: 481, distance: 251.9
click at [761, 481] on div "Le saviez-vous ? Si vous avez opté pour le régime réel d’imposition, alors le m…" at bounding box center [728, 434] width 470 height 188
copy p "Si vous avez opté pour le régime réel d’imposition, alors le montant de l’assur…"
click at [1094, 457] on div "3 4 Informations locataire Informations bail Informations paiement Signature co…" at bounding box center [728, 177] width 1251 height 1271
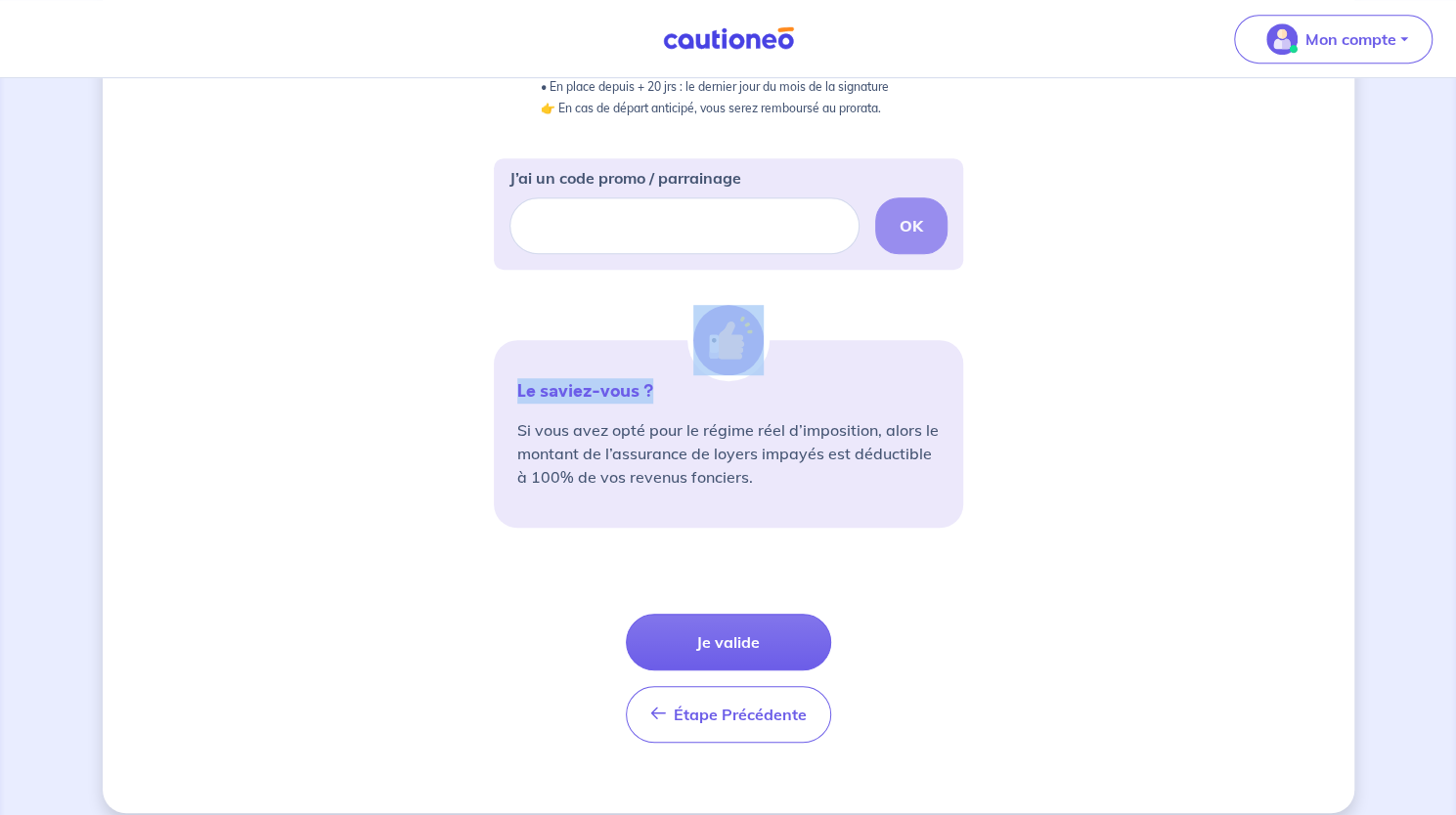
drag, startPoint x: 1460, startPoint y: 361, endPoint x: 1470, endPoint y: 301, distance: 60.8
click at [1456, 301] on html "Mon compte Me déconnecter 3 4 Informations locataire Informations bail Informat…" at bounding box center [728, 139] width 1456 height 1397
click at [813, 712] on button "Étape Précédente Précédent" at bounding box center [728, 715] width 206 height 57
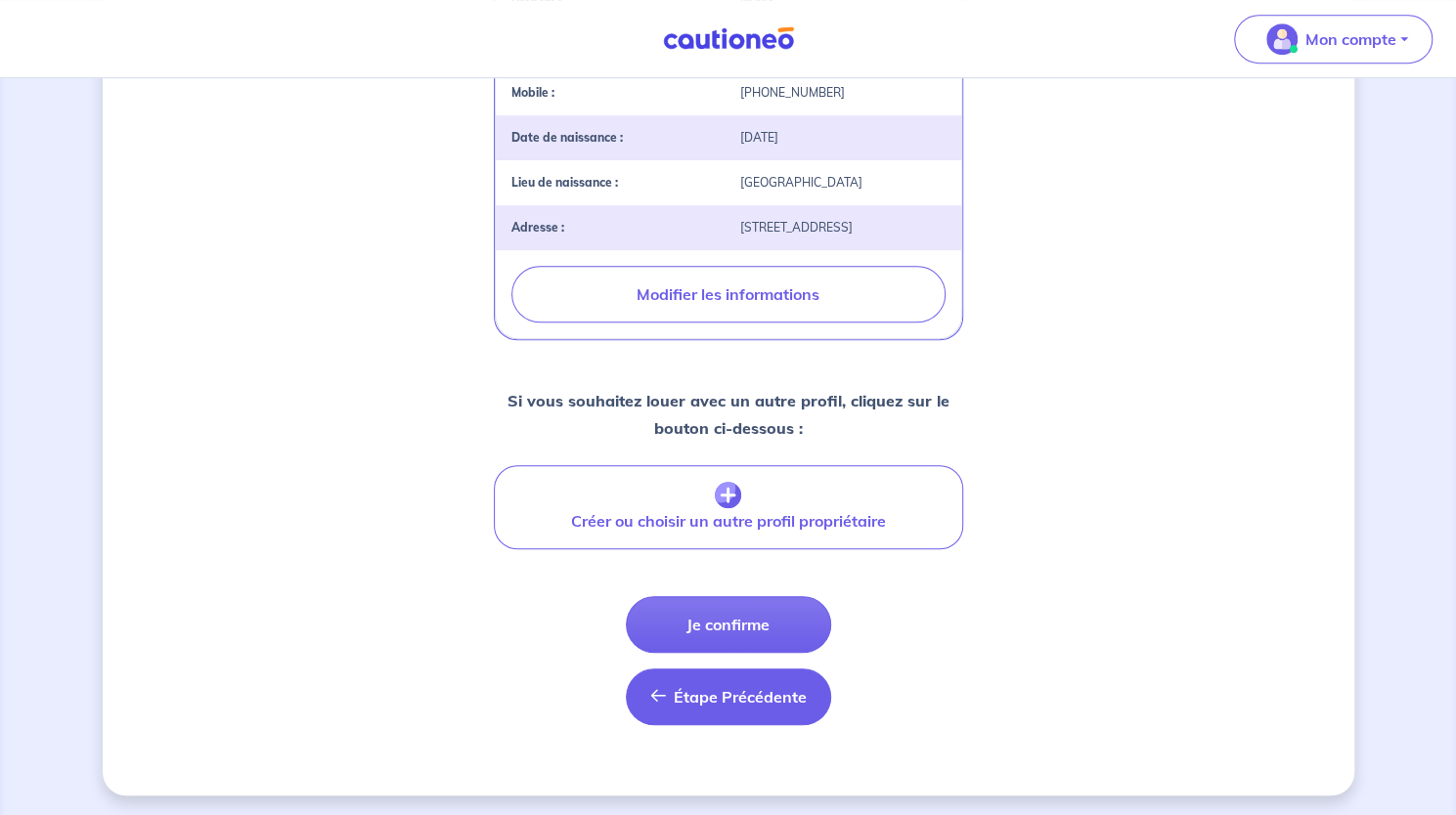
click at [752, 699] on span "Étape Précédente" at bounding box center [739, 697] width 133 height 20
select select "FR"
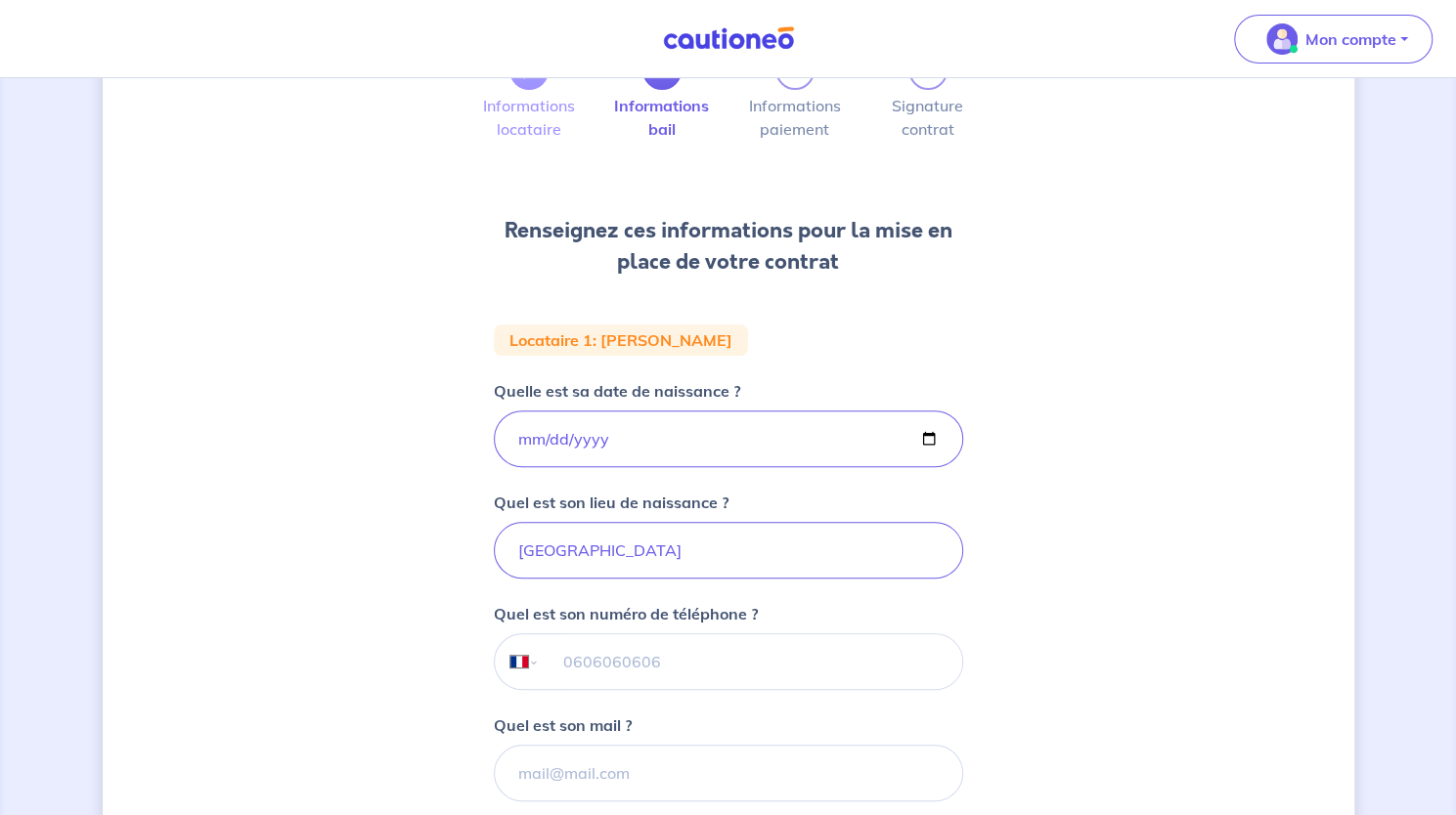
scroll to position [420, 0]
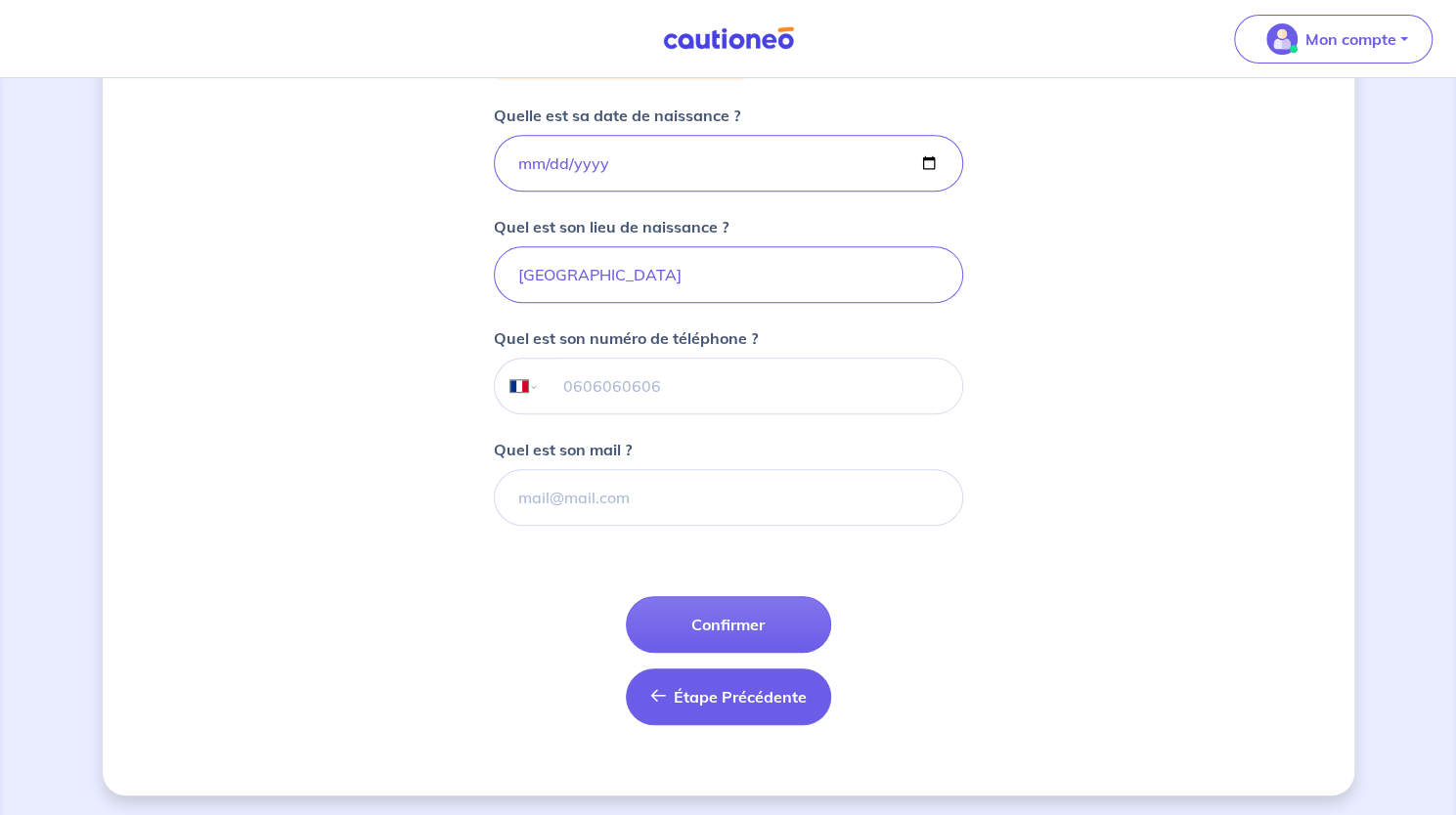
click at [726, 688] on span "Étape Précédente" at bounding box center [739, 697] width 133 height 20
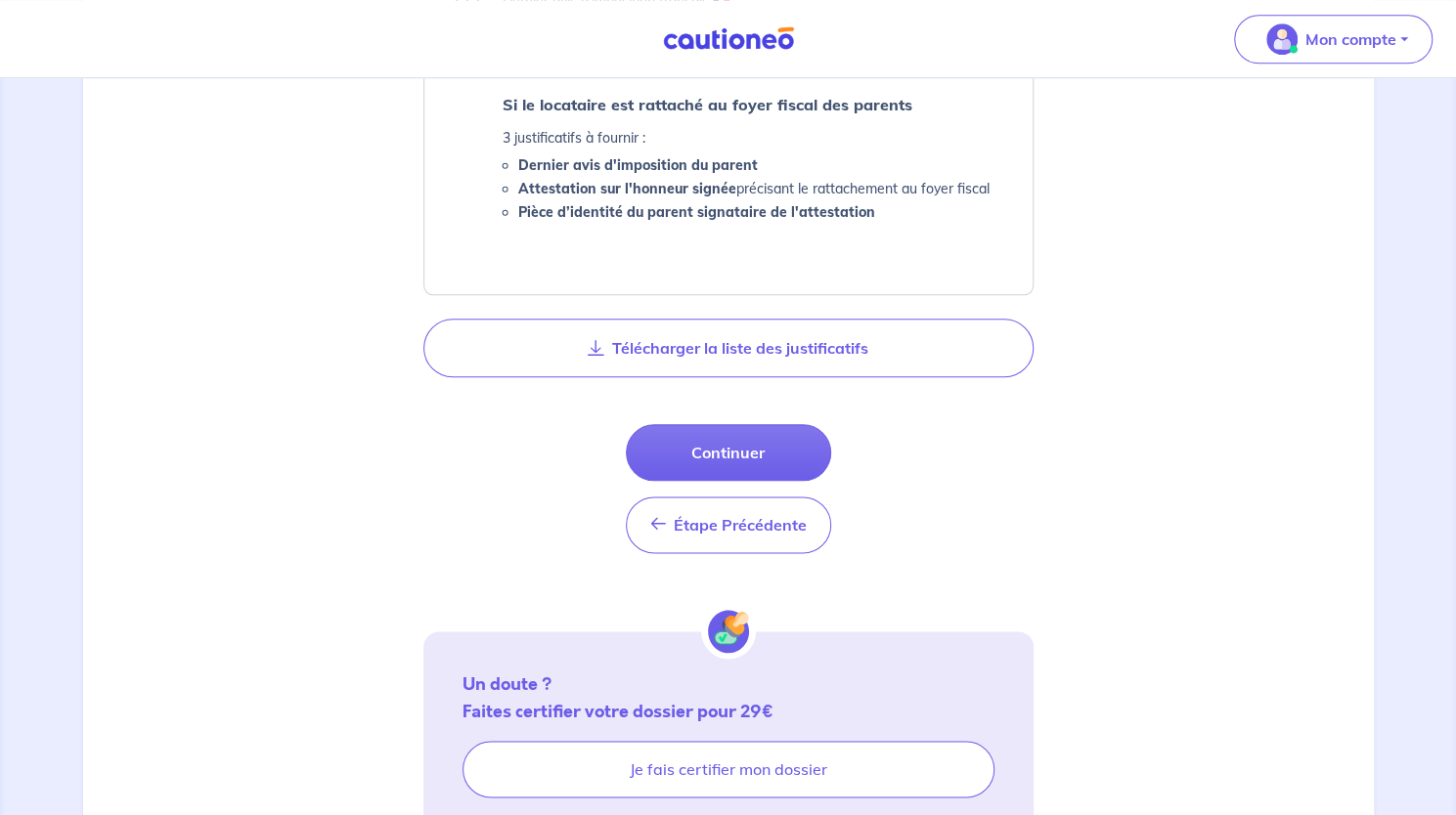
scroll to position [1184, 0]
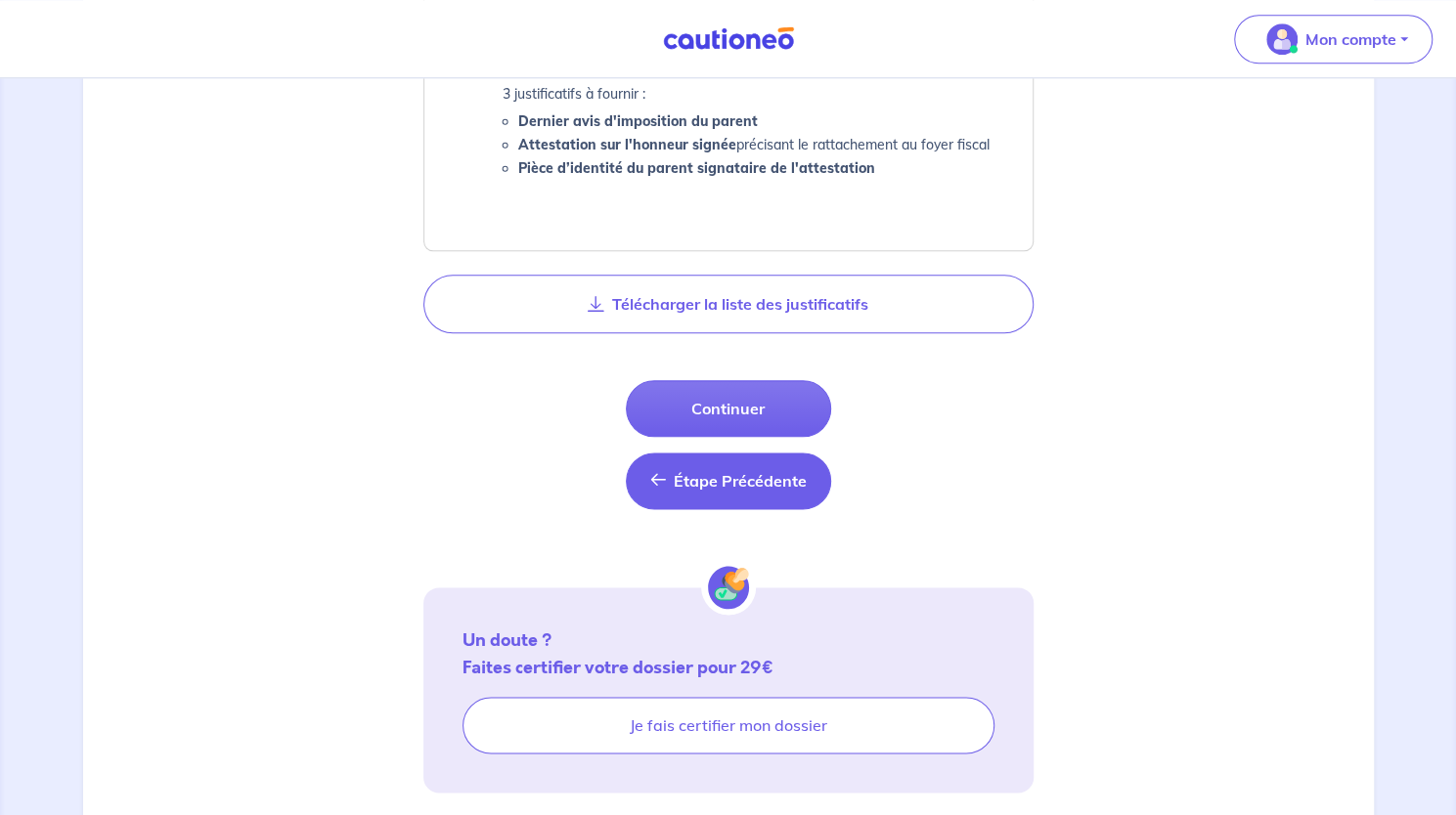
click at [739, 482] on span "Étape Précédente" at bounding box center [739, 481] width 133 height 20
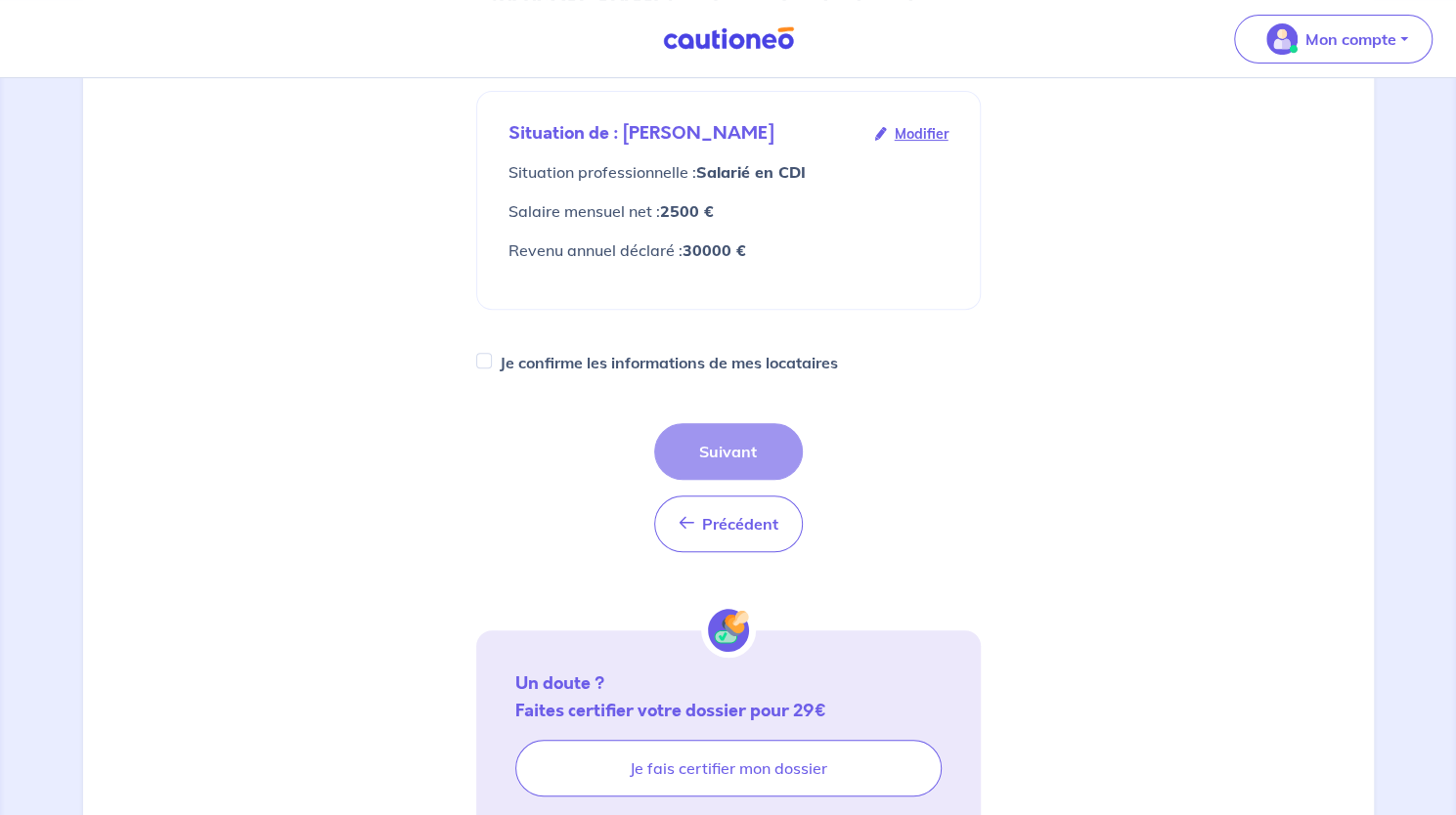
scroll to position [400, 0]
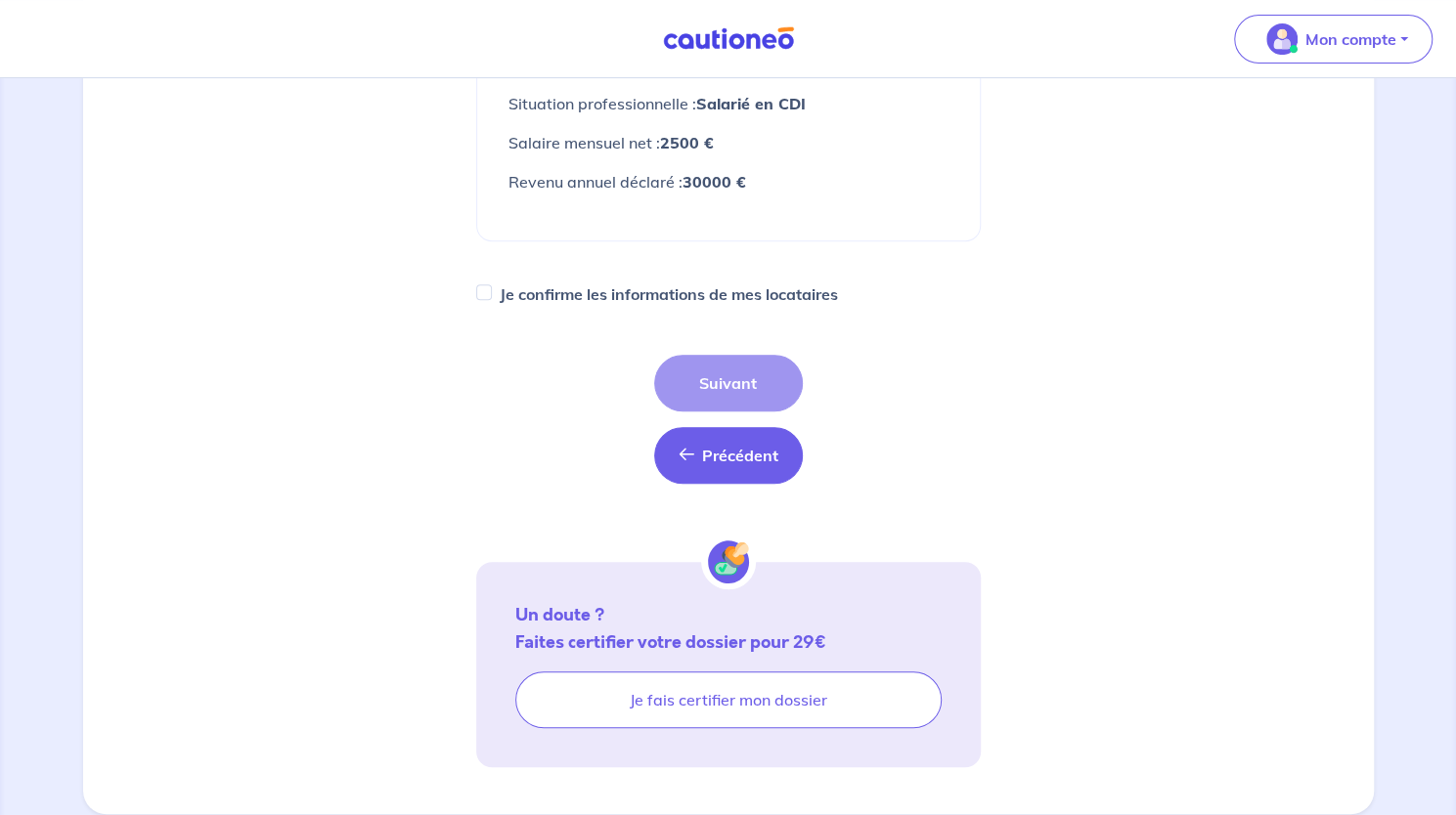
click at [740, 446] on span "Précédent" at bounding box center [739, 456] width 76 height 20
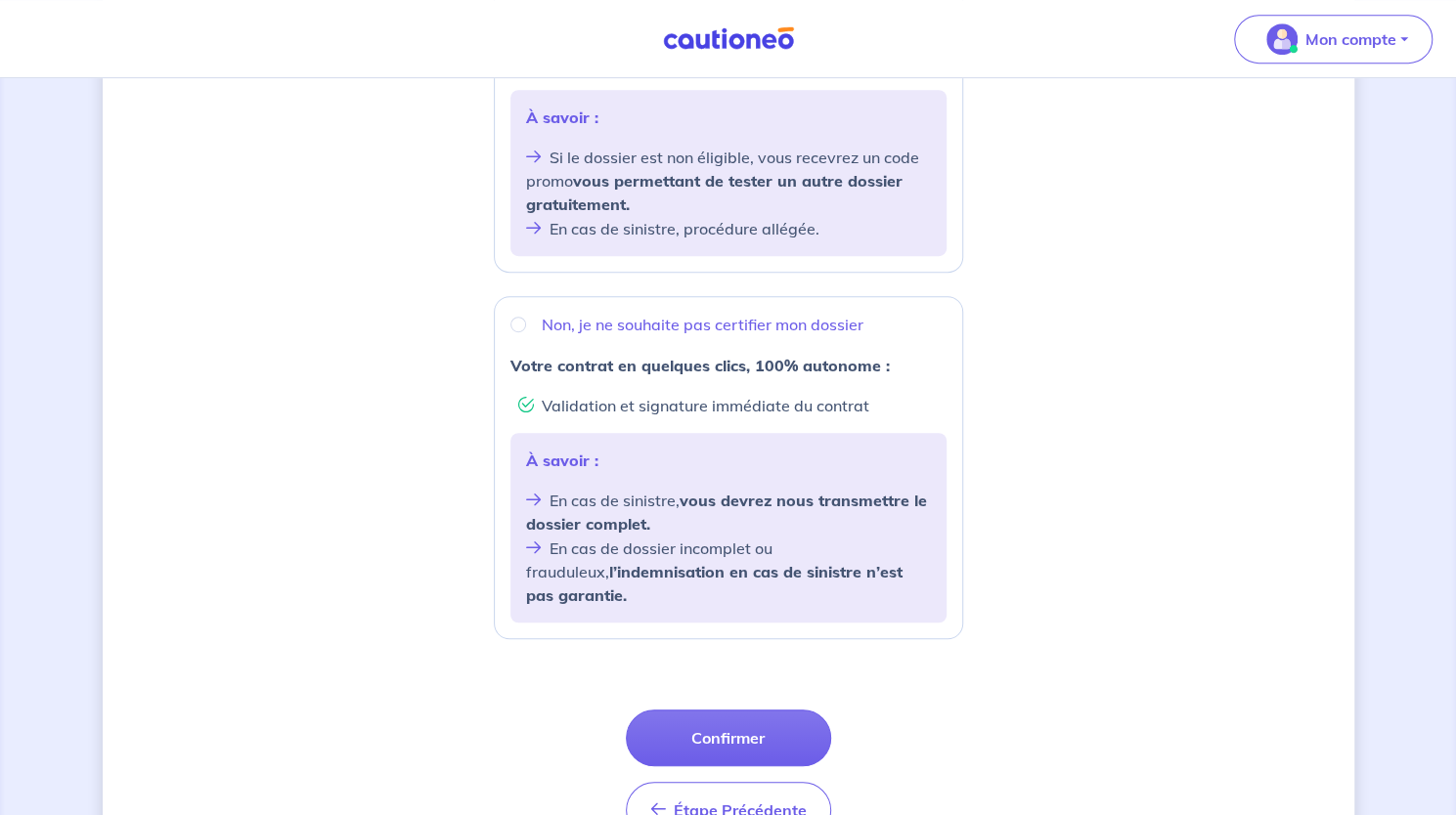
scroll to position [642, 0]
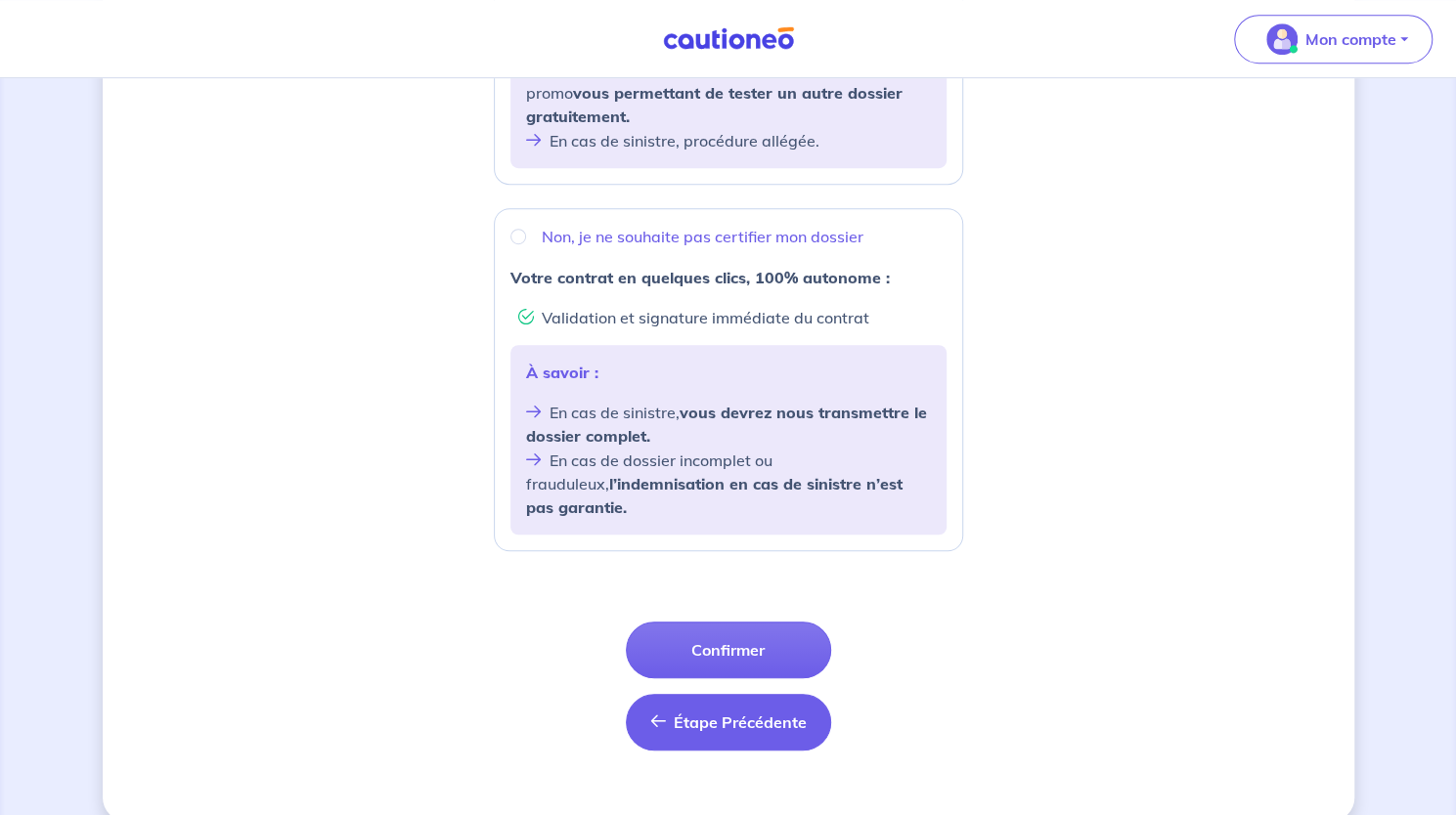
click at [747, 713] on span "Étape Précédente" at bounding box center [739, 722] width 133 height 20
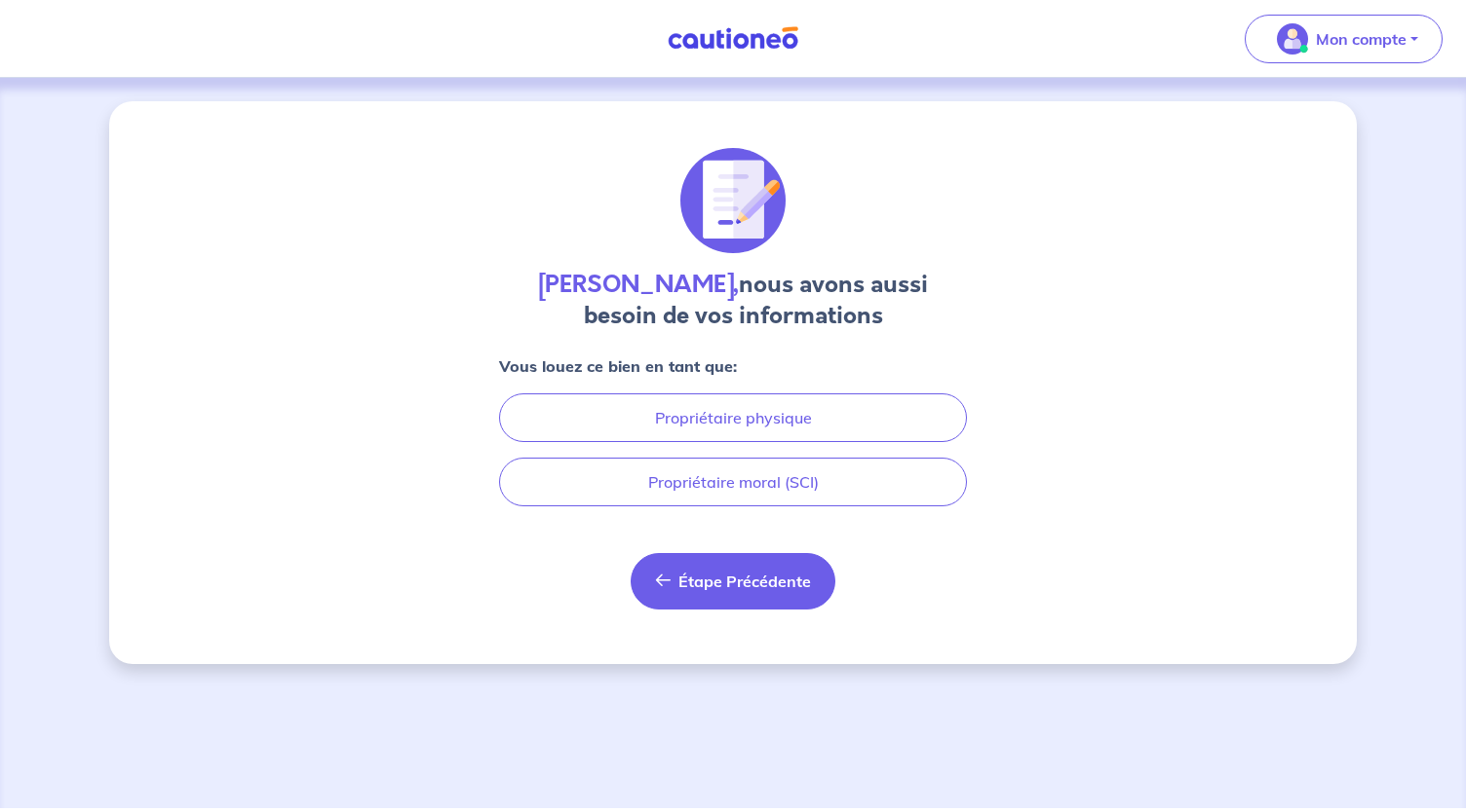
click at [731, 591] on button "Étape Précédente Précédent" at bounding box center [733, 582] width 205 height 57
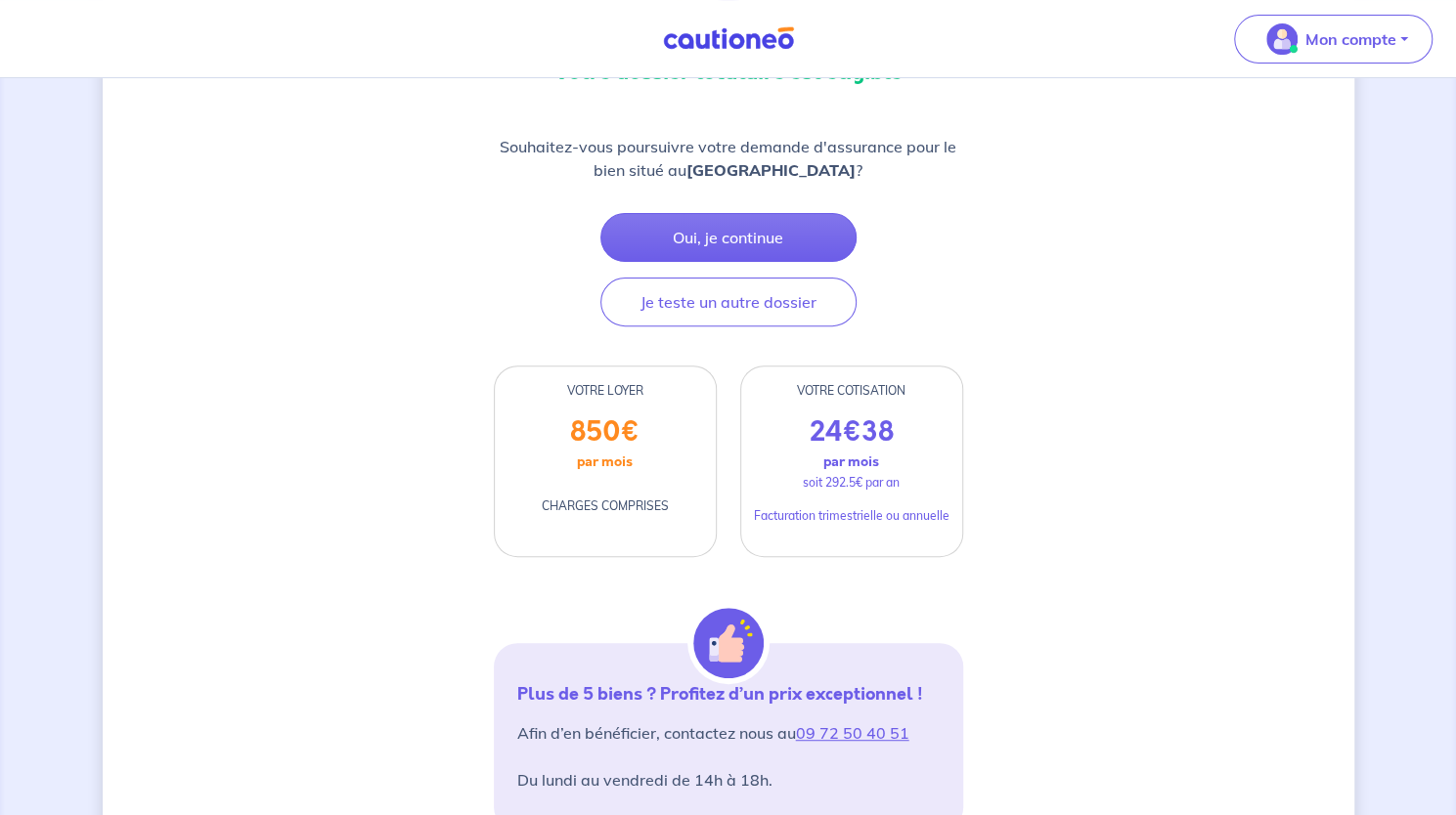
scroll to position [186, 0]
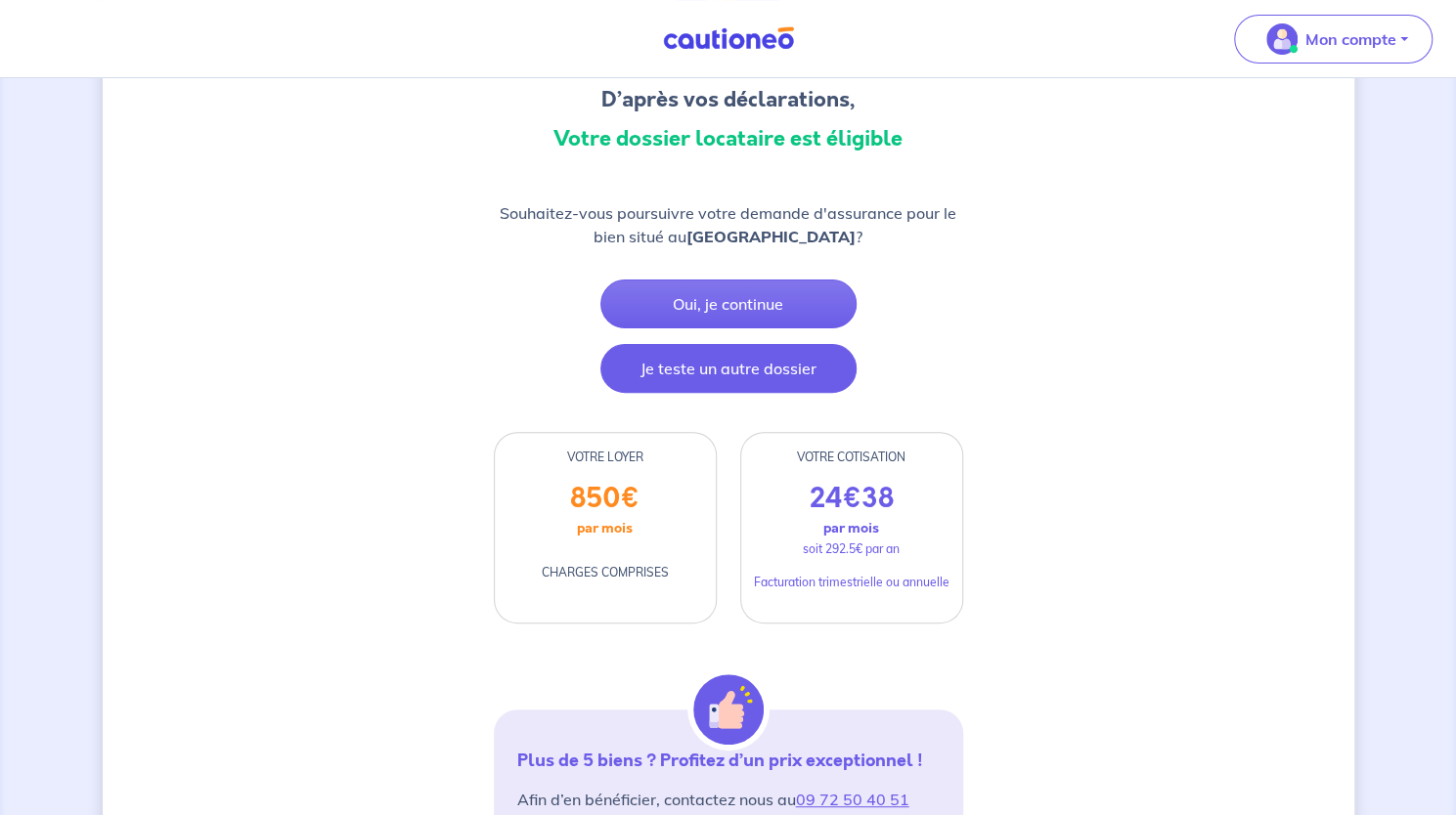
click at [767, 374] on button "Je teste un autre dossier" at bounding box center [728, 369] width 256 height 49
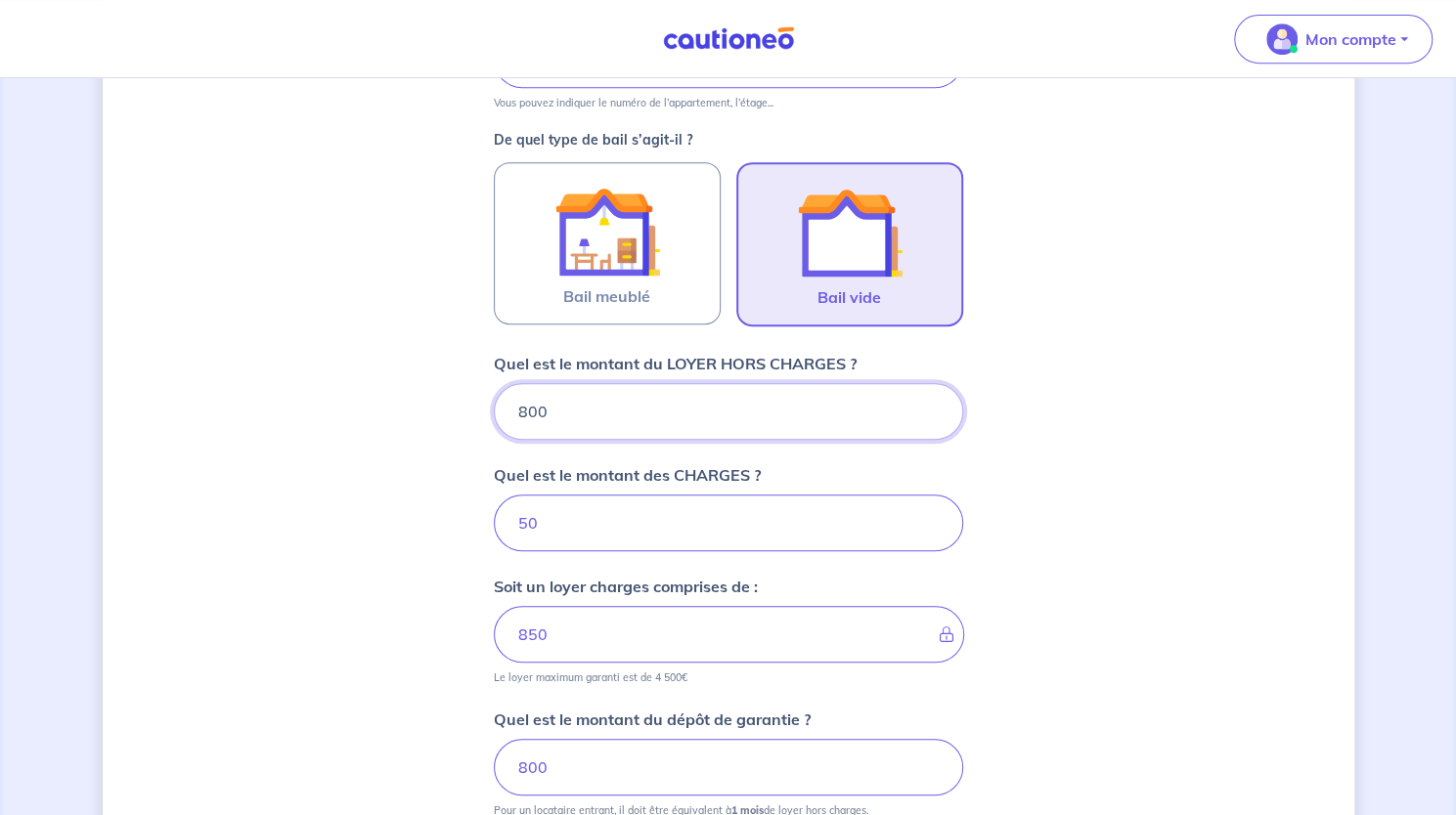
scroll to position [532, 0]
click at [496, 394] on input "800" at bounding box center [728, 409] width 470 height 57
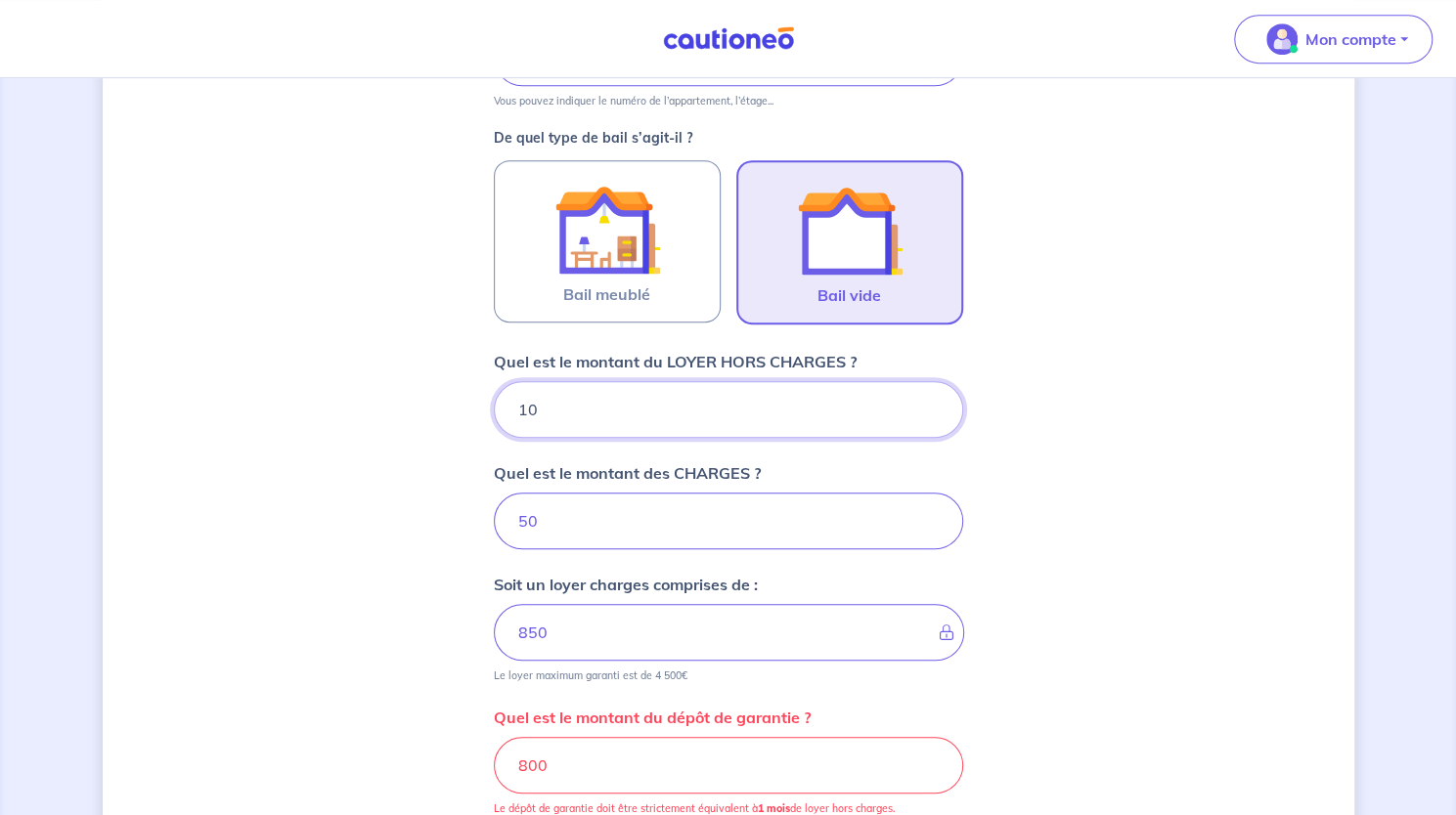
type input "100"
type input "150"
drag, startPoint x: 555, startPoint y: 406, endPoint x: 489, endPoint y: 407, distance: 66.0
click at [489, 407] on div "Dites-nous en plus sur votre bien Où se situe votre bien en location ? Rue Foch…" at bounding box center [728, 328] width 1251 height 1516
type input "95"
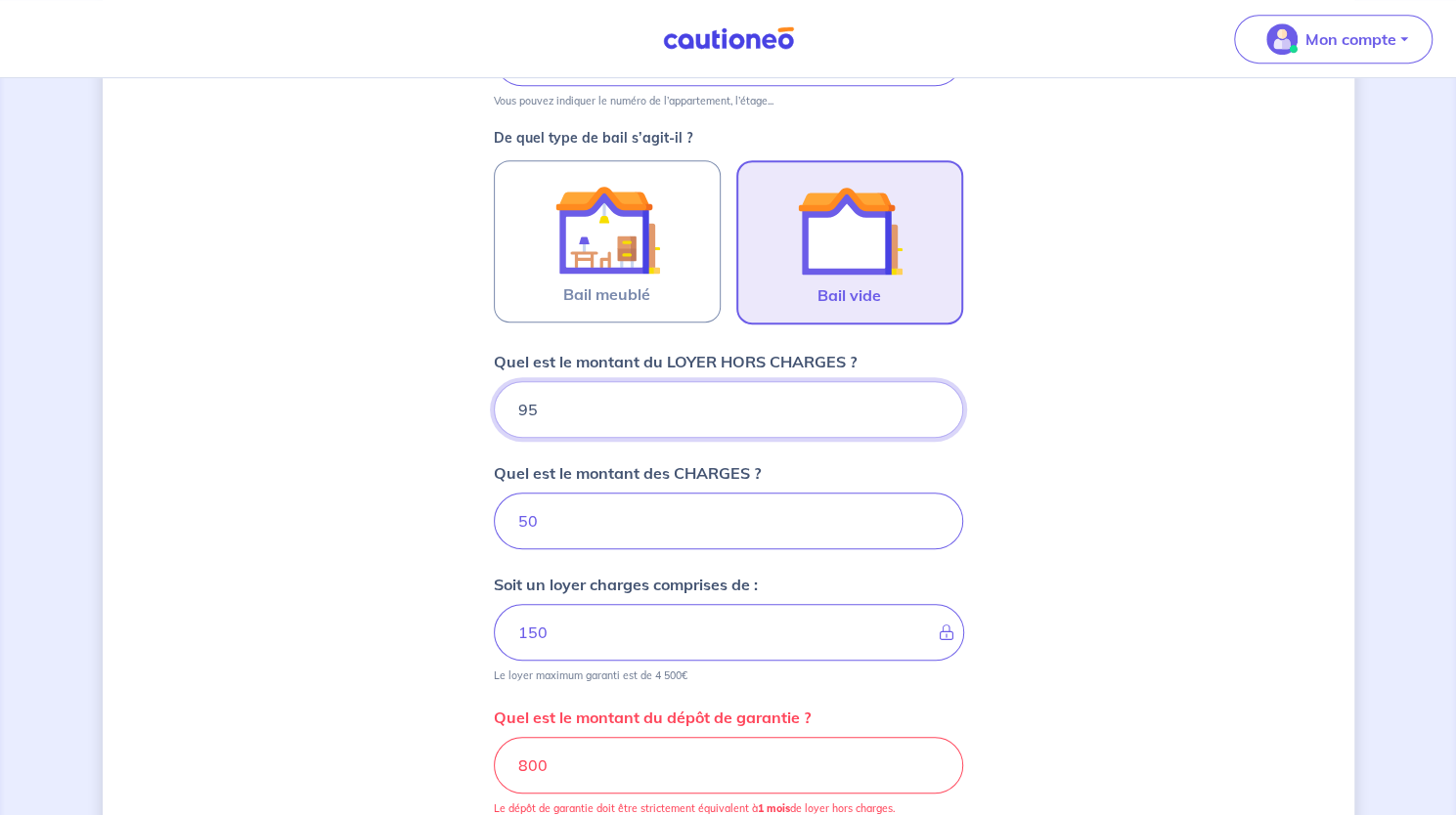
type input "59"
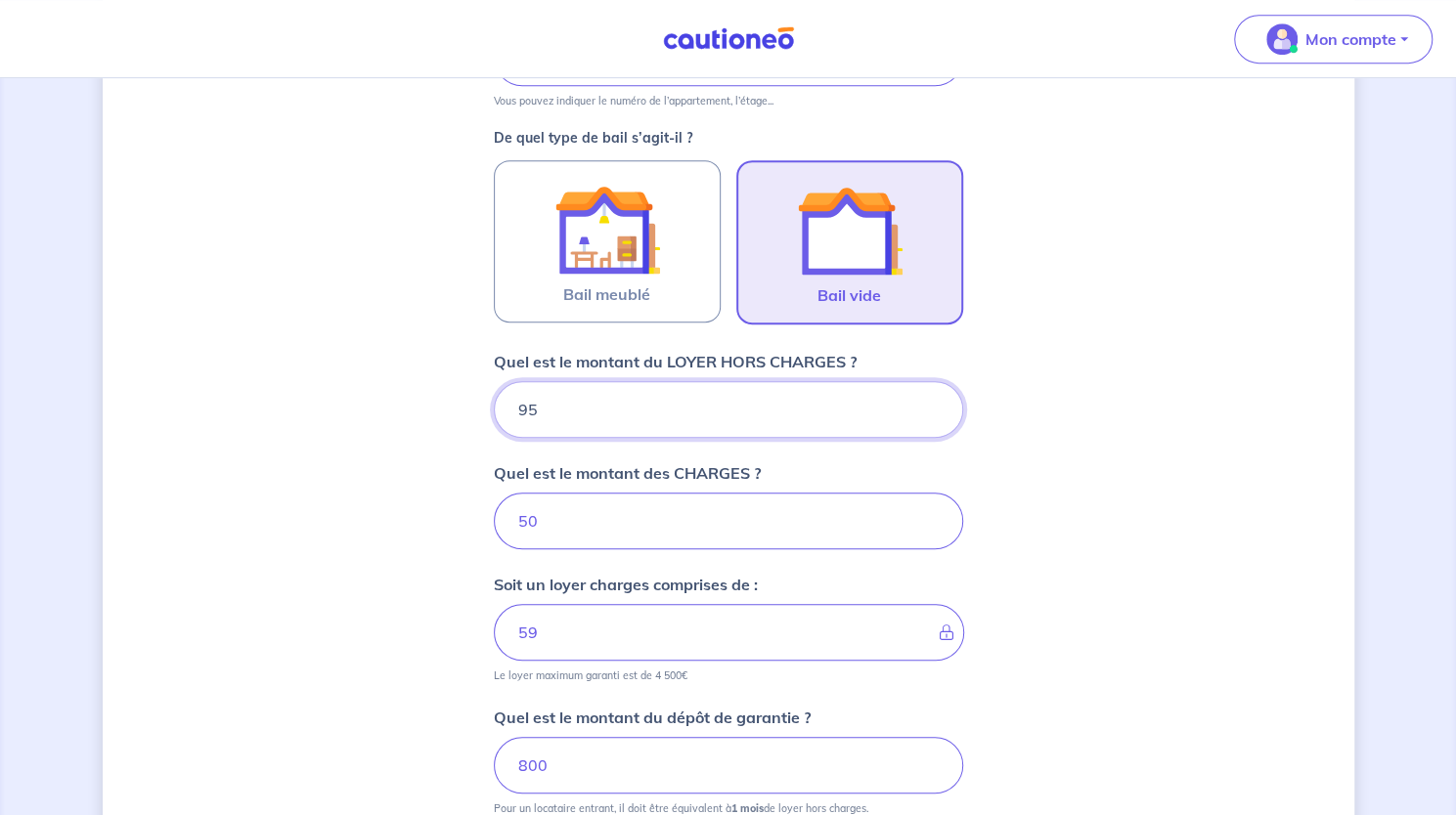
type input "950"
type input "1000"
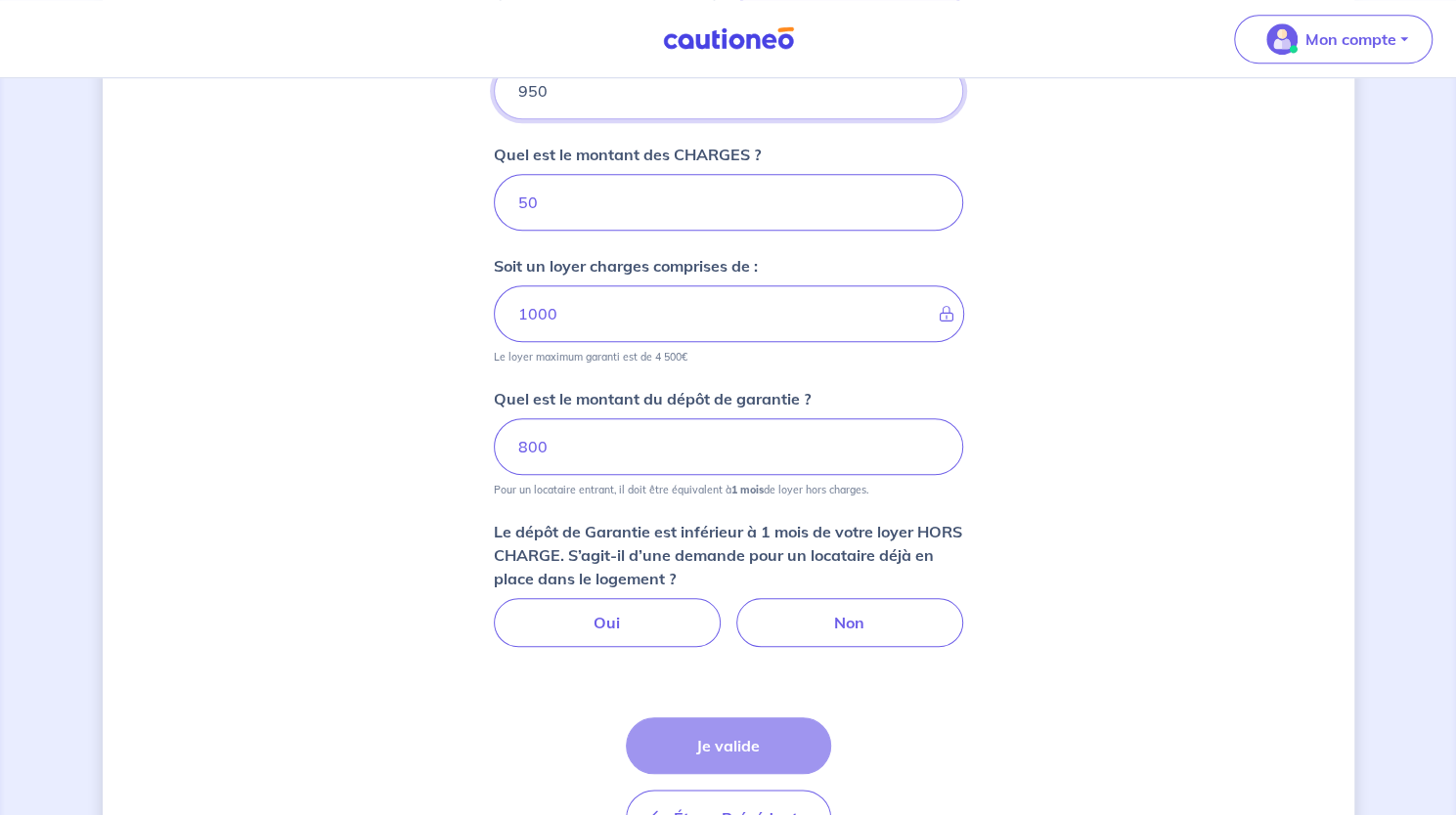
scroll to position [853, 0]
type input "950"
drag, startPoint x: 555, startPoint y: 456, endPoint x: 515, endPoint y: 449, distance: 40.6
click at [515, 450] on input "800" at bounding box center [728, 444] width 470 height 57
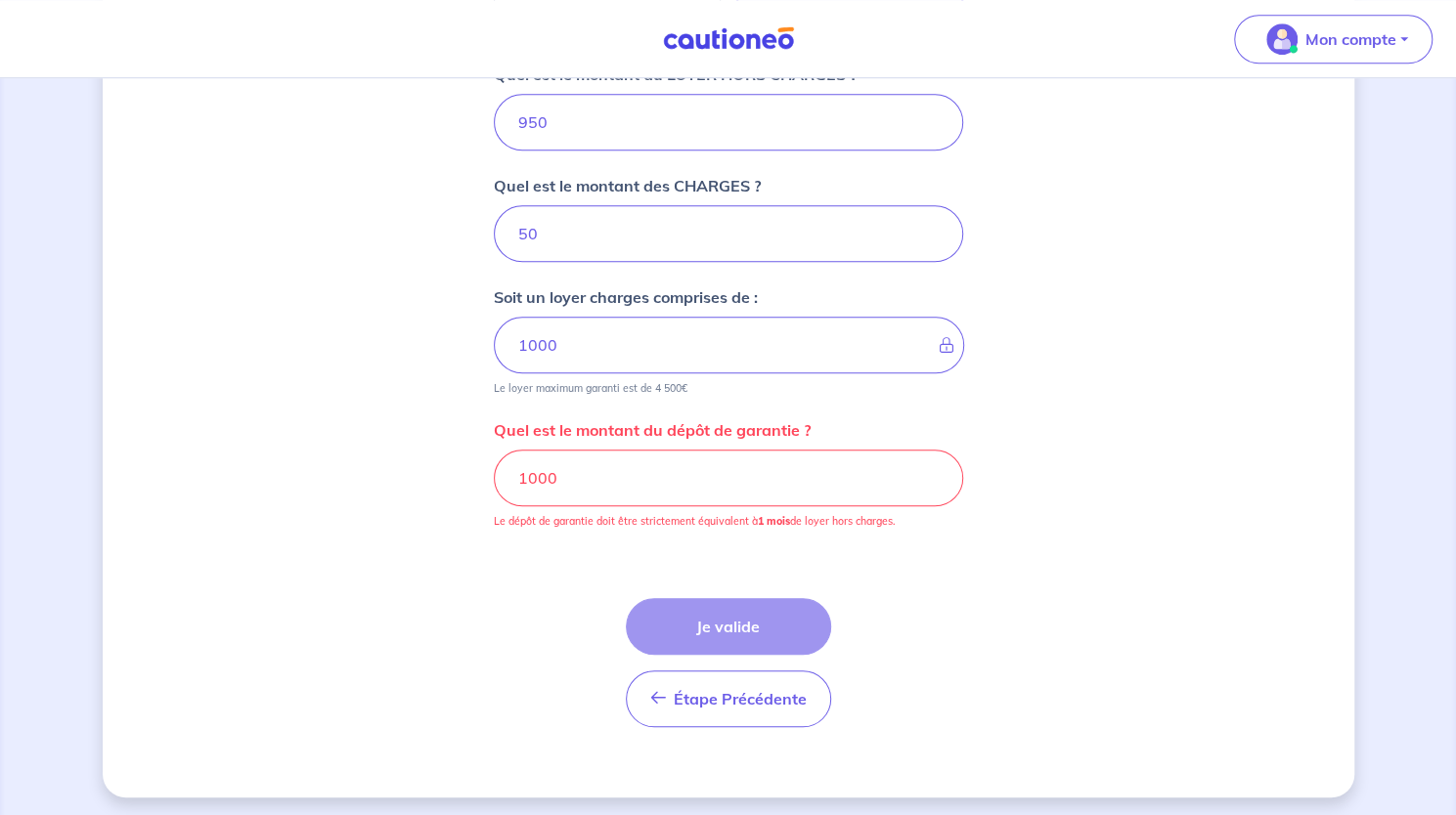
click at [538, 588] on div "Étape Précédente Précédent Je valide Je valide" at bounding box center [728, 639] width 470 height 176
drag, startPoint x: 561, startPoint y: 470, endPoint x: 498, endPoint y: 476, distance: 63.3
click at [498, 475] on input "1000" at bounding box center [728, 478] width 470 height 57
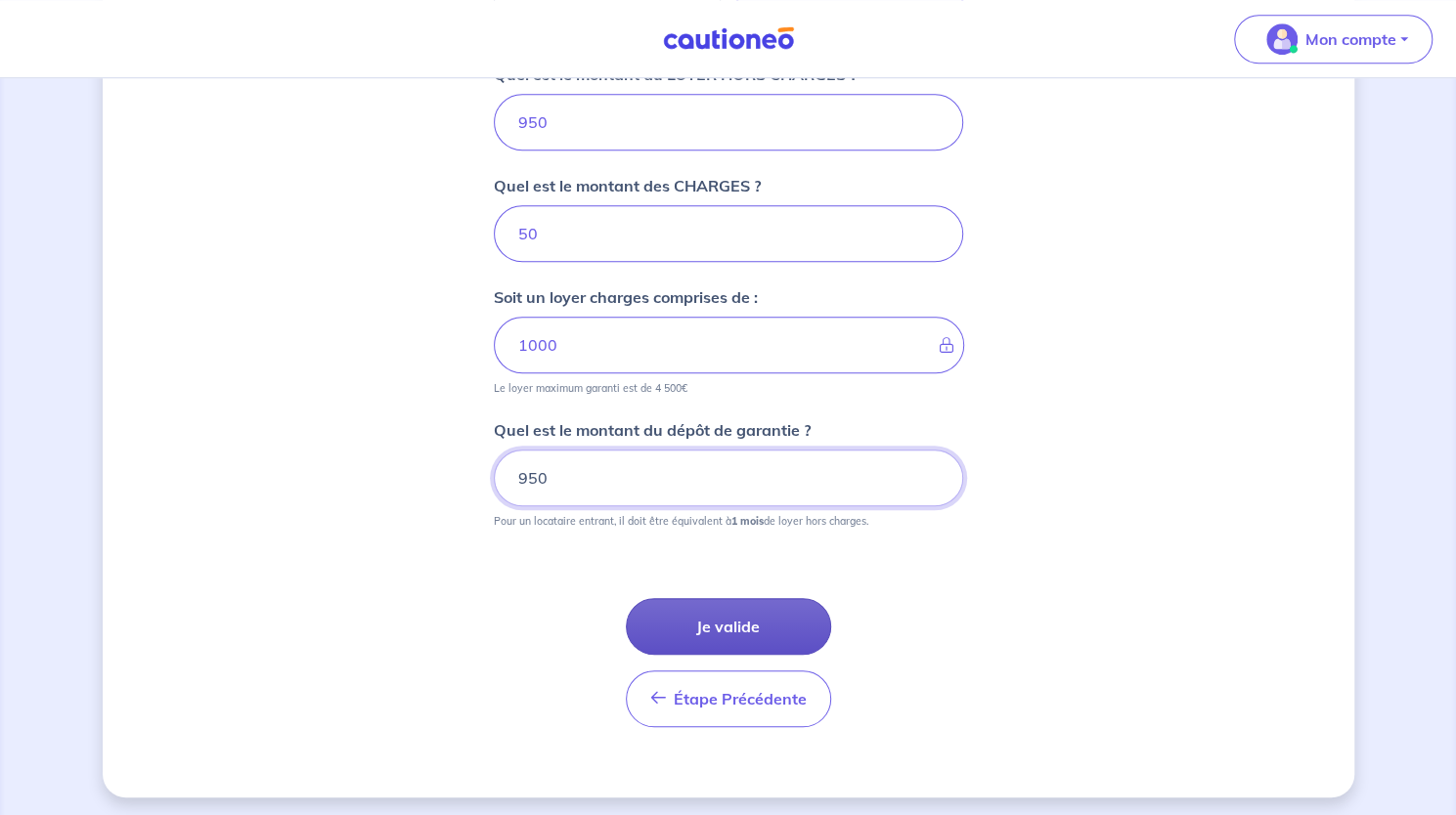
type input "950"
click at [713, 609] on button "Je valide" at bounding box center [728, 627] width 206 height 57
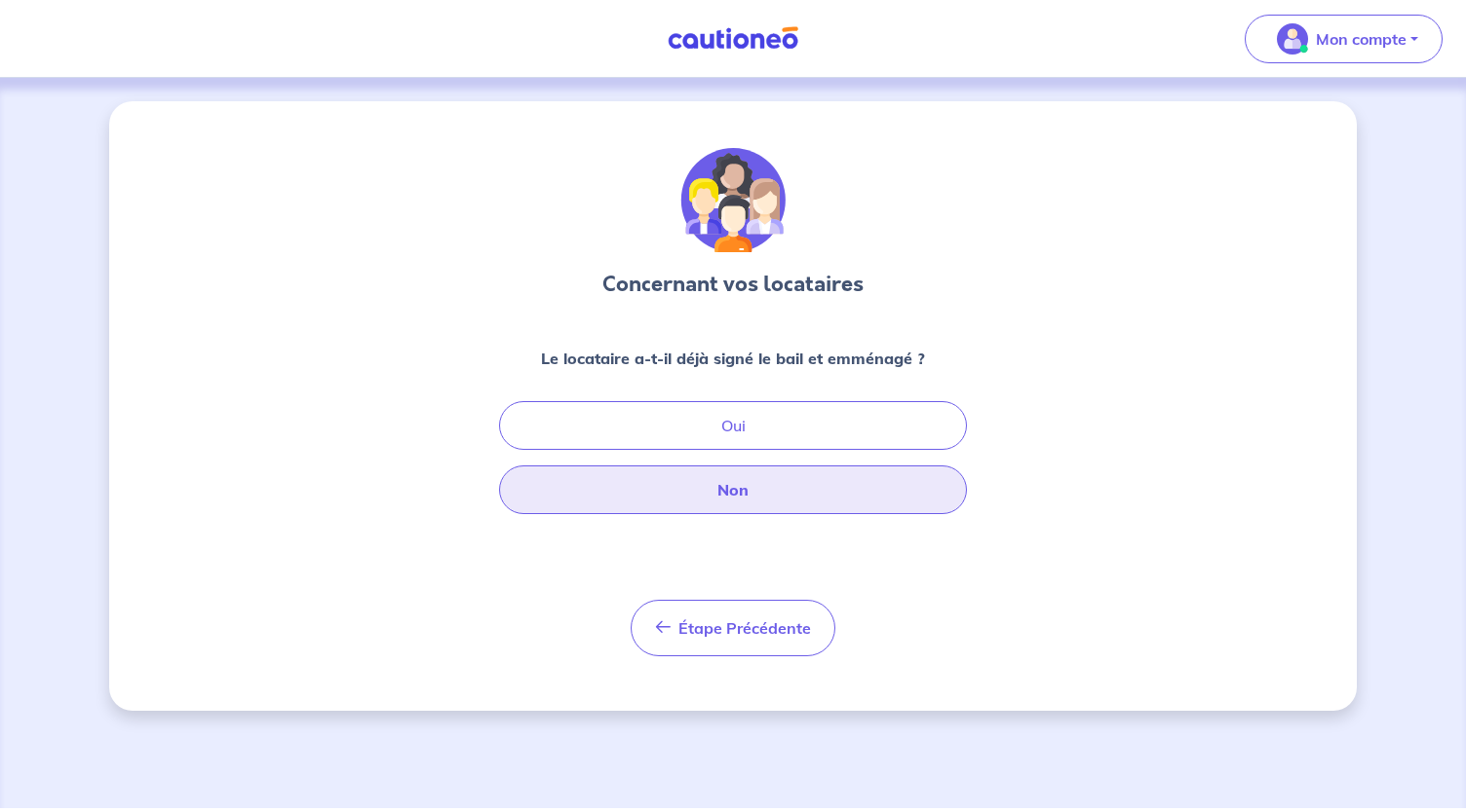
click at [783, 493] on button "Non" at bounding box center [733, 490] width 468 height 49
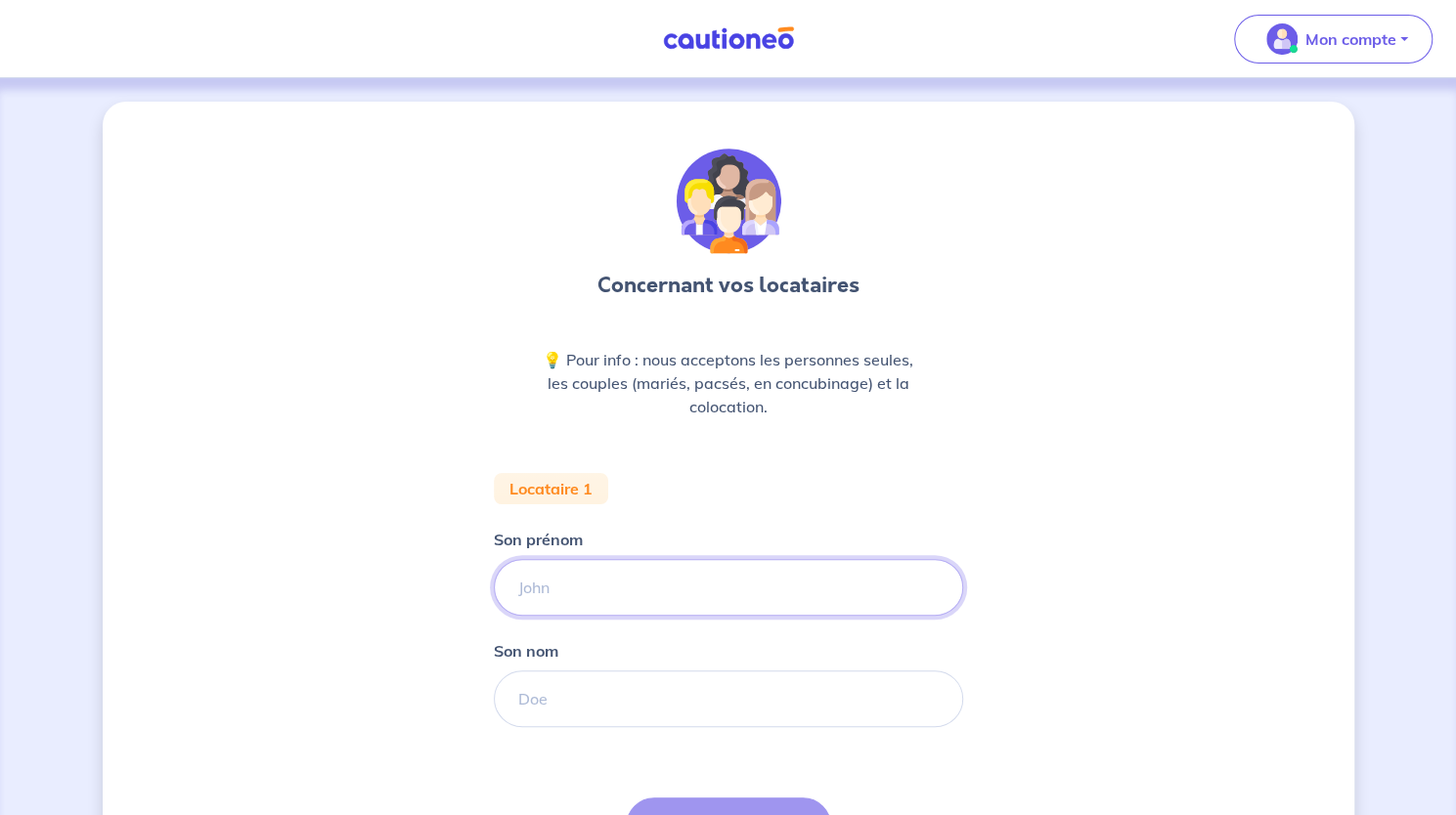
click at [707, 602] on input "Son prénom" at bounding box center [728, 588] width 470 height 57
type input "Mailys"
click at [673, 693] on input "Son nom" at bounding box center [728, 699] width 470 height 57
type input "LUTHIER"
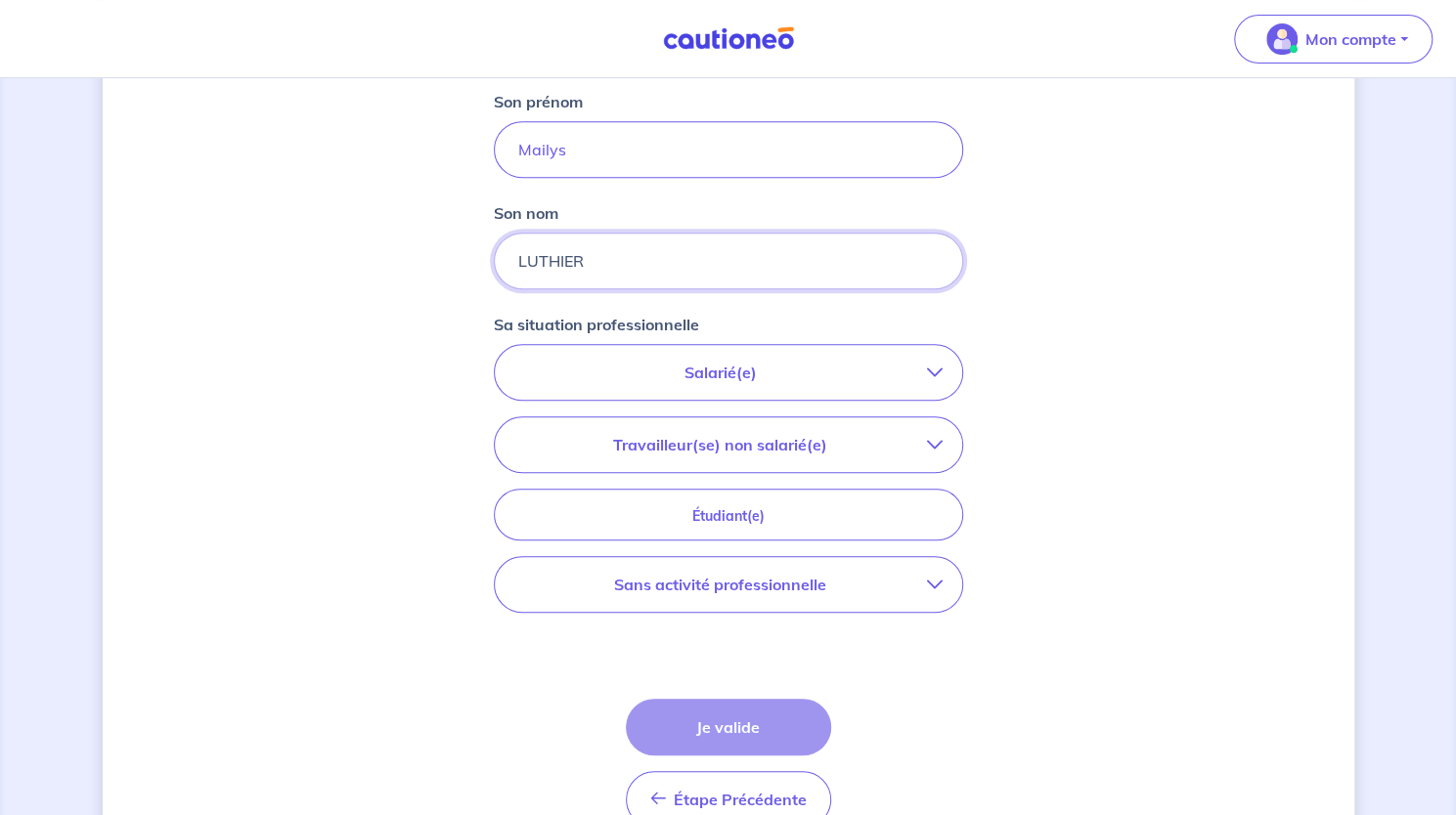
scroll to position [440, 0]
click at [842, 366] on p "Salarié(e)" at bounding box center [721, 371] width 412 height 24
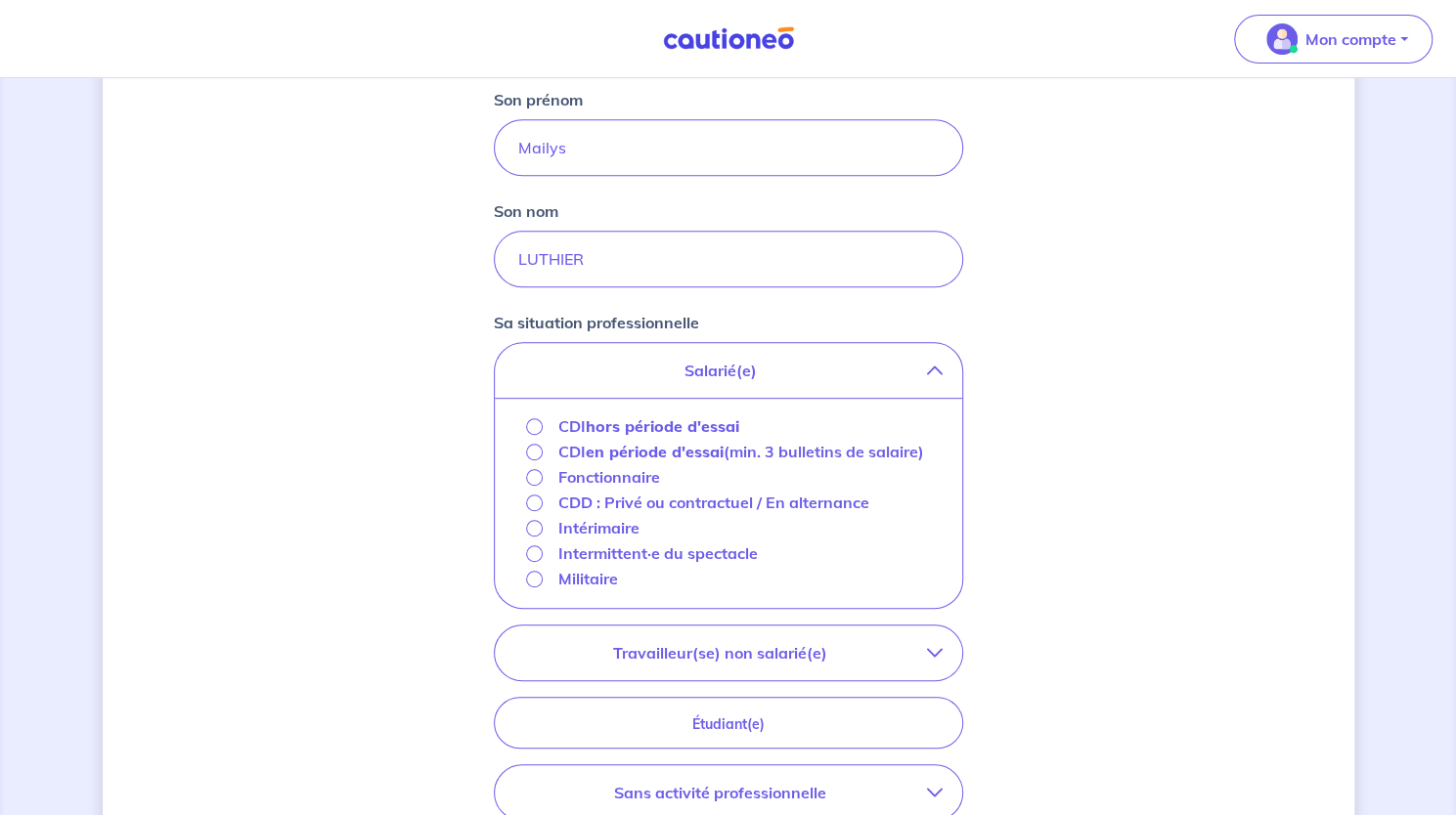
click at [768, 431] on div "CDI hors période d'essai" at bounding box center [728, 427] width 405 height 26
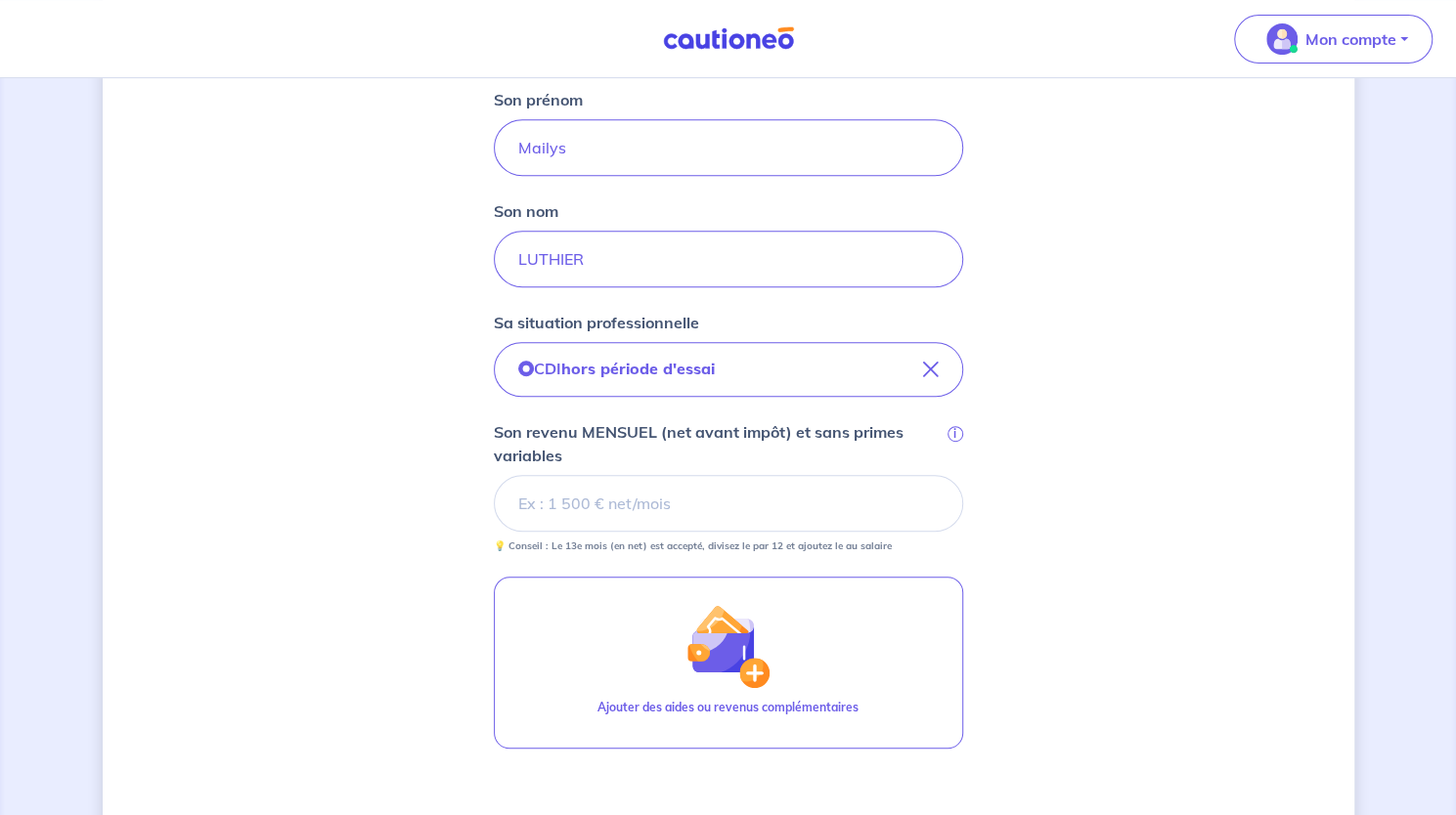
click at [720, 504] on input "Son revenu MENSUEL (net avant impôt) et sans primes variables i" at bounding box center [728, 504] width 470 height 57
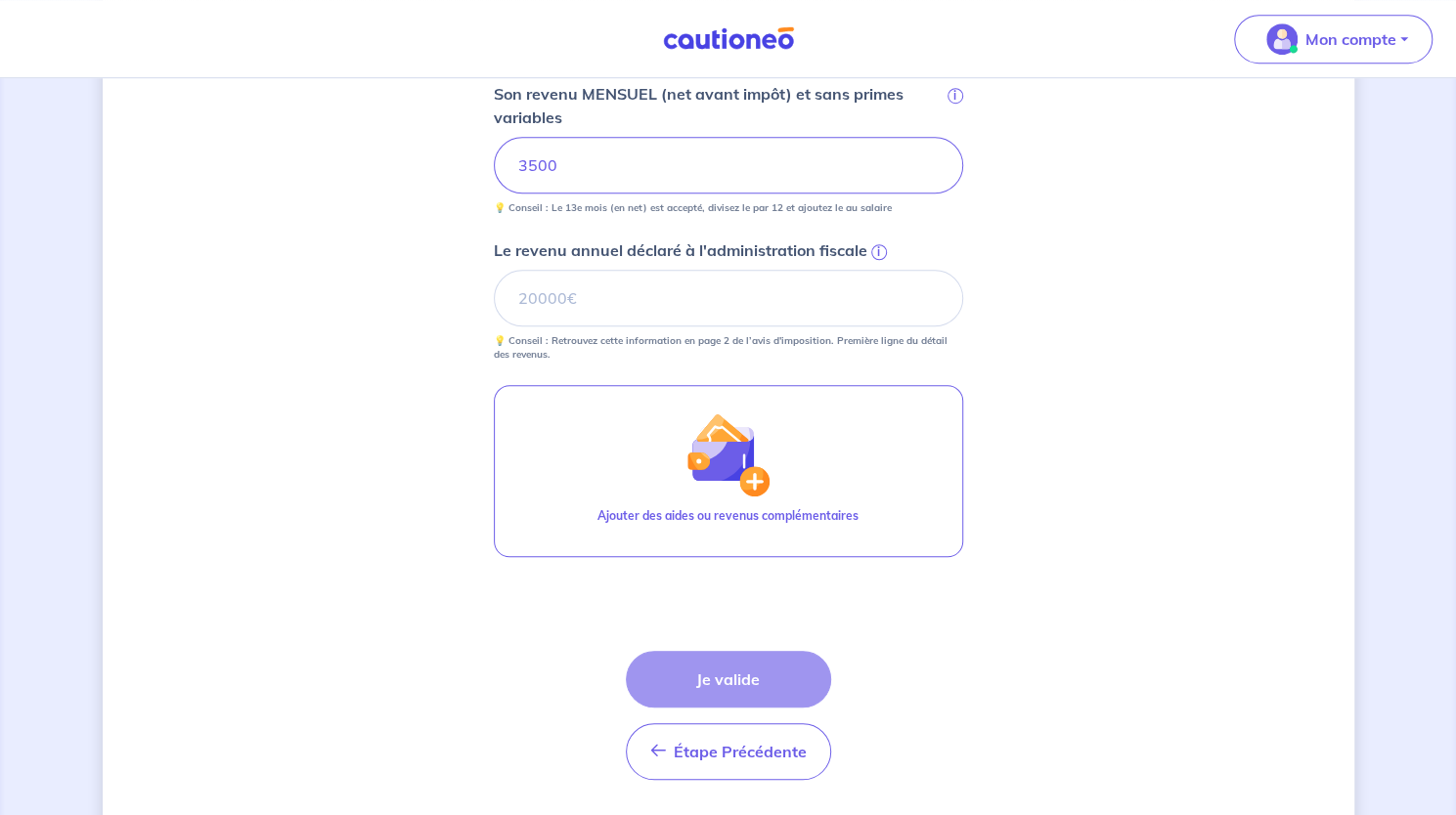
scroll to position [780, 0]
click at [596, 281] on input "Le revenu annuel déclaré à l'administration fiscale i" at bounding box center [728, 297] width 470 height 57
click at [550, 293] on input "Le revenu annuel déclaré à l'administration fiscale i" at bounding box center [728, 297] width 470 height 57
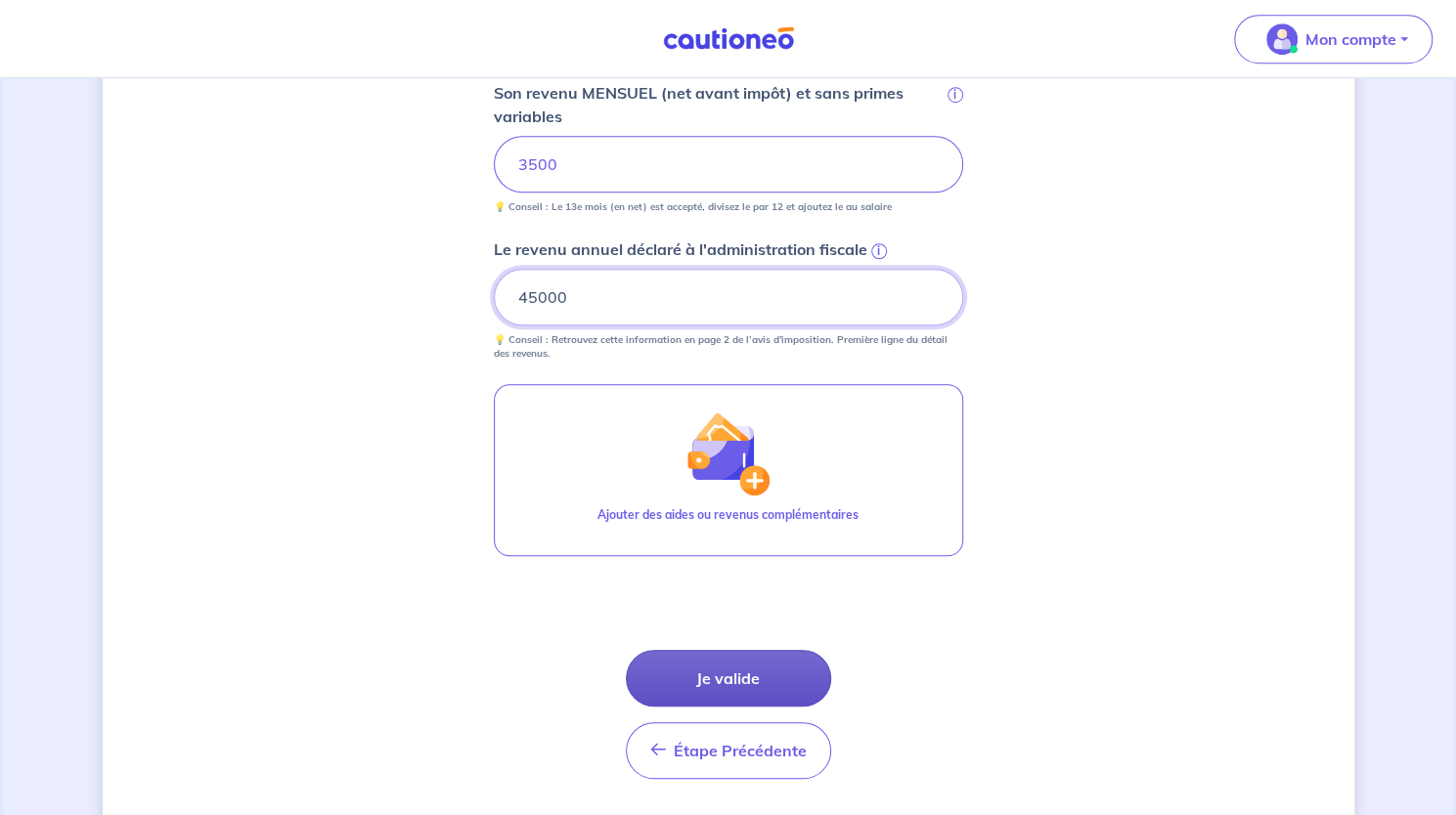
type input "45000"
click at [745, 682] on button "Je valide" at bounding box center [728, 679] width 206 height 57
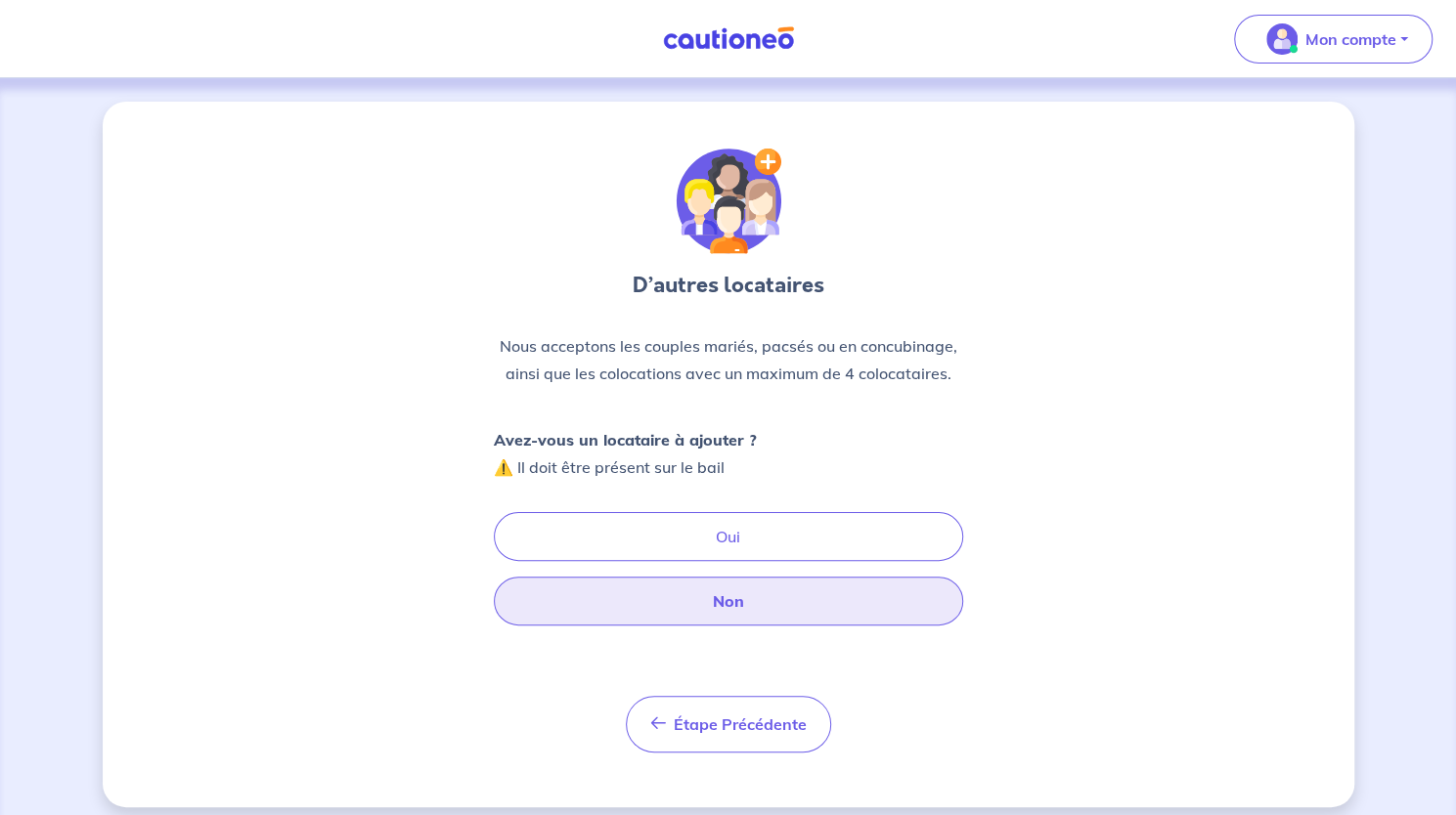
click at [771, 613] on button "Non" at bounding box center [728, 601] width 470 height 49
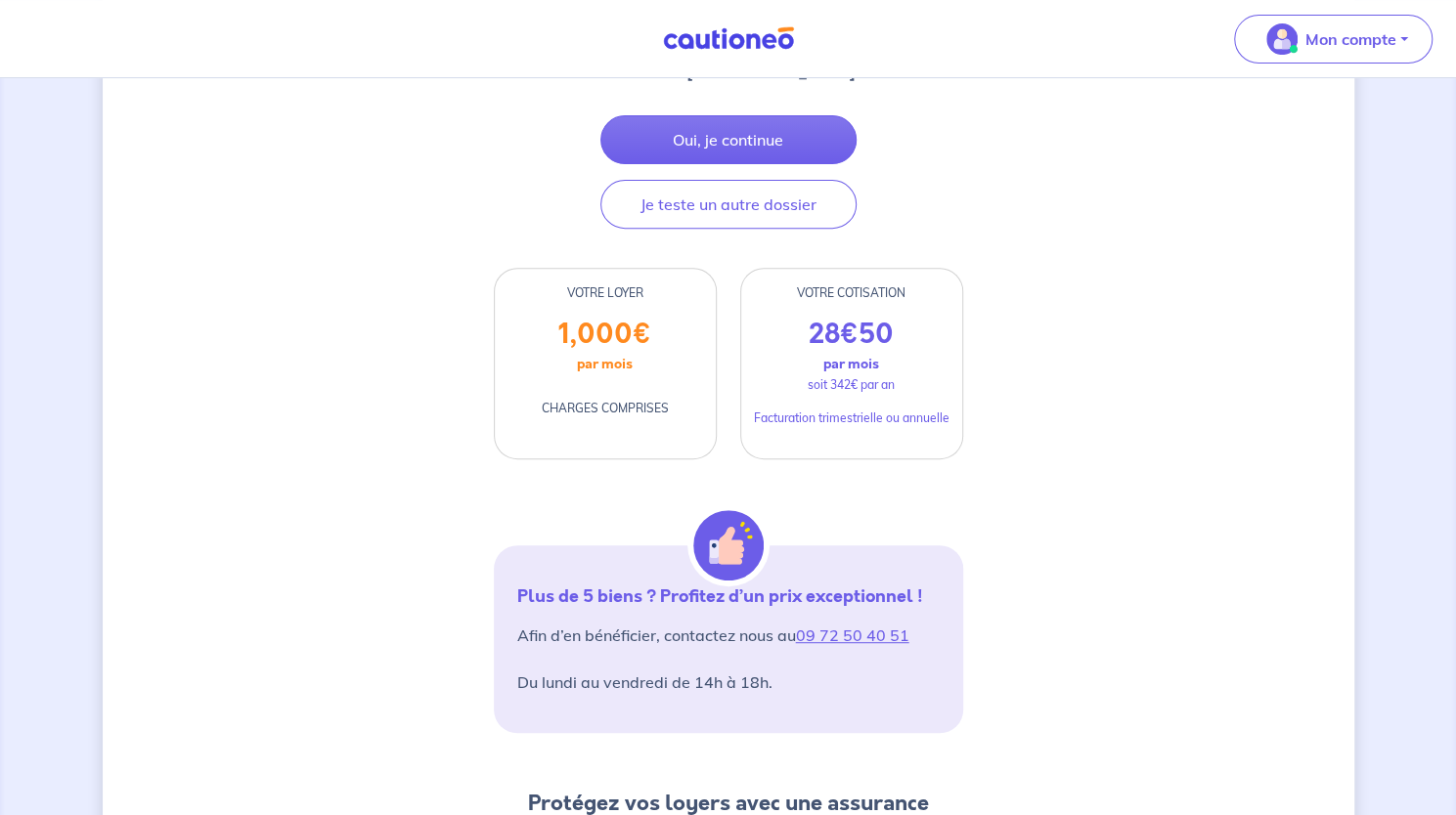
scroll to position [386, 0]
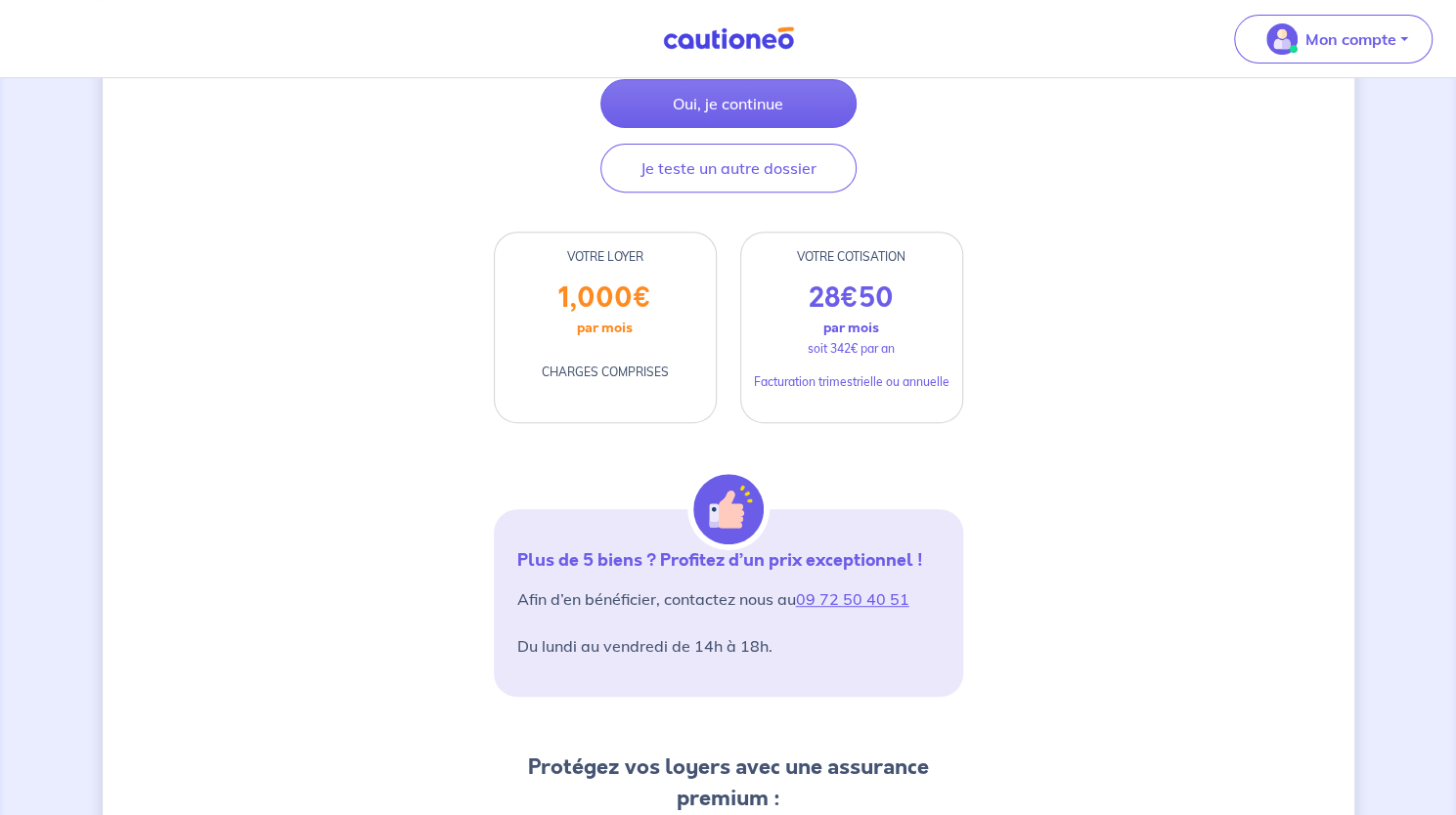
click at [1029, 746] on div "D’après vos déclarations, Votre dossier locataire est éligible Souhaitez-vous p…" at bounding box center [728, 676] width 1251 height 1922
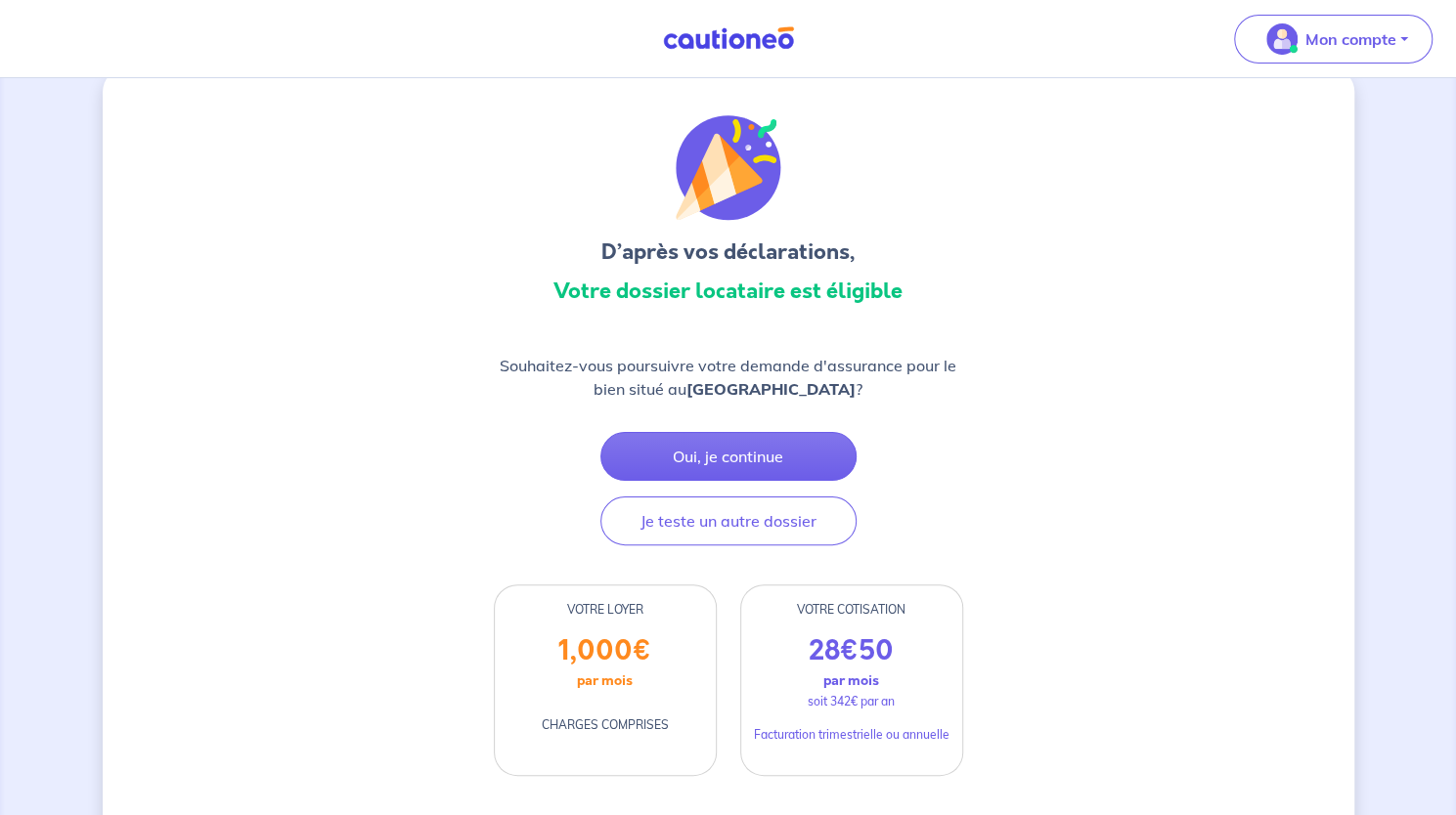
scroll to position [0, 0]
